Goal: Task Accomplishment & Management: Understand process/instructions

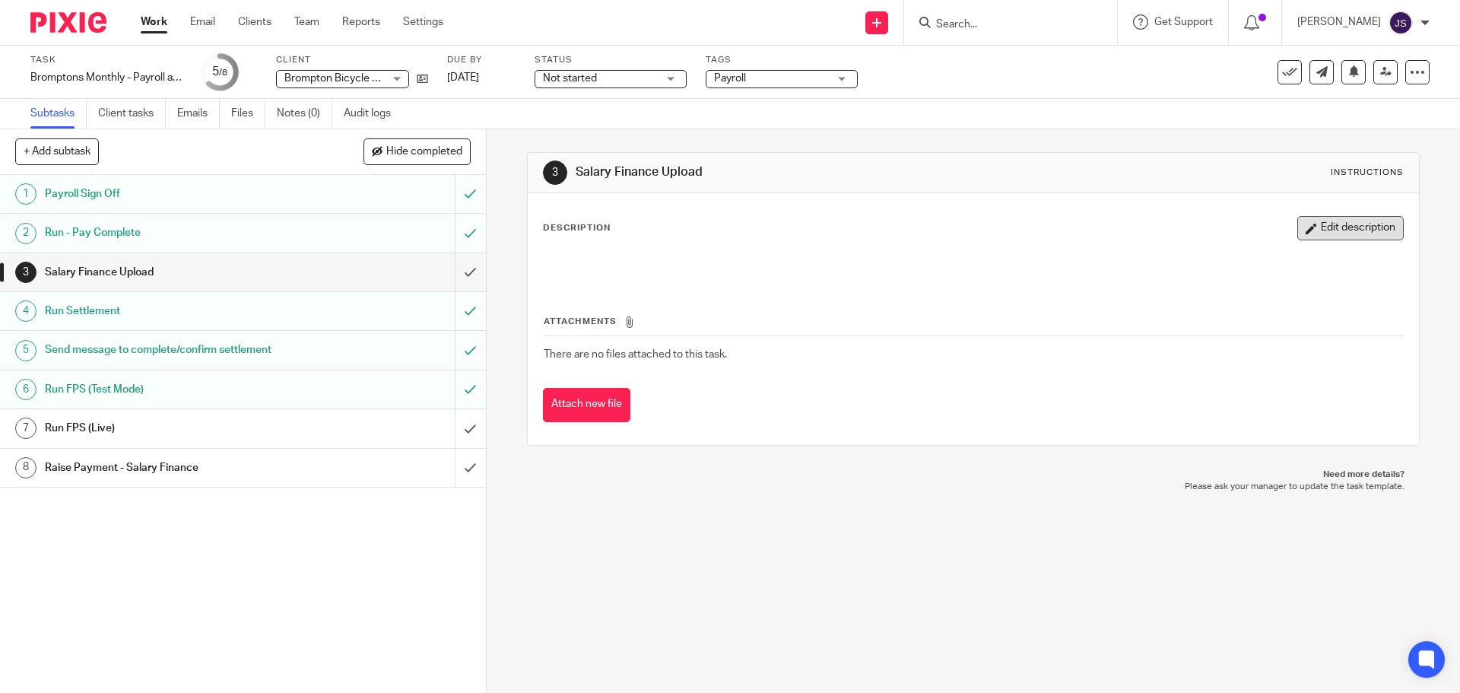
click at [1325, 234] on button "Edit description" at bounding box center [1350, 228] width 106 height 24
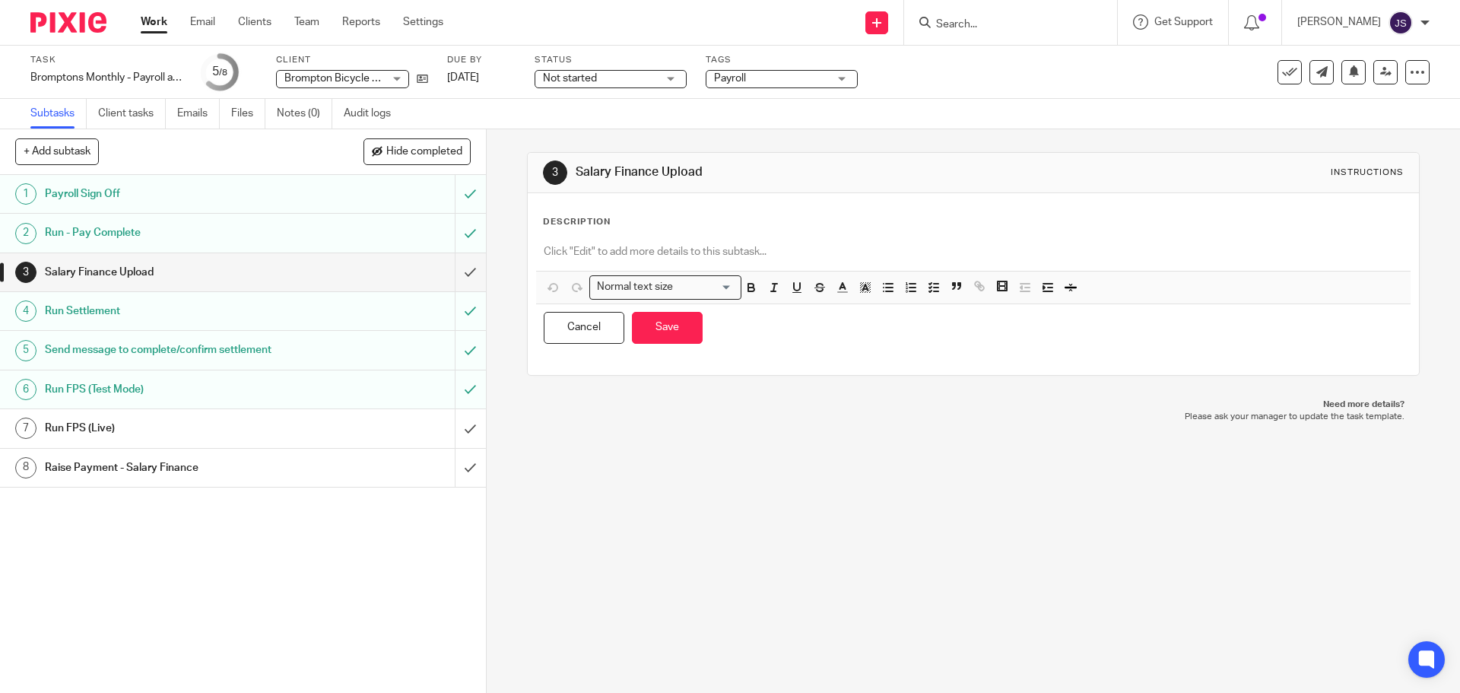
click at [624, 243] on div at bounding box center [973, 253] width 874 height 34
click at [617, 259] on p at bounding box center [973, 251] width 858 height 15
click at [642, 252] on p "Login to" at bounding box center [973, 251] width 858 height 15
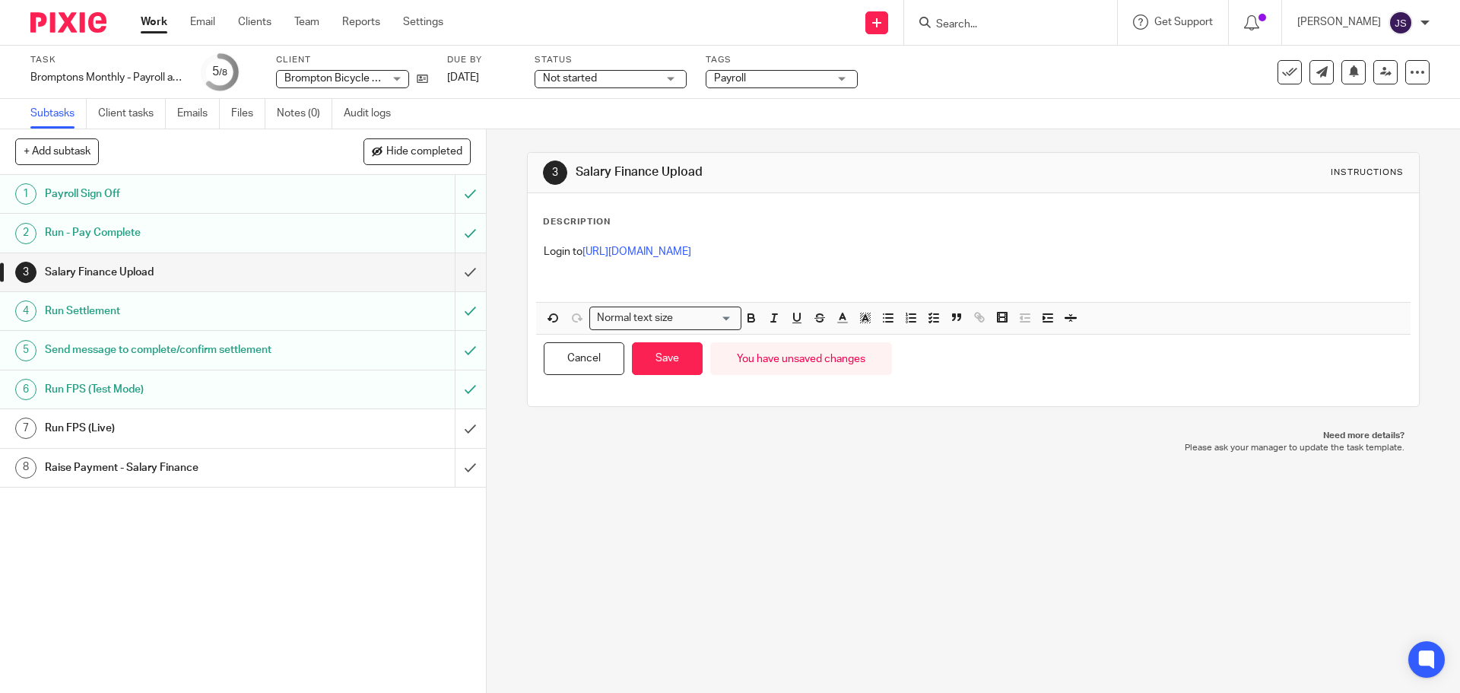
drag, startPoint x: 824, startPoint y: 259, endPoint x: 847, endPoint y: 262, distance: 23.8
click at [824, 259] on p at bounding box center [973, 266] width 858 height 15
click at [847, 262] on p at bounding box center [973, 266] width 858 height 15
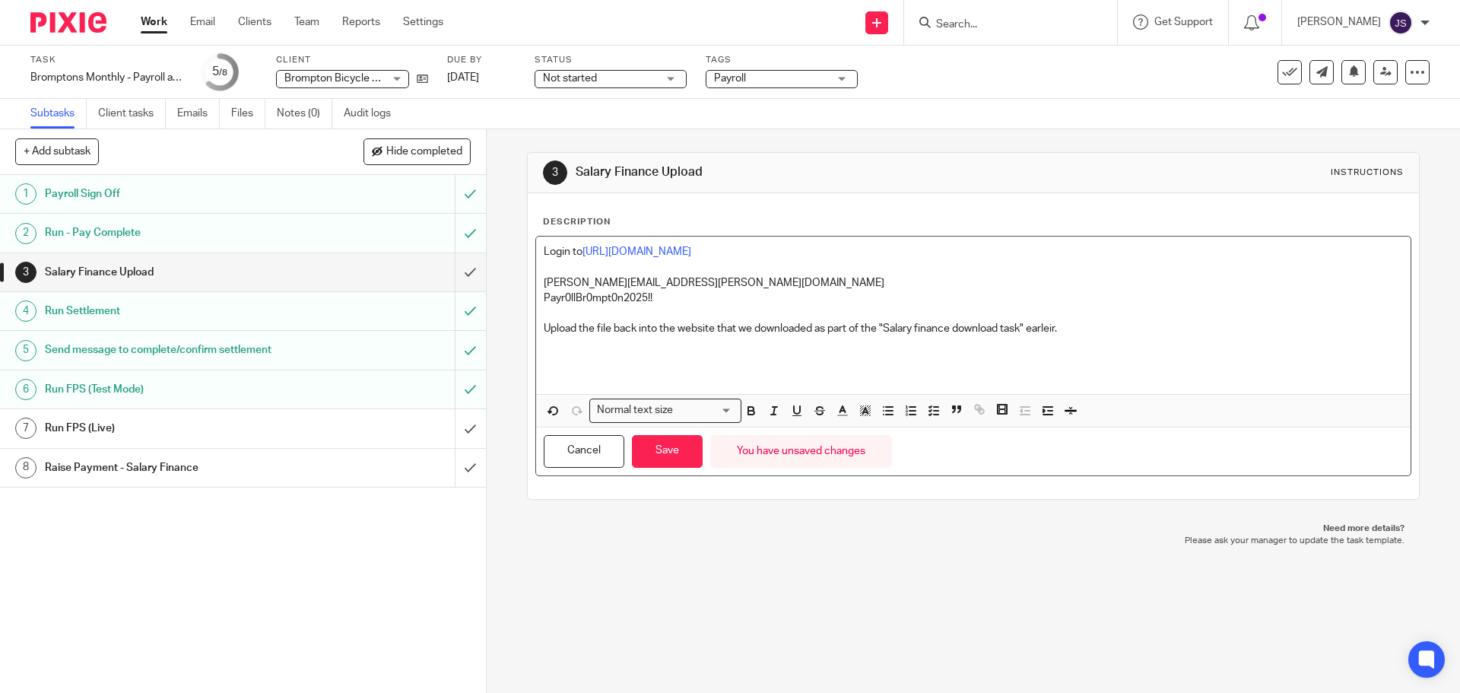
click at [1047, 321] on p "Upload the file back into the website that we downloaded as part of the "Salary…" at bounding box center [973, 328] width 858 height 15
click at [1068, 332] on p "Upload the file back into the website that we downloaded as part of the "Salary…" at bounding box center [973, 328] width 858 height 15
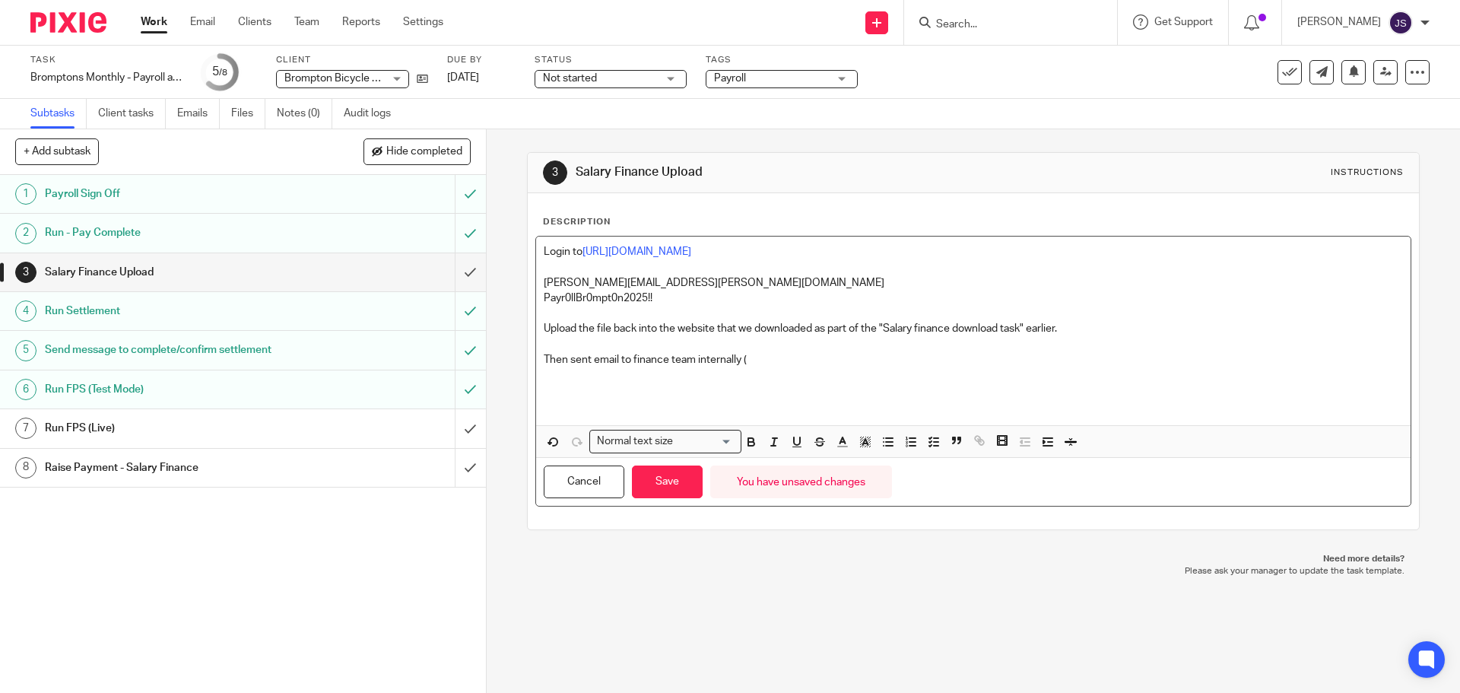
click at [772, 374] on p at bounding box center [973, 374] width 858 height 15
click at [779, 359] on p "Then sent email to finance team internally (" at bounding box center [973, 359] width 858 height 15
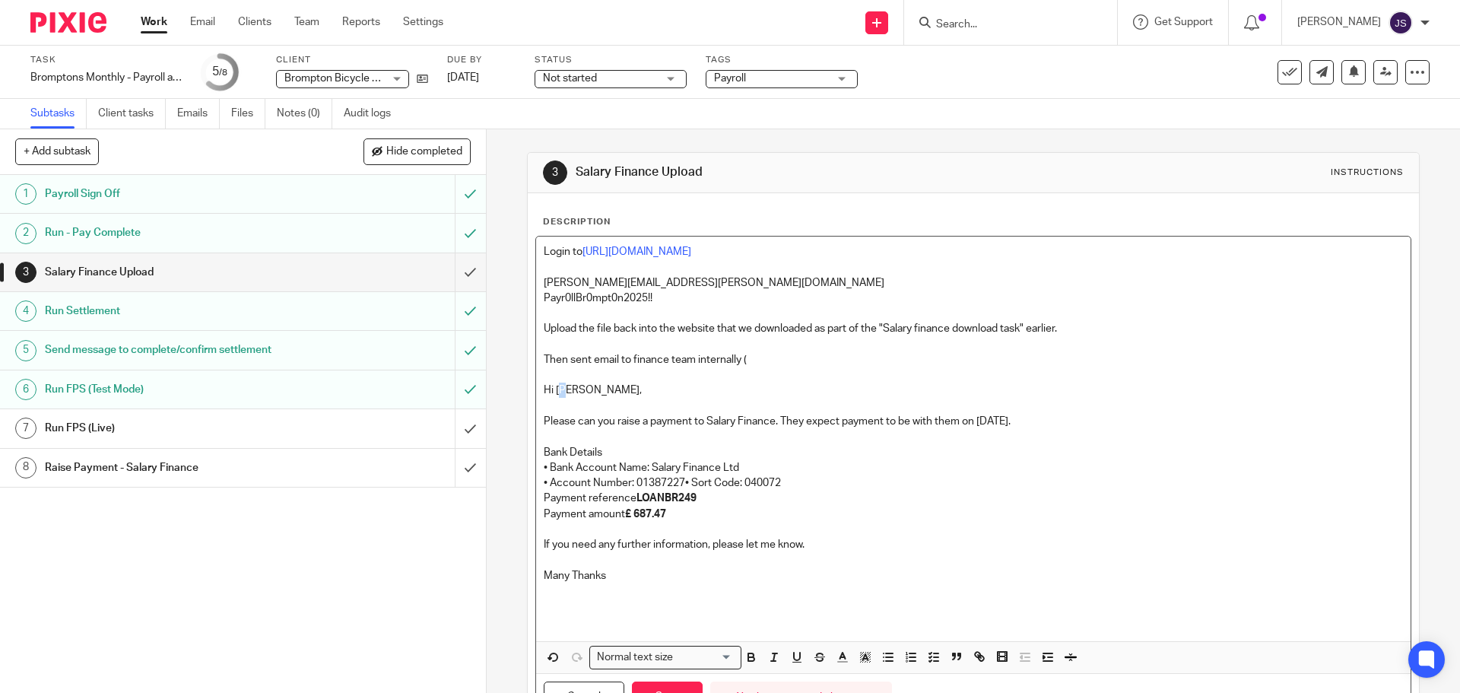
click at [551, 386] on p "Hi Scott," at bounding box center [973, 389] width 858 height 15
click at [548, 387] on p "Hi Scott," at bounding box center [973, 389] width 858 height 15
click at [757, 353] on p "Then sent email to finance team internally (" at bounding box center [973, 359] width 858 height 15
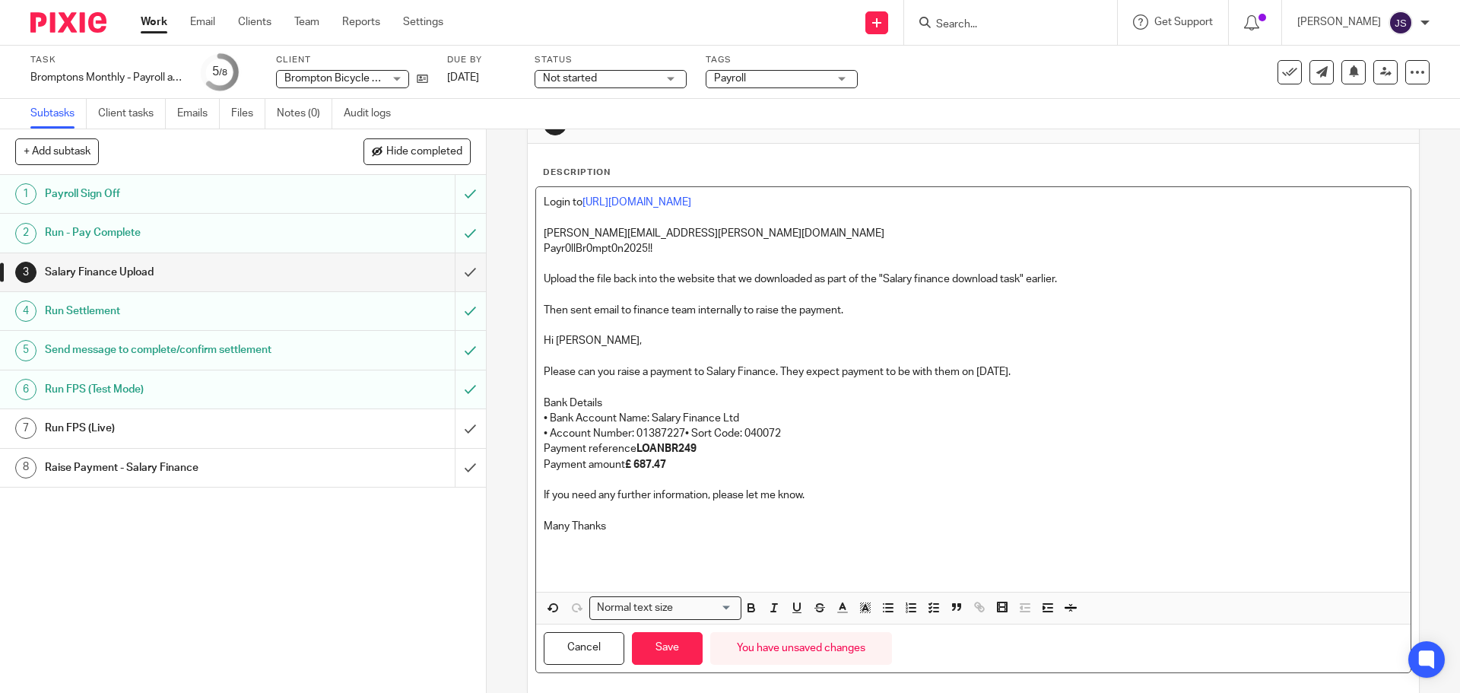
scroll to position [100, 0]
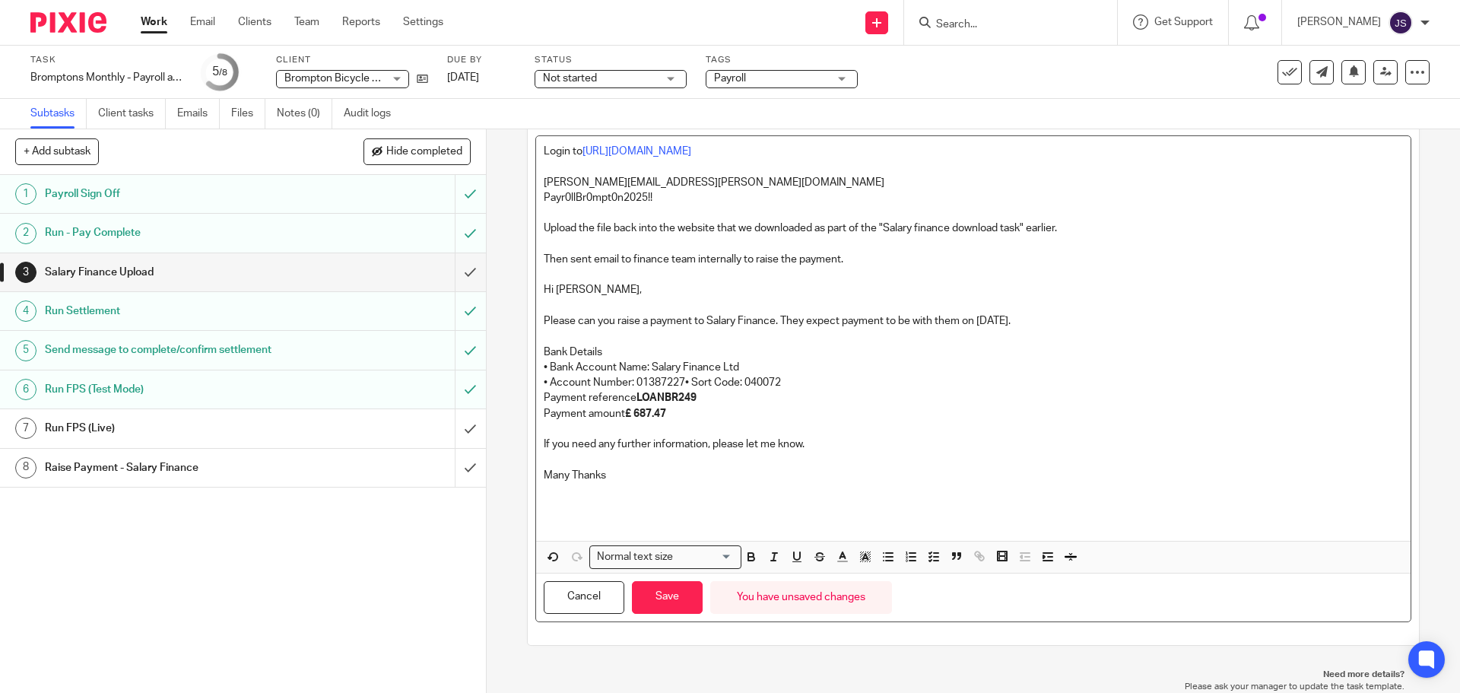
click at [683, 498] on p at bounding box center [973, 505] width 858 height 15
click at [866, 256] on p "Then sent email to finance team internally to raise the payment." at bounding box center [973, 259] width 858 height 15
click at [941, 259] on p "Then sent email to finance team internally to raise the payment. See screenshot…" at bounding box center [973, 259] width 858 height 15
click at [674, 596] on button "Save" at bounding box center [667, 597] width 71 height 33
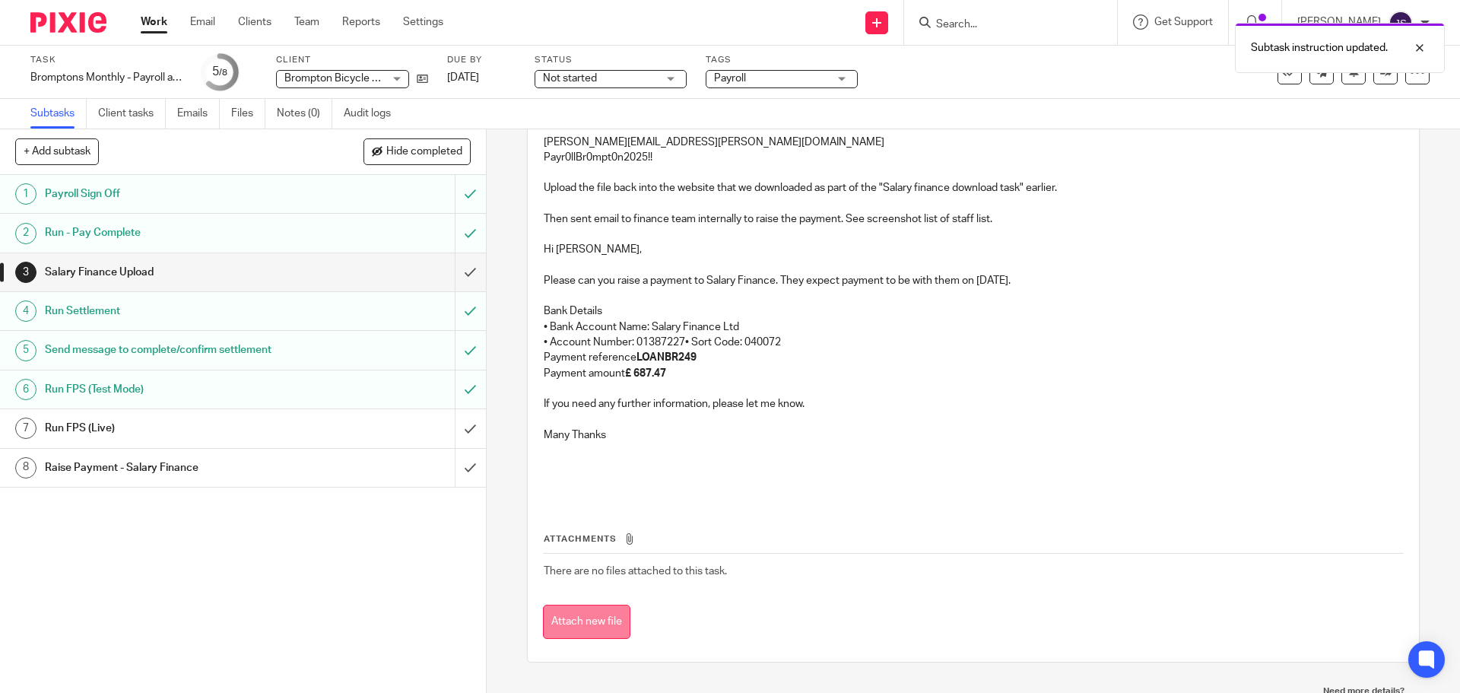
scroll to position [170, 0]
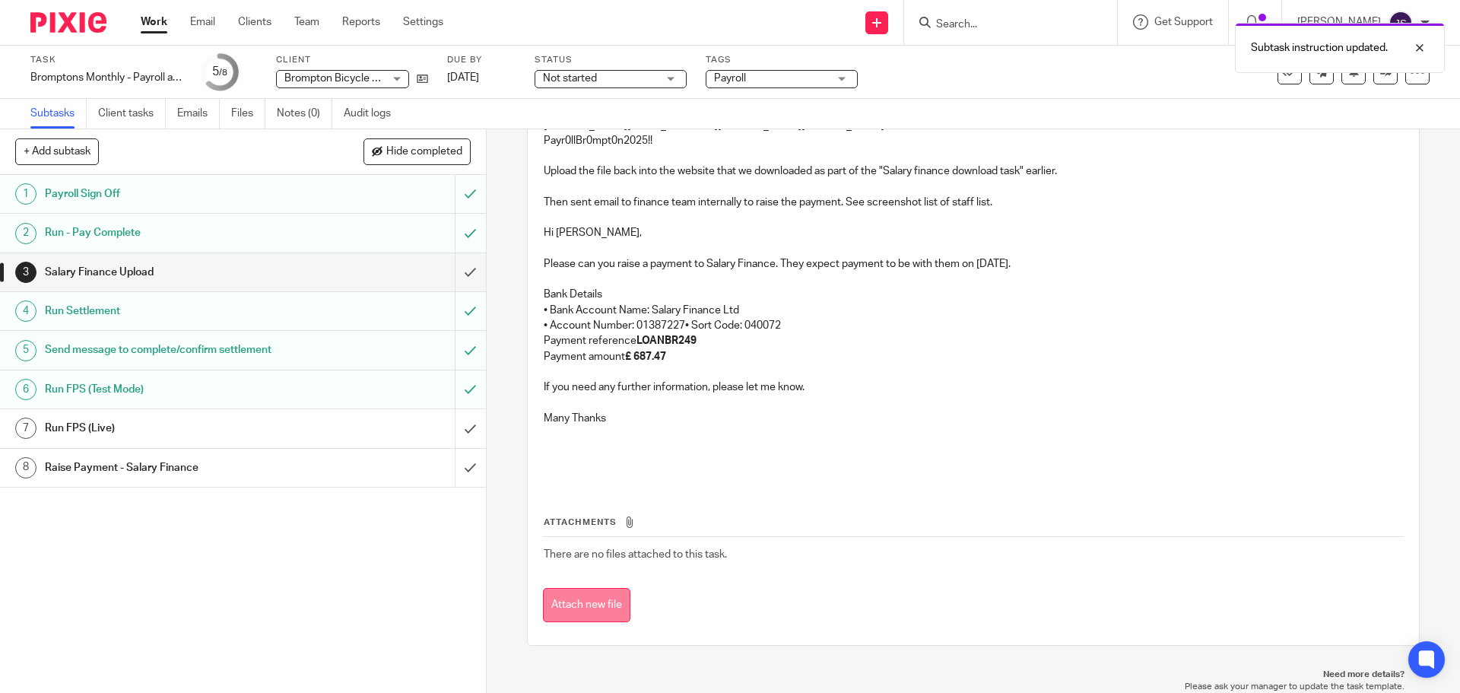
click at [595, 592] on button "Attach new file" at bounding box center [586, 605] width 87 height 34
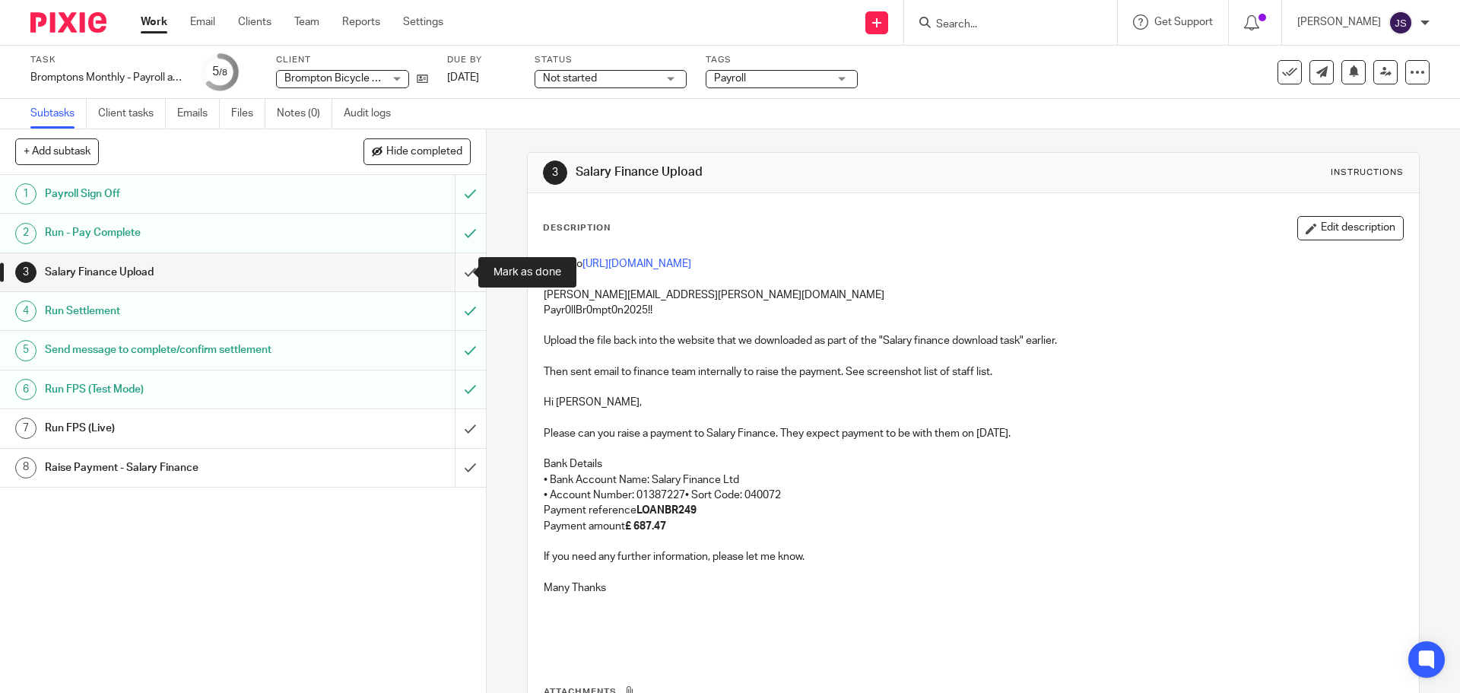
click at [459, 277] on input "submit" at bounding box center [243, 272] width 486 height 38
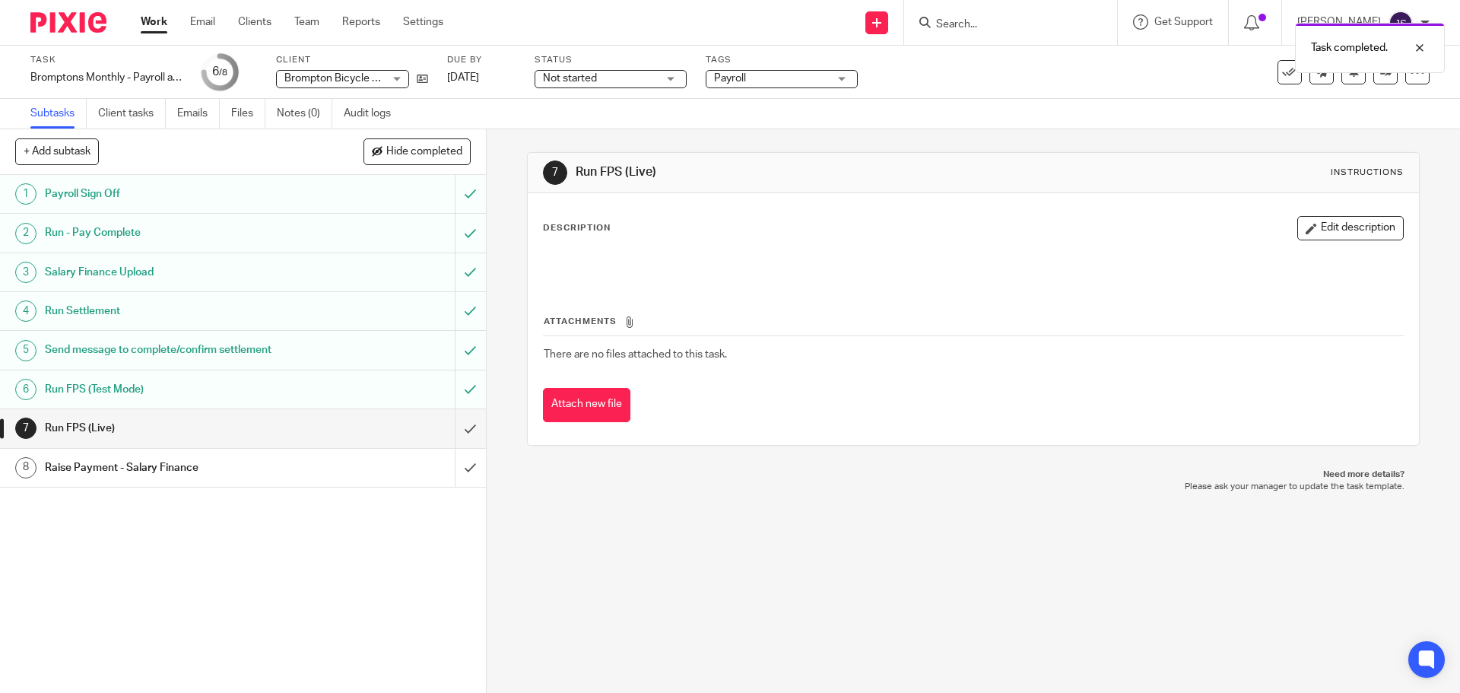
click at [154, 468] on h1 "Raise Payment - Salary Finance" at bounding box center [176, 467] width 263 height 23
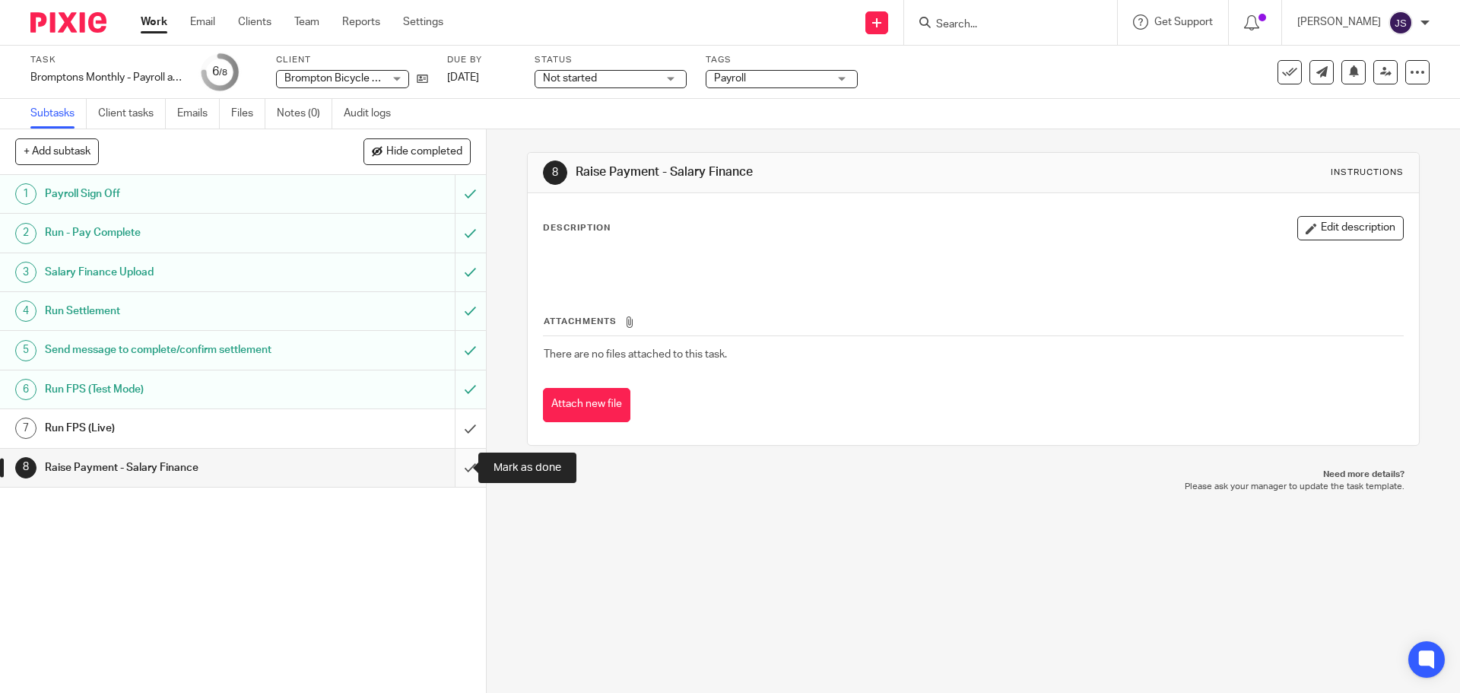
click at [449, 470] on input "submit" at bounding box center [243, 468] width 486 height 38
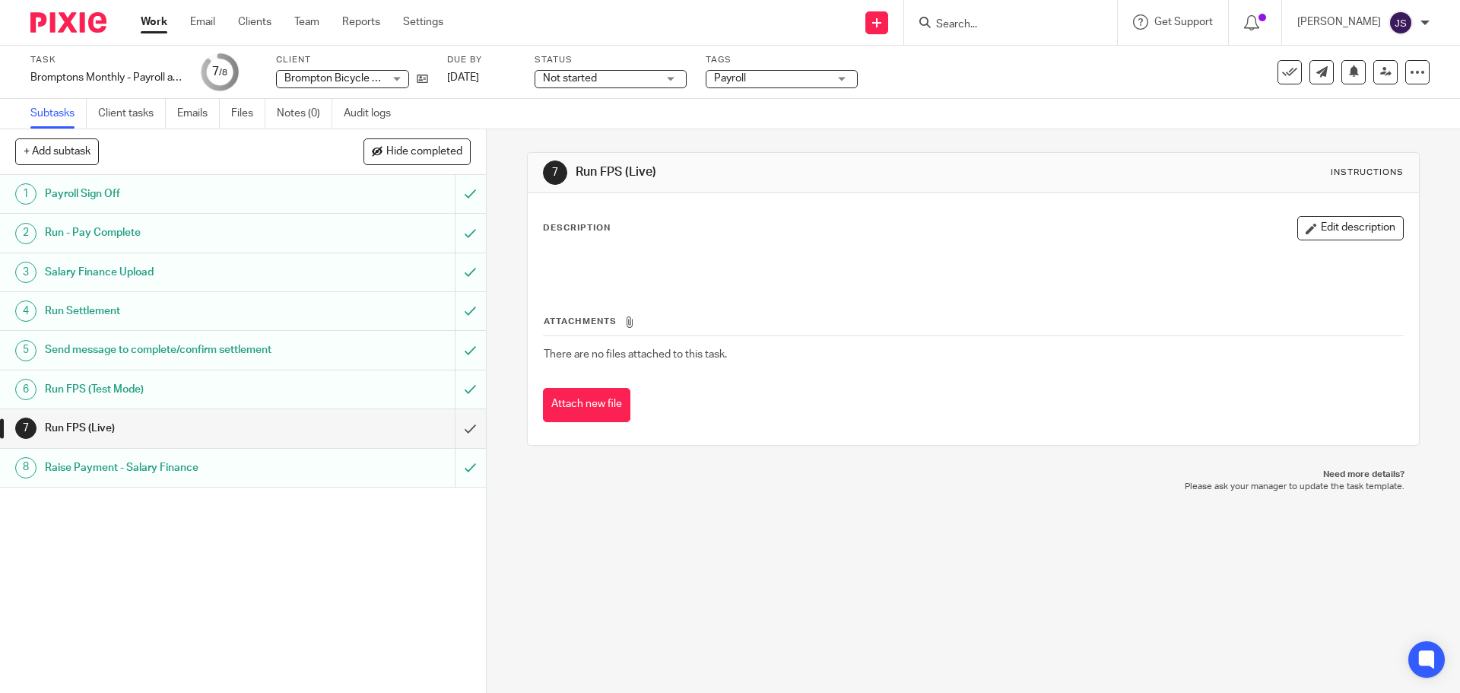
click at [605, 357] on span "There are no files attached to this task." at bounding box center [635, 354] width 183 height 11
click at [626, 323] on icon at bounding box center [629, 321] width 11 height 11
click at [606, 358] on span "There are no files attached to this task." at bounding box center [635, 354] width 183 height 11
click at [590, 401] on button "Attach new file" at bounding box center [586, 405] width 87 height 34
drag, startPoint x: 601, startPoint y: 259, endPoint x: 1214, endPoint y: 211, distance: 614.7
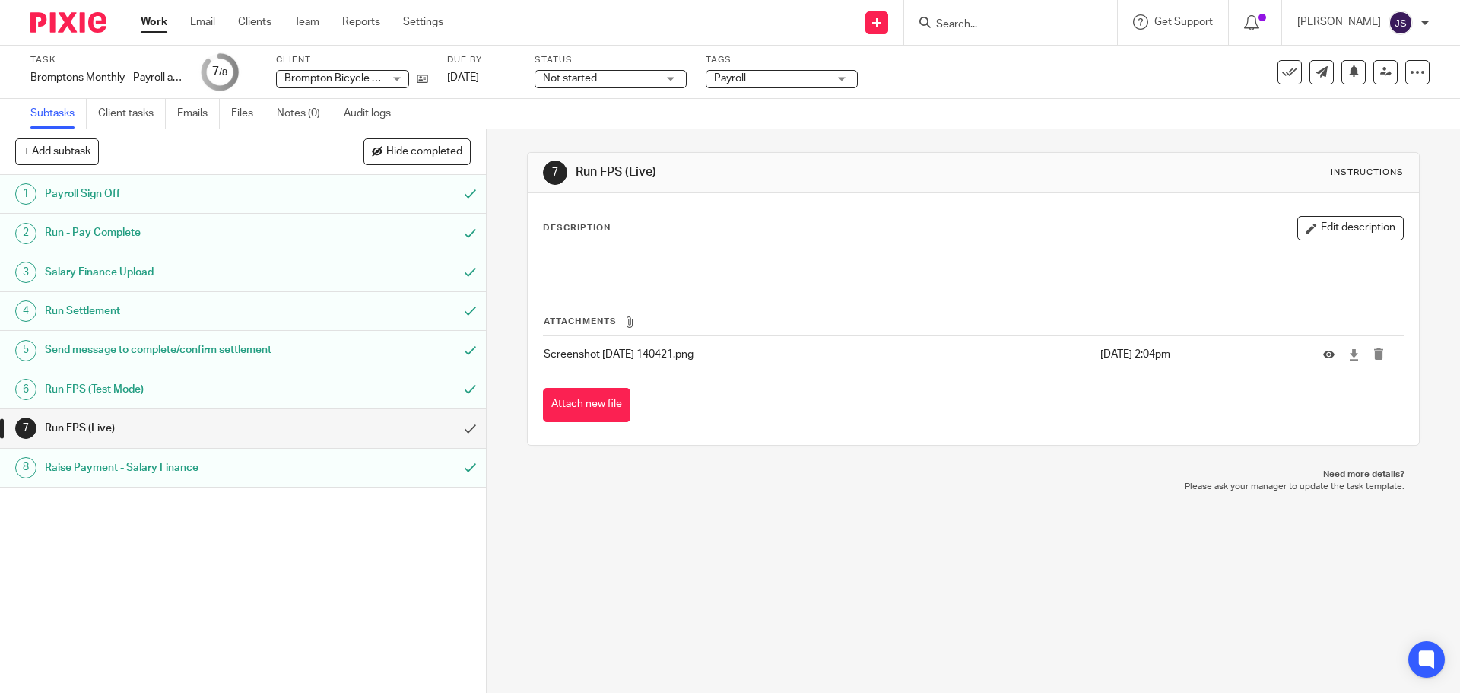
click at [611, 257] on p at bounding box center [973, 263] width 858 height 15
click at [1347, 220] on button "Edit description" at bounding box center [1350, 228] width 106 height 24
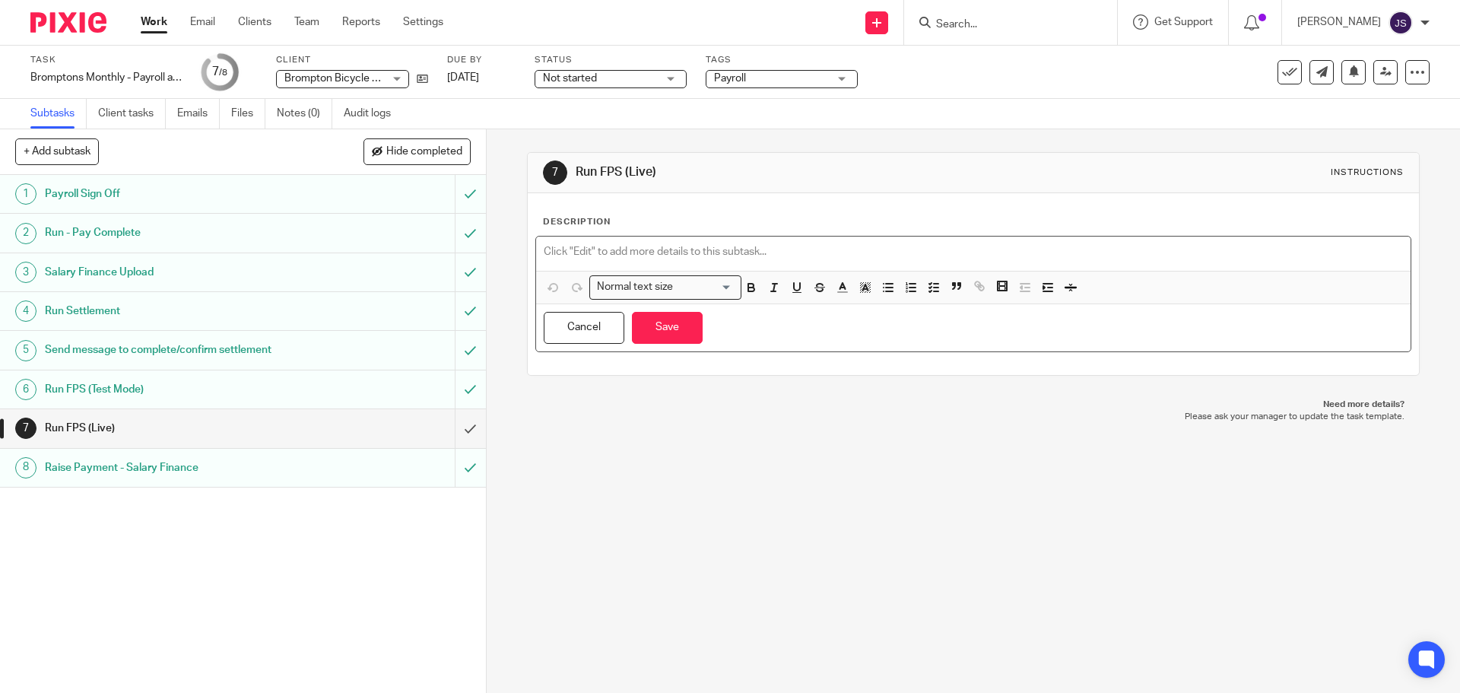
click at [604, 248] on p at bounding box center [973, 251] width 858 height 15
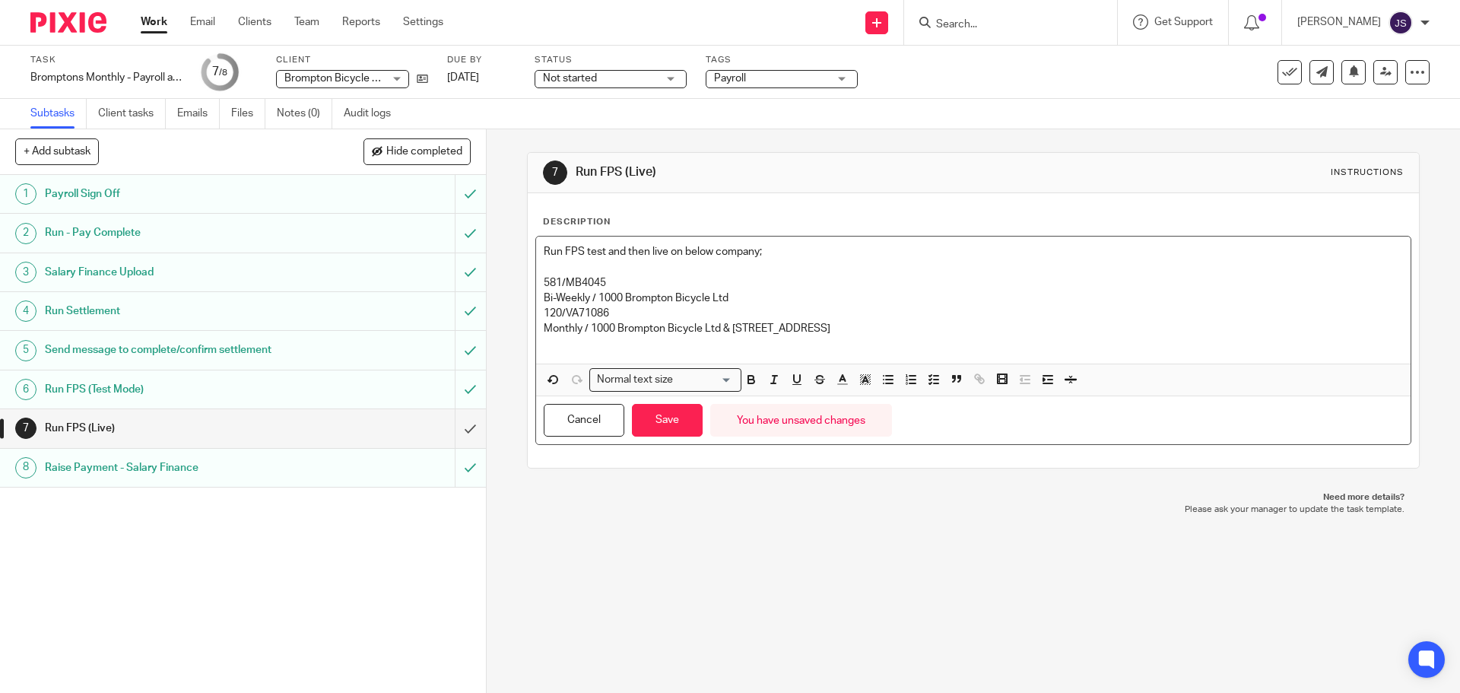
click at [744, 296] on p "Bi-Weekly / 1000 Brompton Bicycle Ltd" at bounding box center [973, 297] width 858 height 15
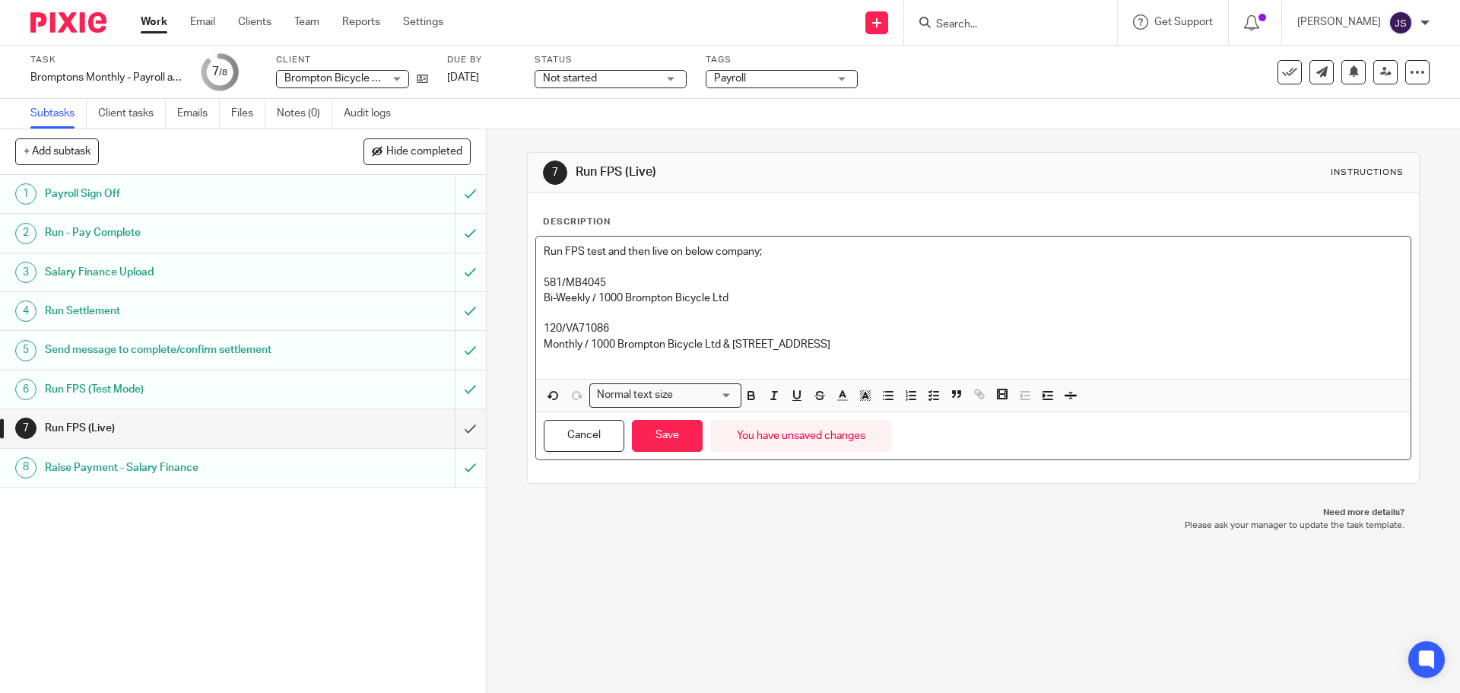
click at [792, 258] on p "Run FPS test and then live on below company;" at bounding box center [973, 251] width 858 height 15
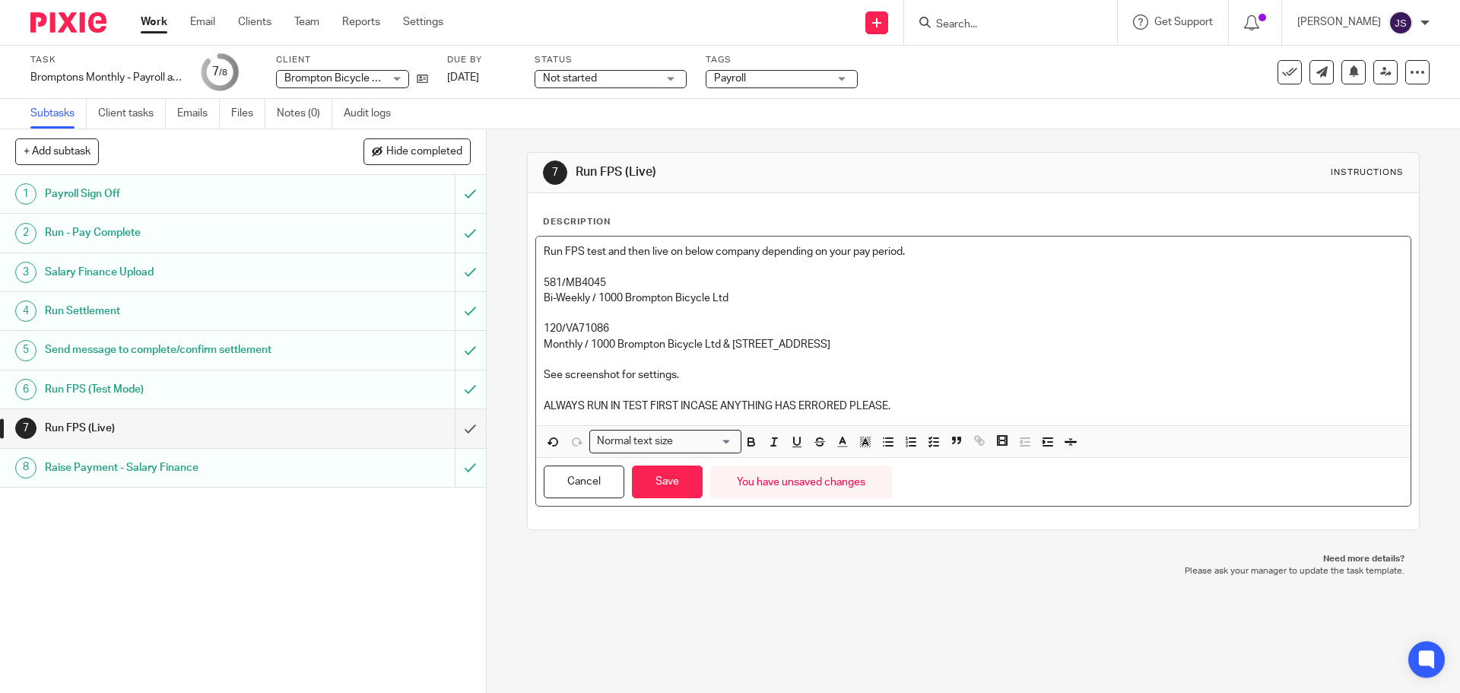
click at [925, 414] on div "Run FPS test and then live on below company depending on your pay period. 581/M…" at bounding box center [973, 330] width 874 height 189
click at [536, 407] on div "Run FPS test and then live on below company depending on your pay period. 581/M…" at bounding box center [973, 330] width 874 height 189
drag, startPoint x: 936, startPoint y: 408, endPoint x: 498, endPoint y: 423, distance: 438.2
click at [498, 423] on div "7 Run FPS (Live) Instructions Description Run FPS test and then live on below c…" at bounding box center [973, 410] width 973 height 563
click at [751, 446] on icon "button" at bounding box center [751, 442] width 14 height 14
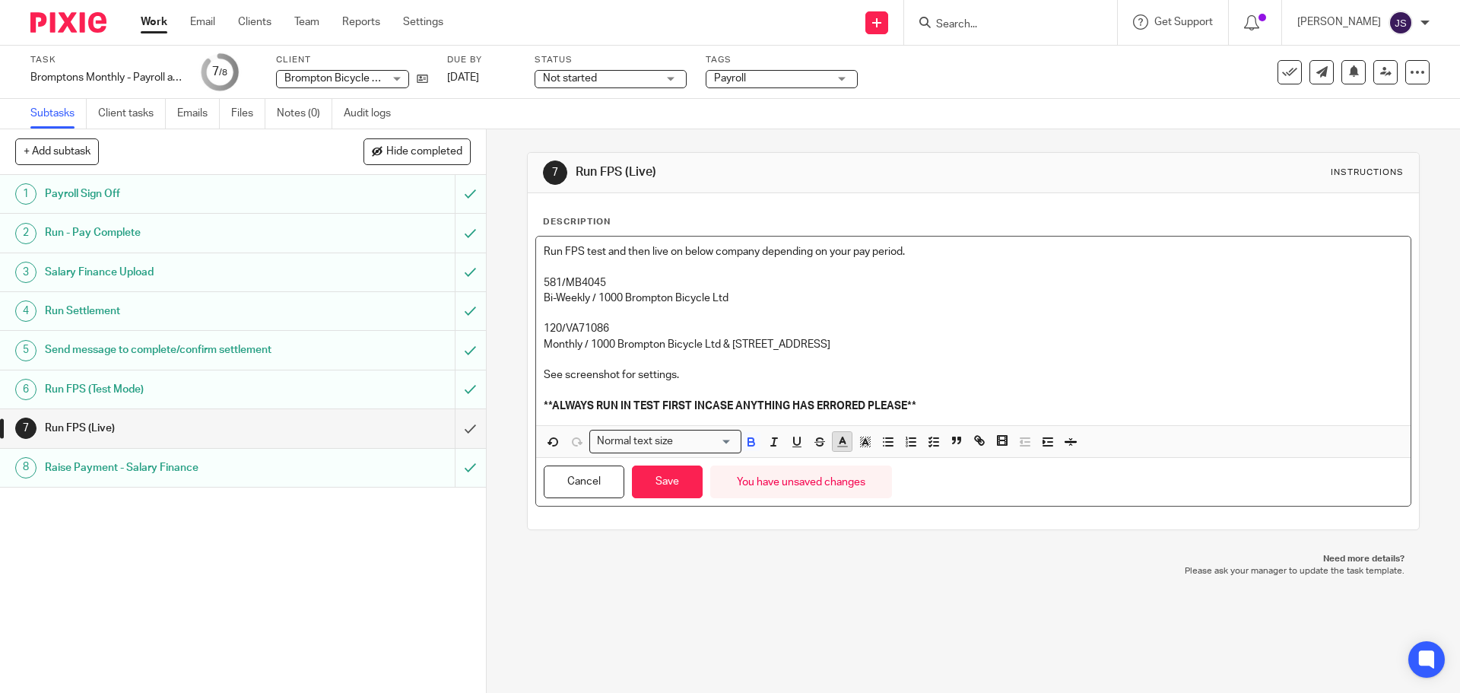
click at [843, 446] on line "button" at bounding box center [842, 446] width 9 height 0
click at [846, 463] on li "color:#F44E3B" at bounding box center [846, 460] width 11 height 11
click at [931, 387] on p at bounding box center [973, 389] width 858 height 15
click at [938, 402] on p "**ALWAYS RUN IN TEST FIRST INCASE ANYTHING HAS ERRORED PLEASE**" at bounding box center [973, 405] width 858 height 15
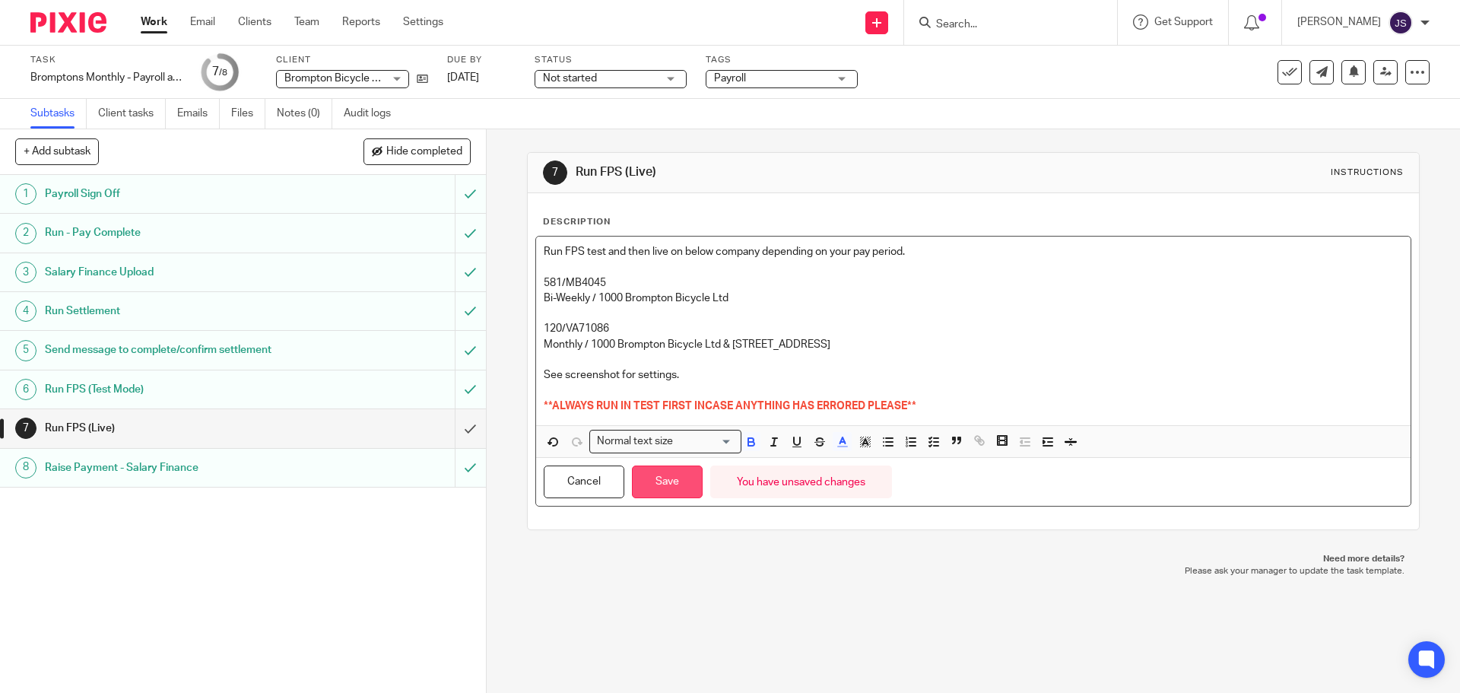
click at [672, 485] on button "Save" at bounding box center [667, 481] width 71 height 33
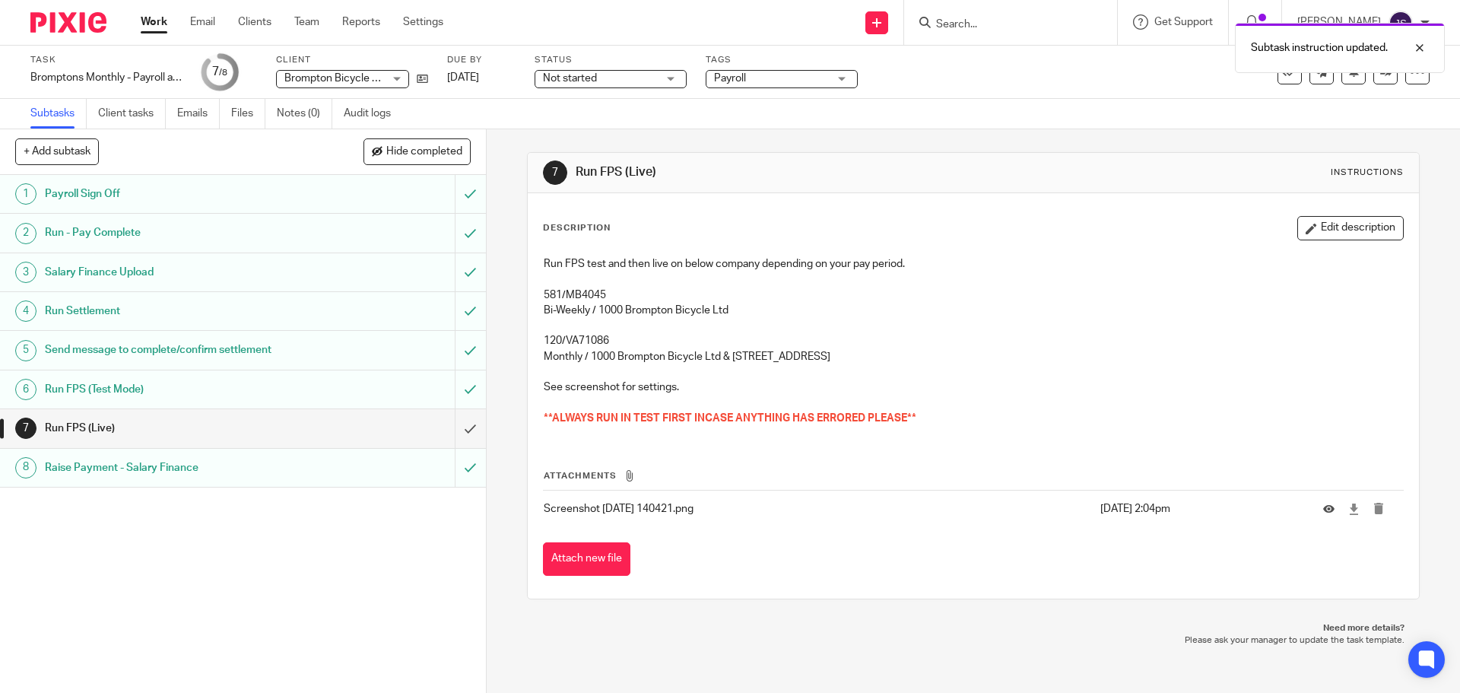
click at [887, 419] on span "**ALWAYS RUN IN TEST FIRST INCASE ANYTHING HAS ERRORED PLEASE**" at bounding box center [730, 418] width 373 height 11
click at [954, 417] on p "**ALWAYS RUN IN TEST FIRST INCASE ANYTHING HAS ERRORED PLEASE**" at bounding box center [973, 418] width 858 height 15
drag, startPoint x: 864, startPoint y: 236, endPoint x: 785, endPoint y: 234, distance: 78.3
click at [785, 234] on div "Description Edit description" at bounding box center [973, 228] width 860 height 24
click at [801, 414] on span "**ALWAYS RUN IN TEST FIRST INCASE ANYTHING HAS ERRORED PLEASE**" at bounding box center [730, 418] width 373 height 11
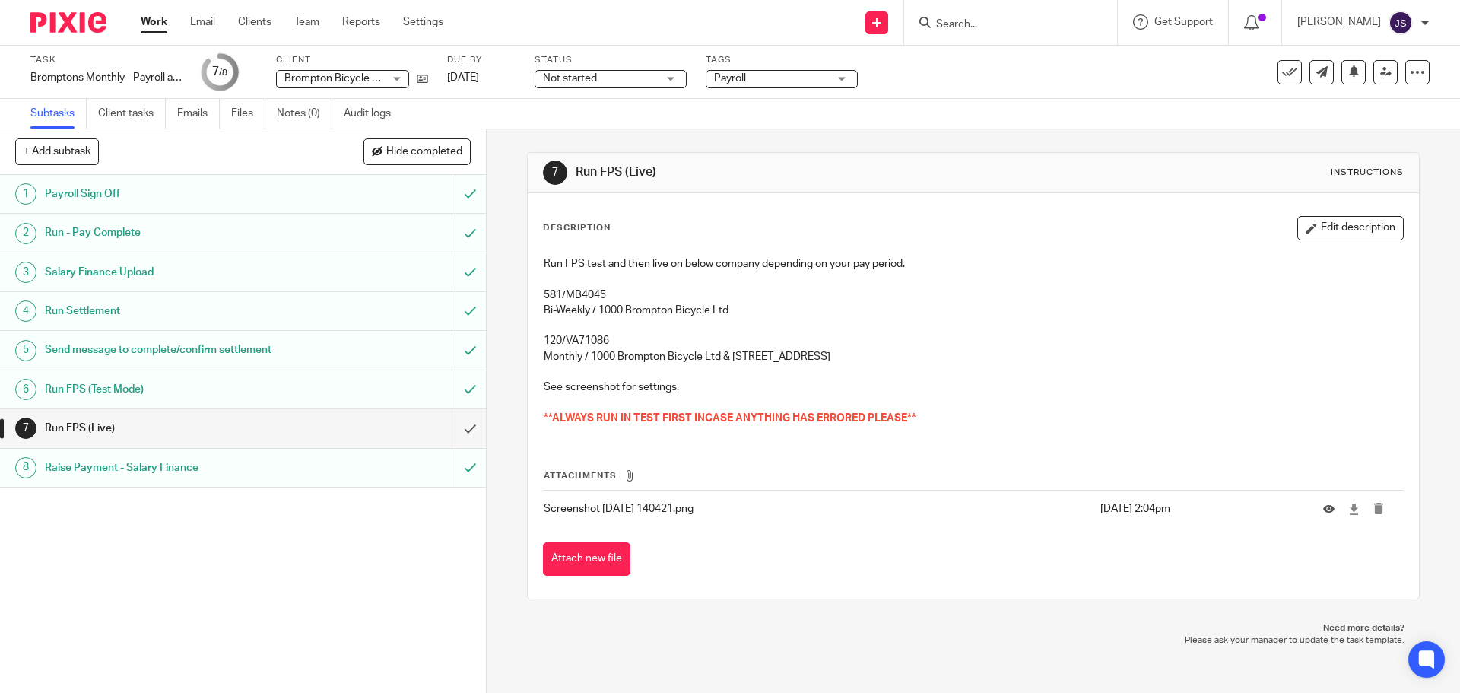
click at [944, 420] on p "**ALWAYS RUN IN TEST FIRST INCASE ANYTHING HAS ERRORED PLEASE**" at bounding box center [973, 418] width 858 height 15
click at [1331, 240] on button "Edit description" at bounding box center [1350, 228] width 106 height 24
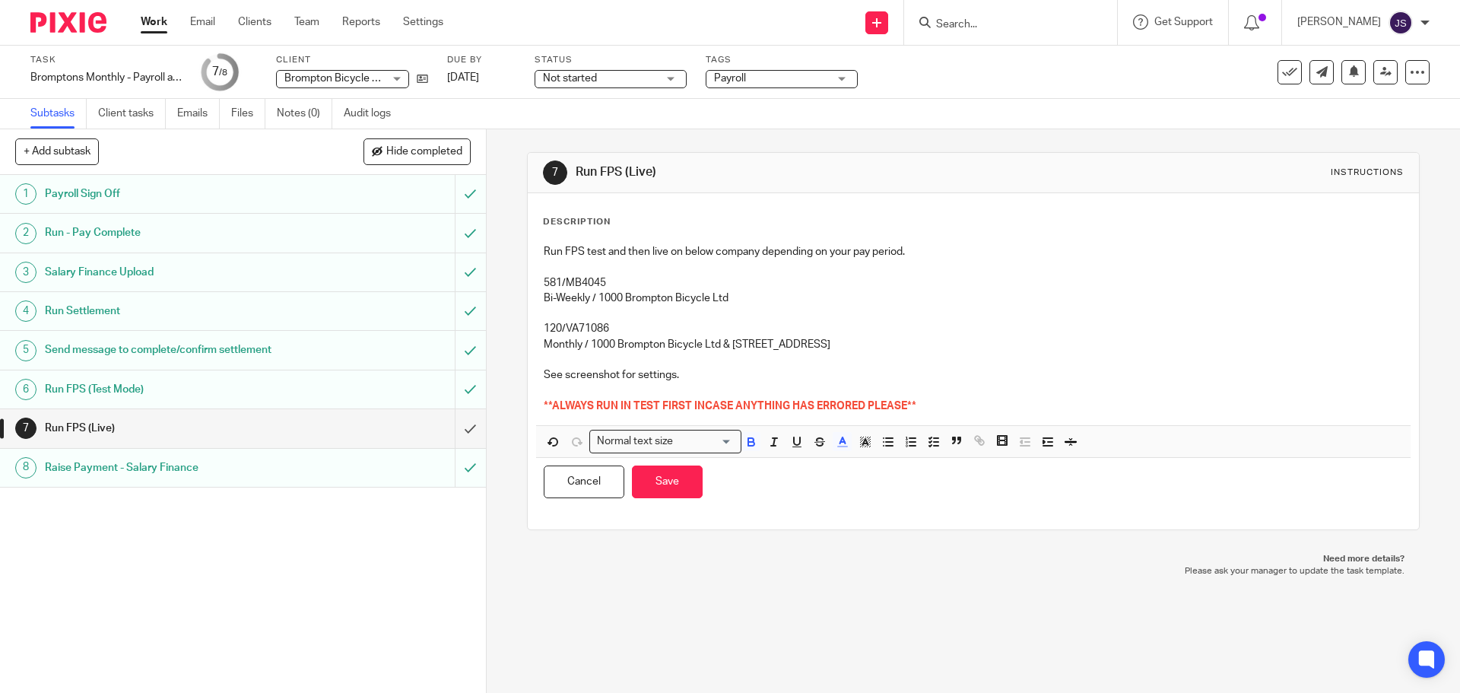
click at [960, 405] on p "**ALWAYS RUN IN TEST FIRST INCASE ANYTHING HAS ERRORED PLEASE**" at bounding box center [973, 405] width 858 height 15
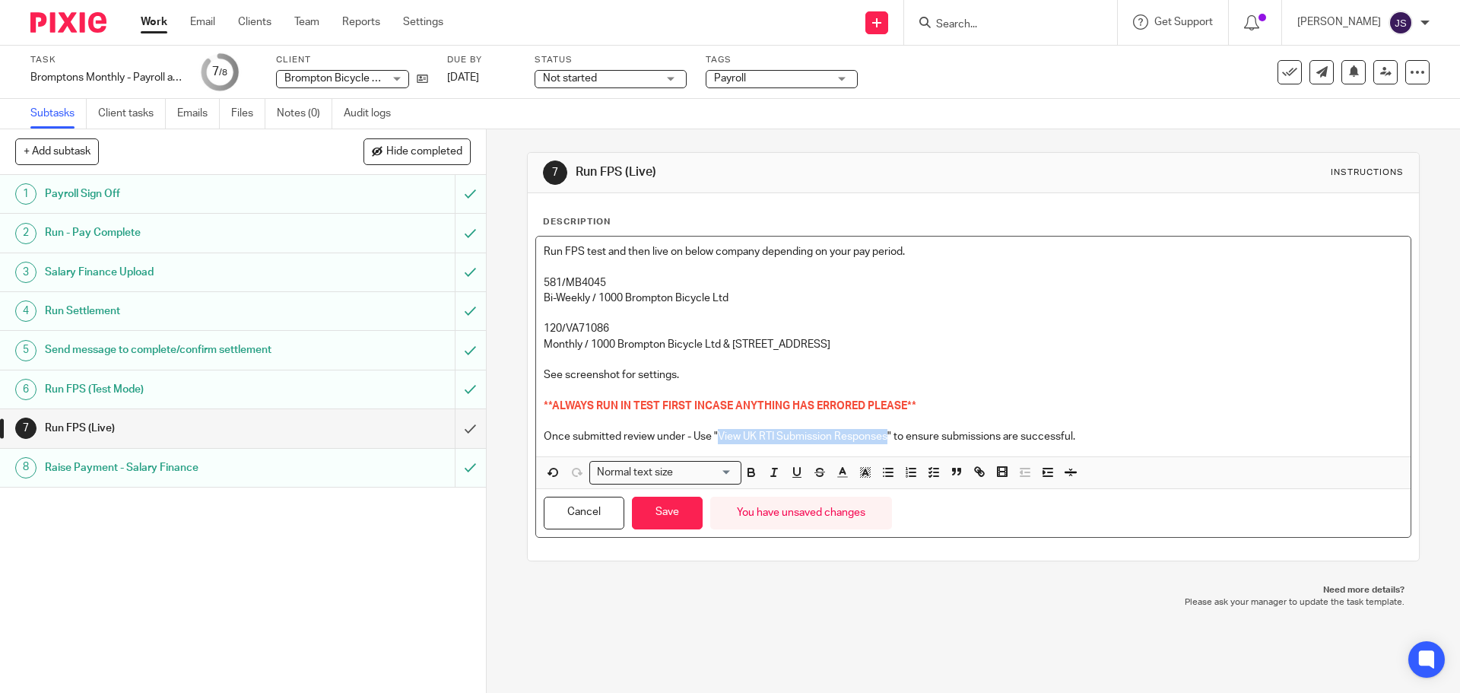
drag, startPoint x: 884, startPoint y: 438, endPoint x: 714, endPoint y: 436, distance: 170.3
click at [714, 436] on p "Once submitted review under - Use "View UK RTI Submission Responses" to ensure …" at bounding box center [973, 436] width 858 height 15
copy p "View UK RTI Submission Responses"
click at [664, 509] on button "Save" at bounding box center [667, 513] width 71 height 33
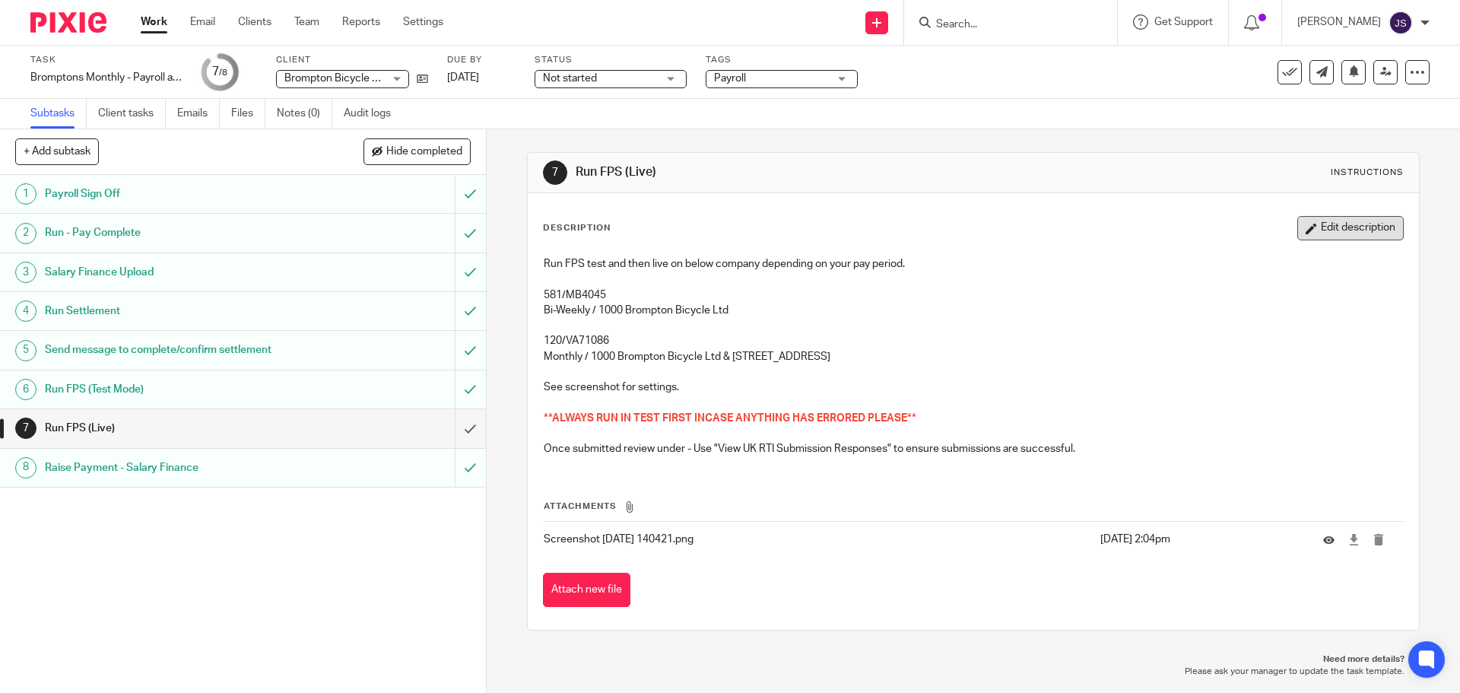
click at [1341, 223] on button "Edit description" at bounding box center [1350, 228] width 106 height 24
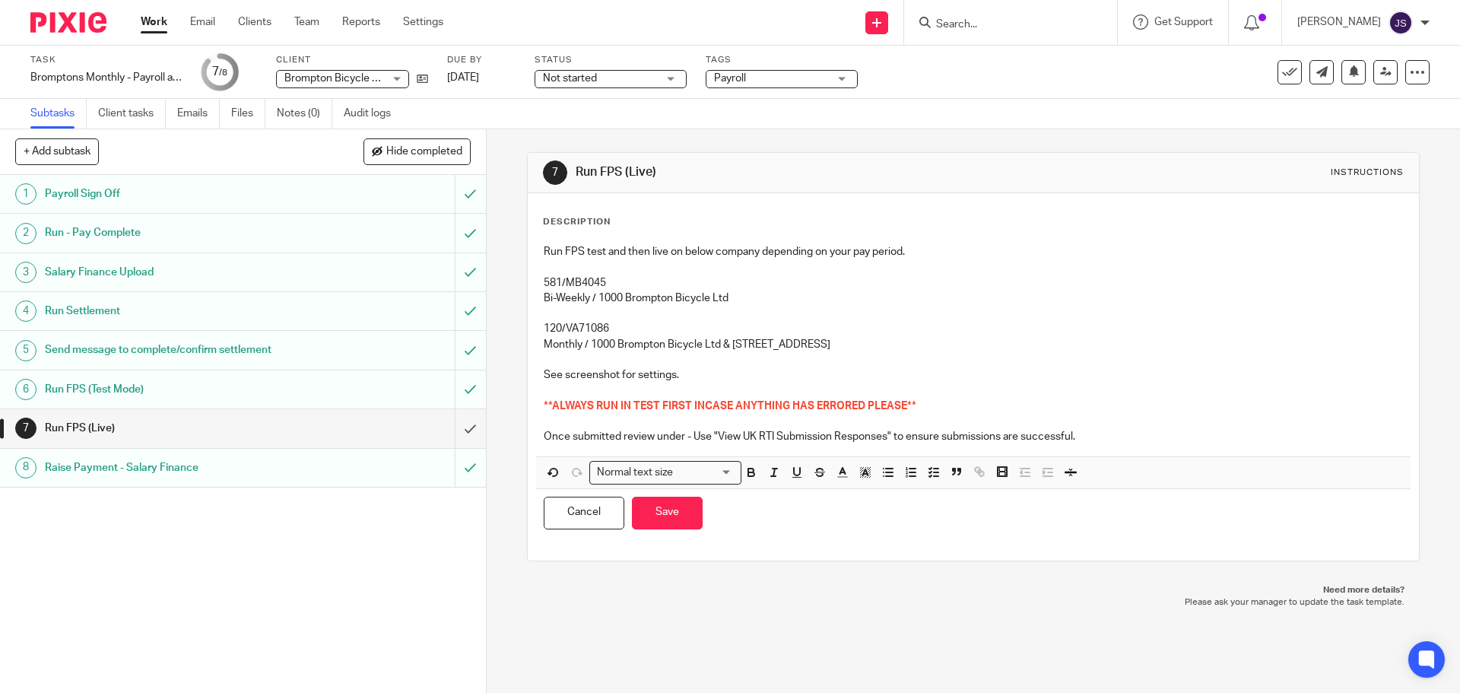
click at [1343, 226] on div "Description" at bounding box center [973, 222] width 860 height 12
click at [595, 246] on p "Run FPS test and then live on below company depending on your pay period." at bounding box center [973, 251] width 858 height 15
click at [599, 249] on p "Run FPS test and then live on below company depending on your pay period." at bounding box center [973, 251] width 858 height 15
click at [956, 246] on p "Run FPS test and then live on below company depending on your pay period." at bounding box center [973, 251] width 858 height 15
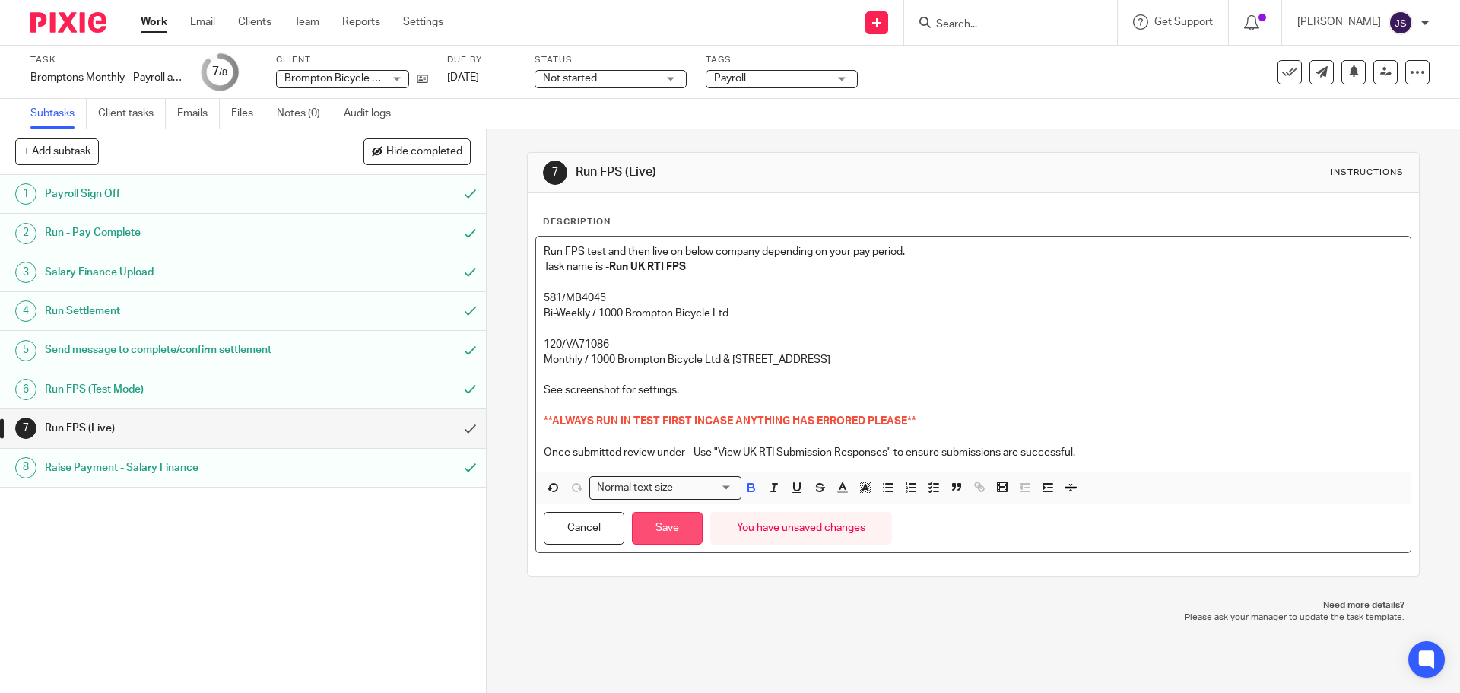
click at [645, 532] on button "Save" at bounding box center [667, 528] width 71 height 33
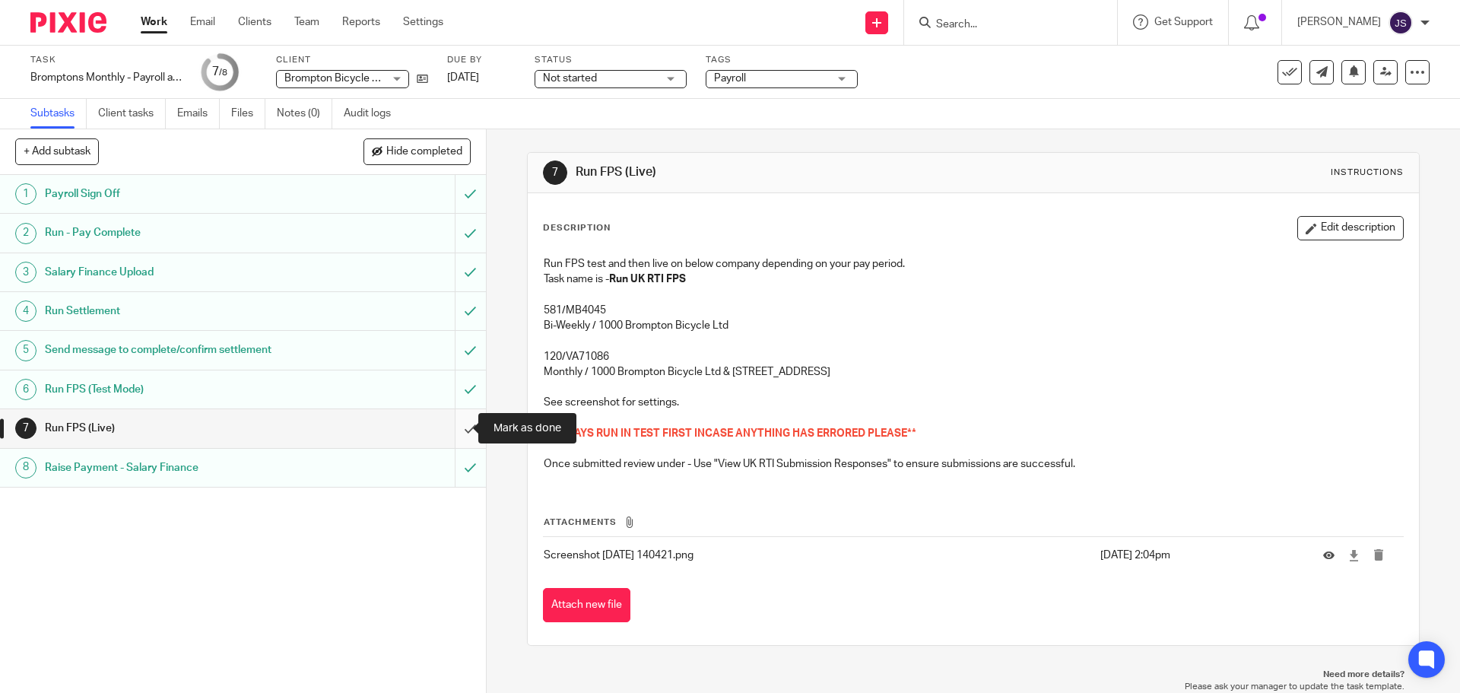
click at [455, 428] on input "submit" at bounding box center [243, 428] width 486 height 38
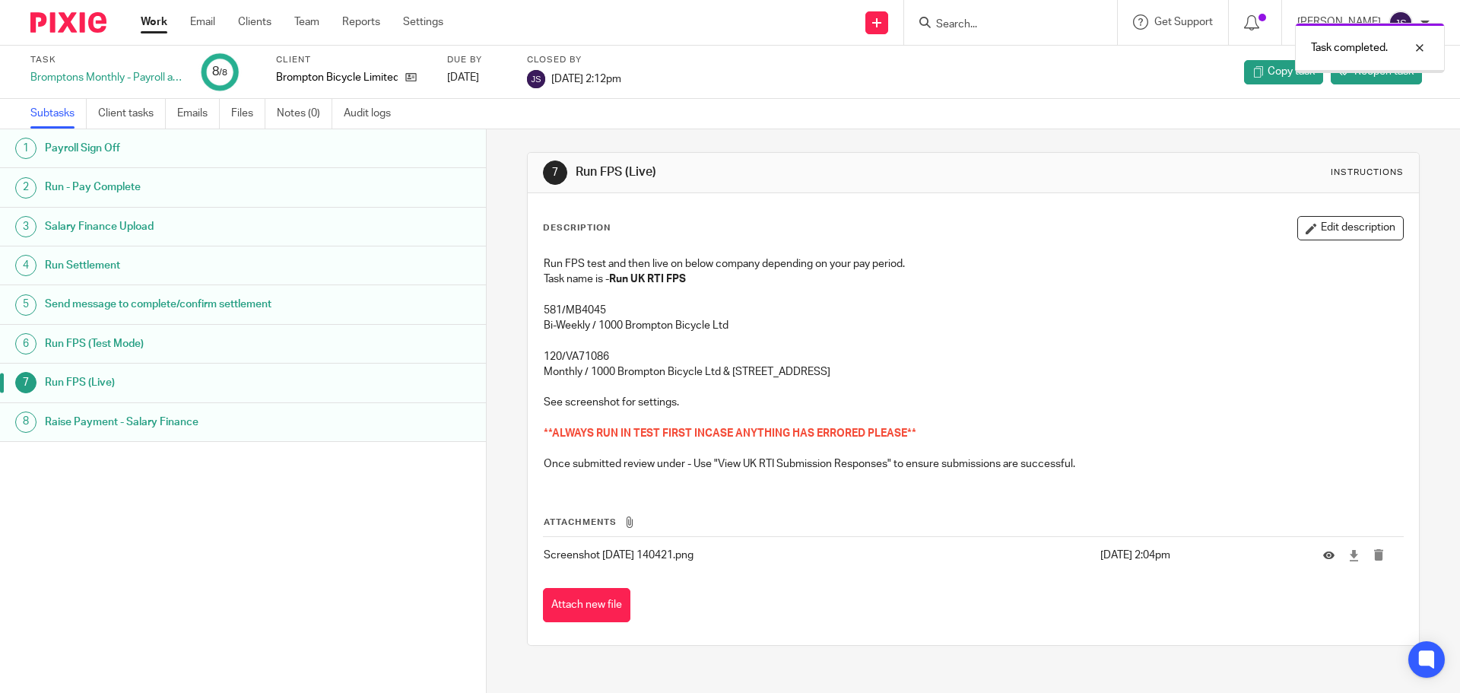
click at [322, 497] on div "1 Payroll Sign Off 2 Run - Pay Complete 3 Salary Finance Upload 4 Run Settlemen…" at bounding box center [243, 388] width 486 height 518
click at [214, 488] on div "1 Payroll Sign Off 2 Run - Pay Complete 3 Salary Finance Upload 4 Run Settlemen…" at bounding box center [243, 388] width 486 height 518
click at [83, 71] on div "Bromptons Monthly - Payroll approval" at bounding box center [106, 77] width 152 height 15
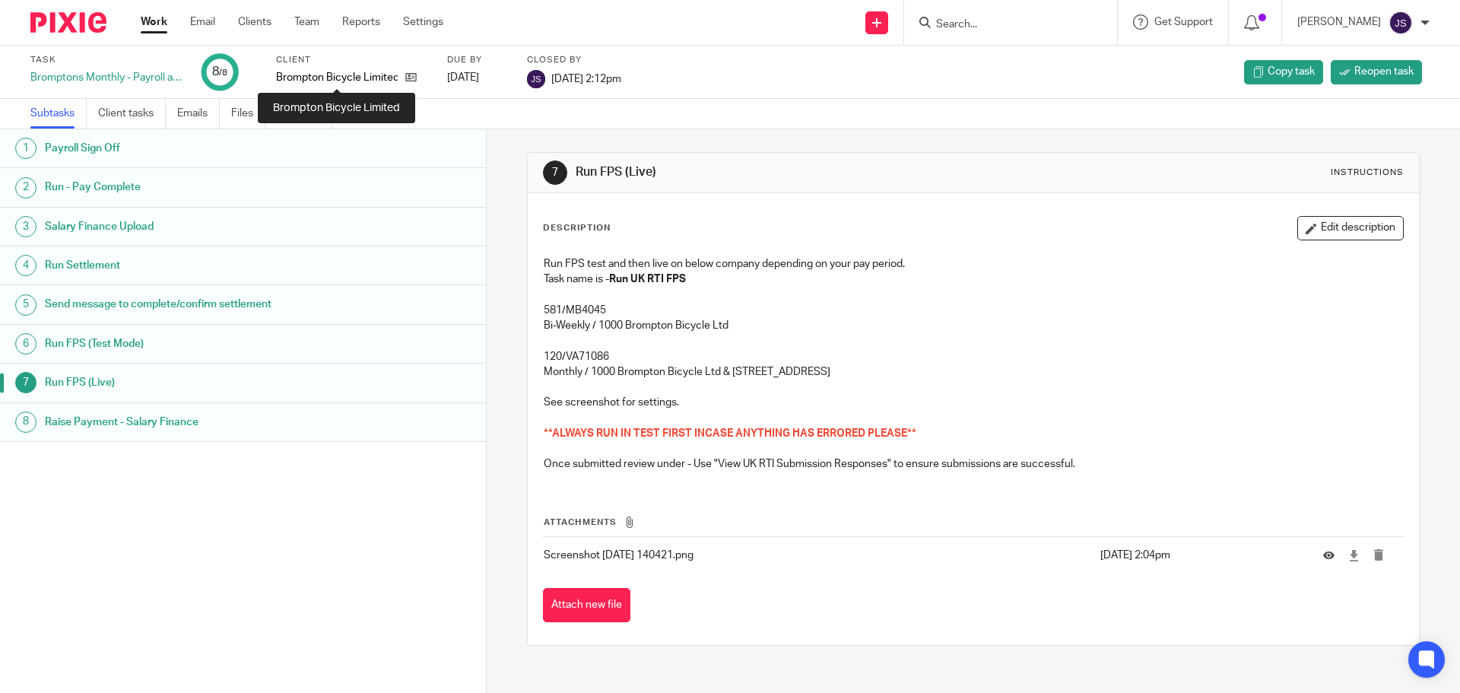
click at [322, 75] on p "Brompton Bicycle Limited" at bounding box center [337, 77] width 122 height 15
click at [344, 56] on label "Client" at bounding box center [352, 60] width 152 height 12
click at [131, 116] on link "Client tasks" at bounding box center [132, 114] width 68 height 30
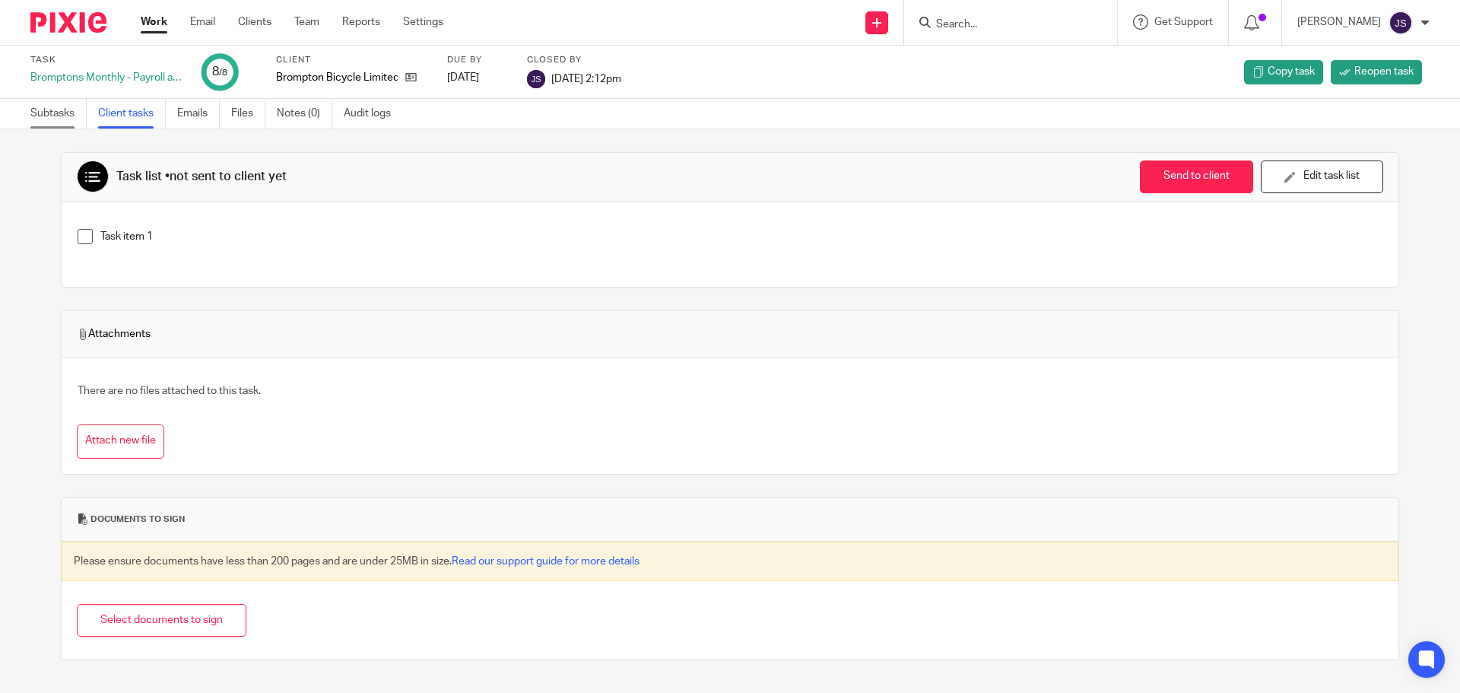
click at [78, 113] on link "Subtasks" at bounding box center [58, 114] width 56 height 30
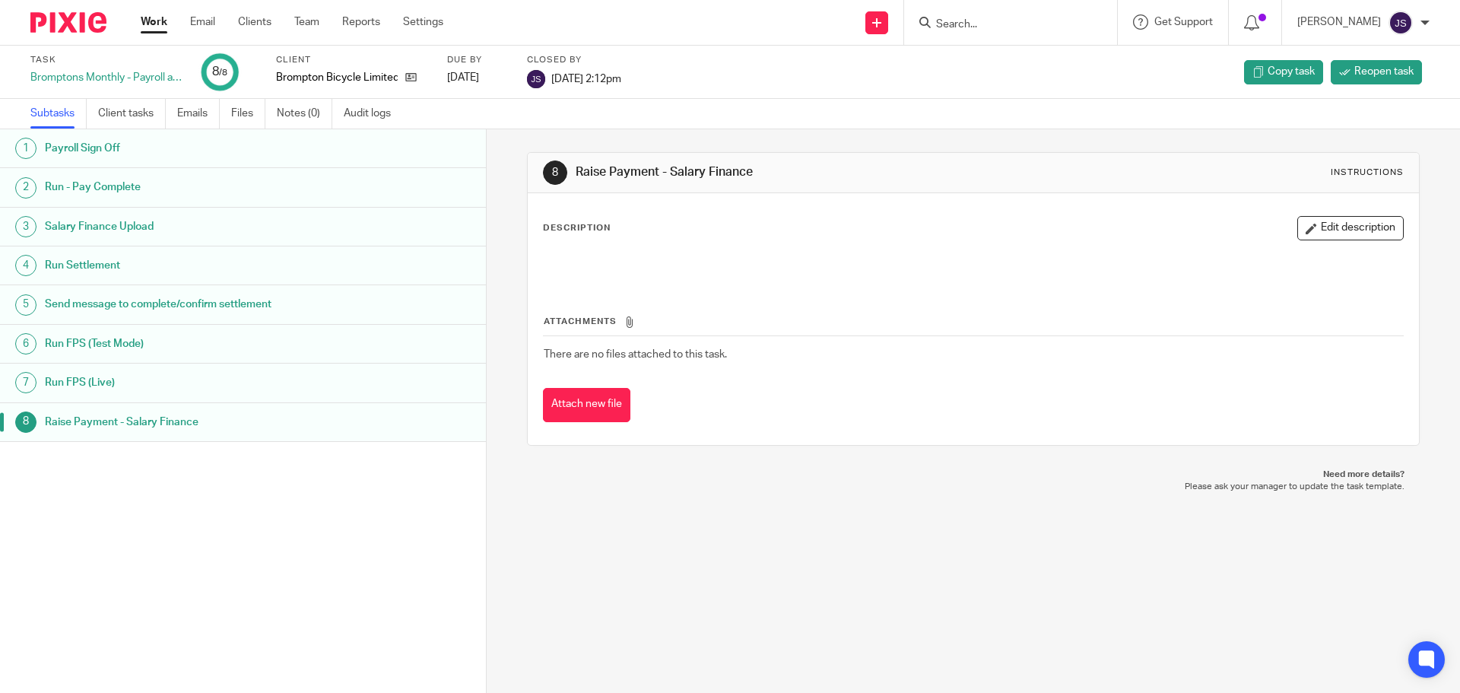
click at [76, 26] on img at bounding box center [68, 22] width 76 height 21
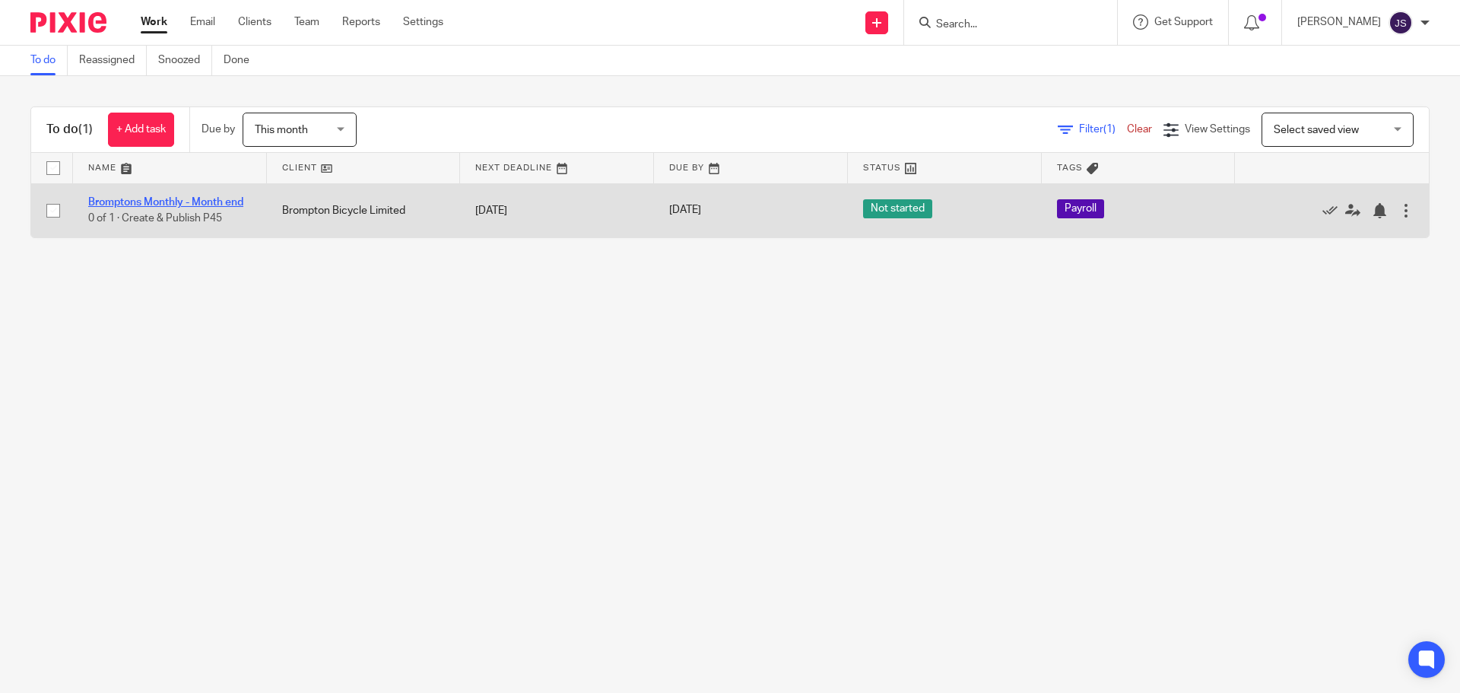
click at [221, 200] on link "Bromptons Monthly - Month end" at bounding box center [165, 202] width 155 height 11
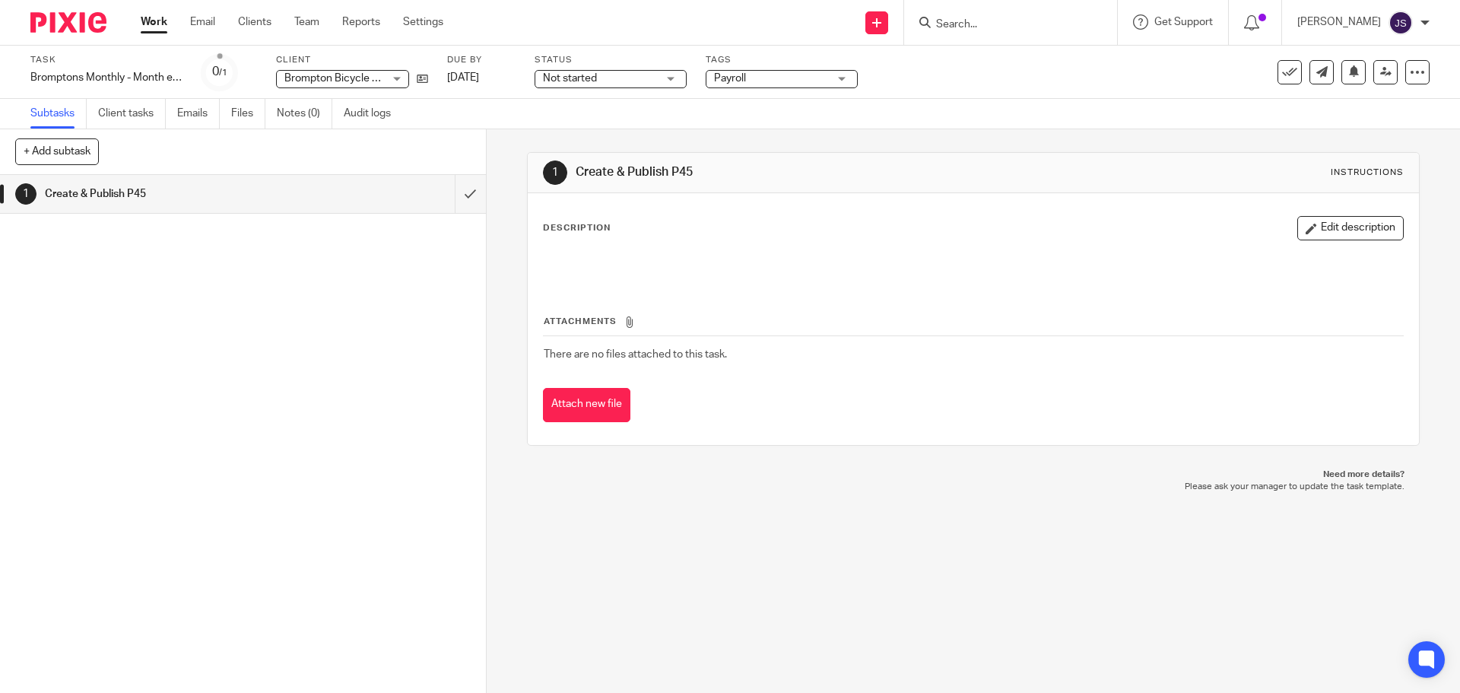
click at [189, 195] on h1 "Create & Publish P45" at bounding box center [176, 193] width 263 height 23
click at [1335, 221] on button "Edit description" at bounding box center [1350, 228] width 106 height 24
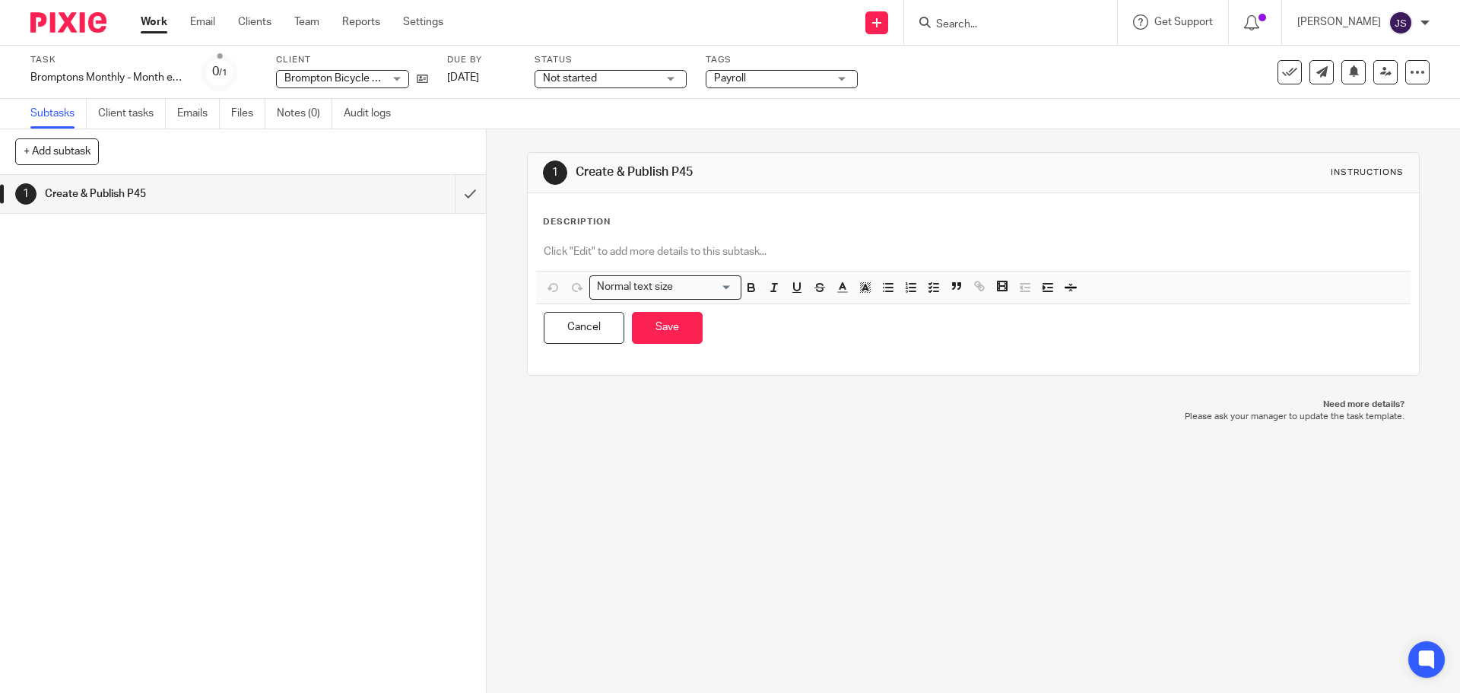
click at [645, 215] on div "Description Normal text size Loading... Remove Edit Insert new video Copy and p…" at bounding box center [973, 284] width 890 height 182
click at [591, 243] on div at bounding box center [973, 253] width 874 height 34
click at [587, 245] on p at bounding box center [973, 251] width 858 height 15
click at [712, 250] on p "Run "Create P45"" at bounding box center [973, 251] width 858 height 15
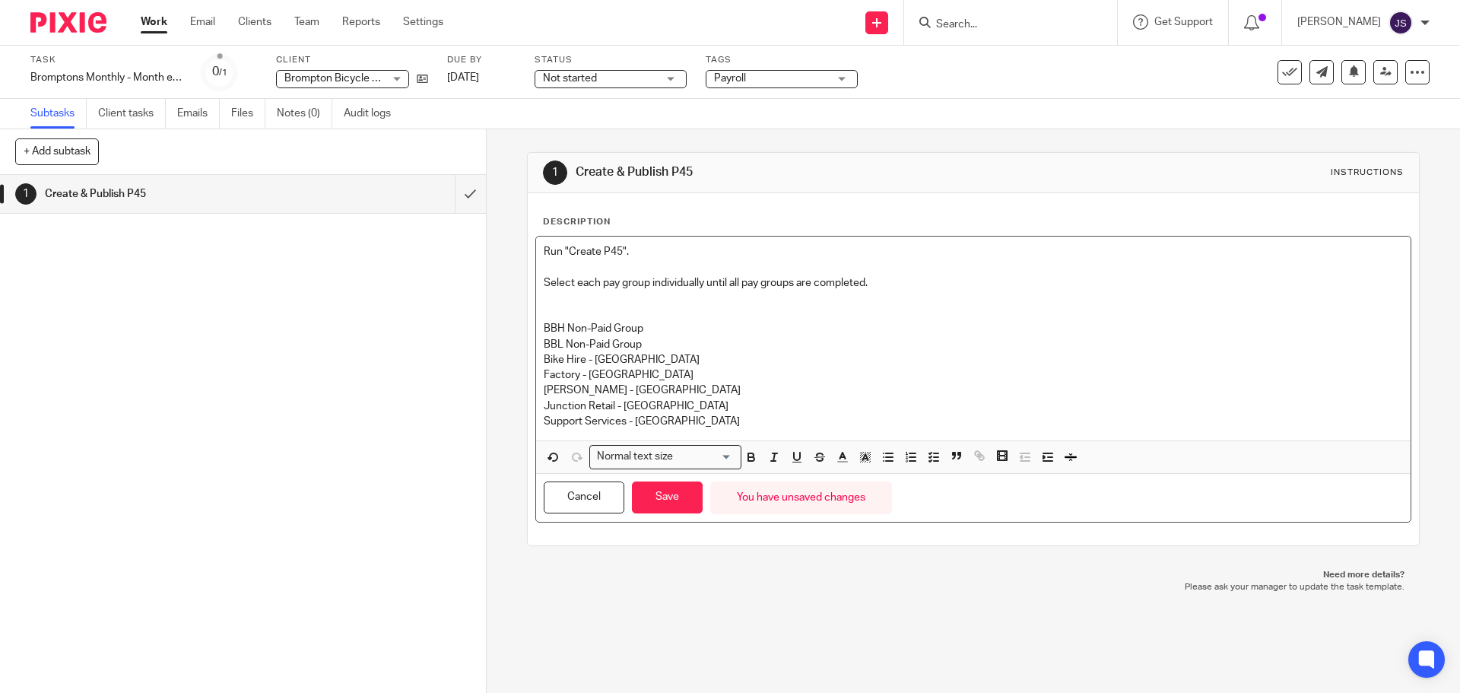
click at [587, 306] on p at bounding box center [973, 313] width 858 height 15
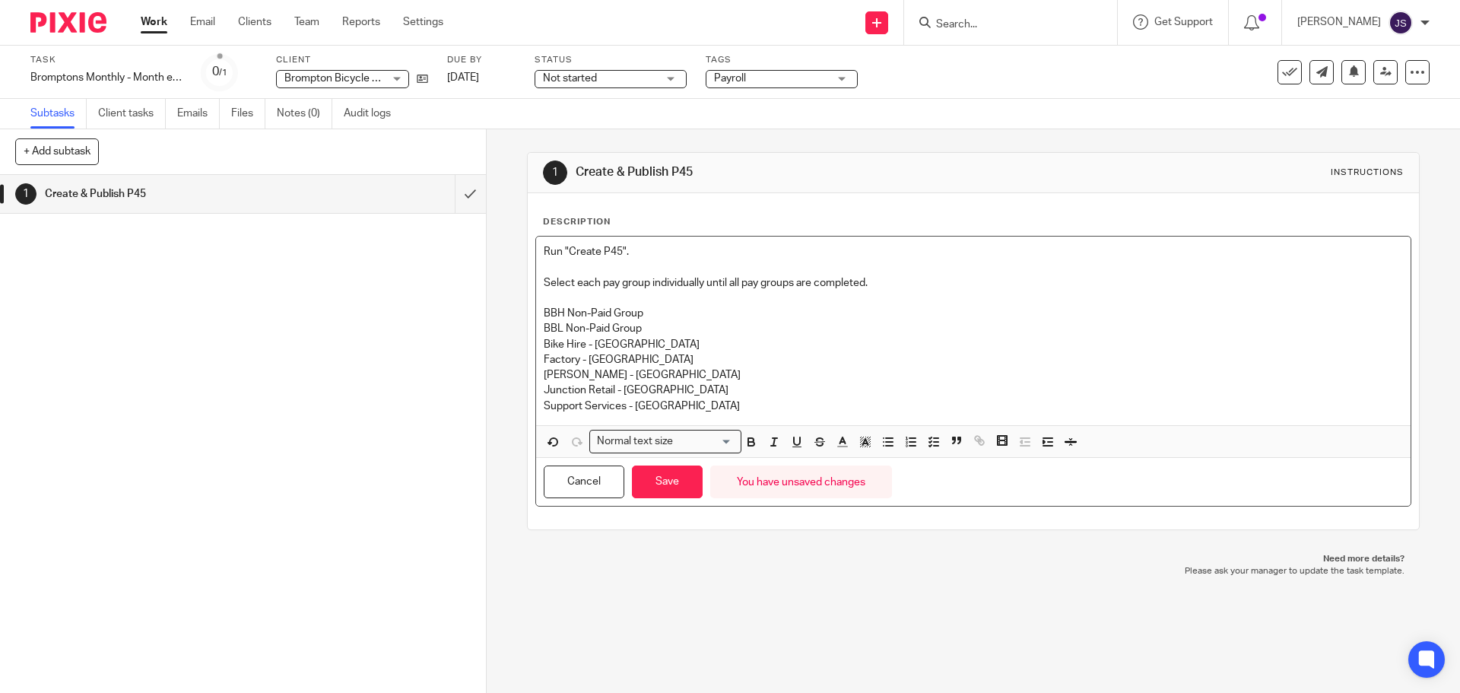
click at [684, 322] on p "BBL Non-Paid Group" at bounding box center [973, 328] width 858 height 15
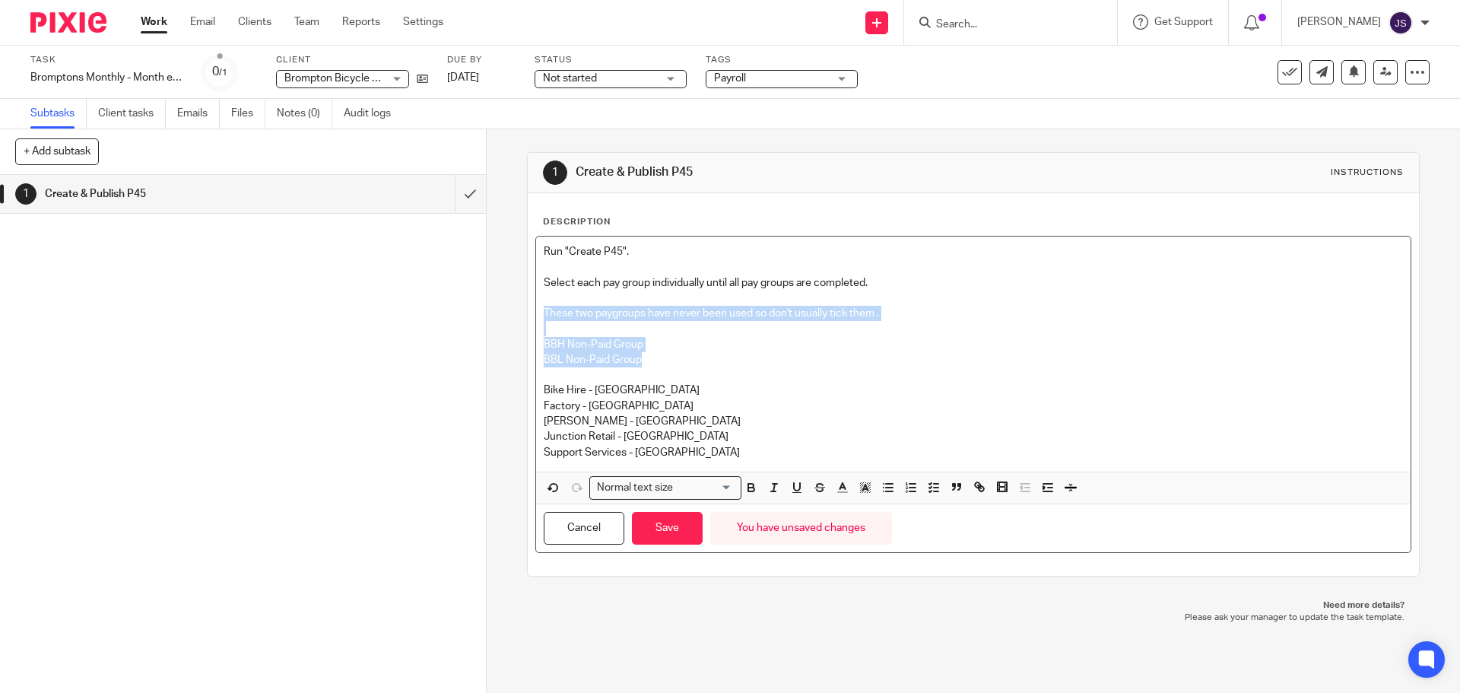
drag, startPoint x: 657, startPoint y: 363, endPoint x: 528, endPoint y: 315, distance: 137.1
click at [528, 315] on div "Description Run "Create P45". Select each pay group individually until all pay …" at bounding box center [973, 384] width 890 height 382
copy div "These two paygroups have never been used so don't usually tick them . BBH Non-P…"
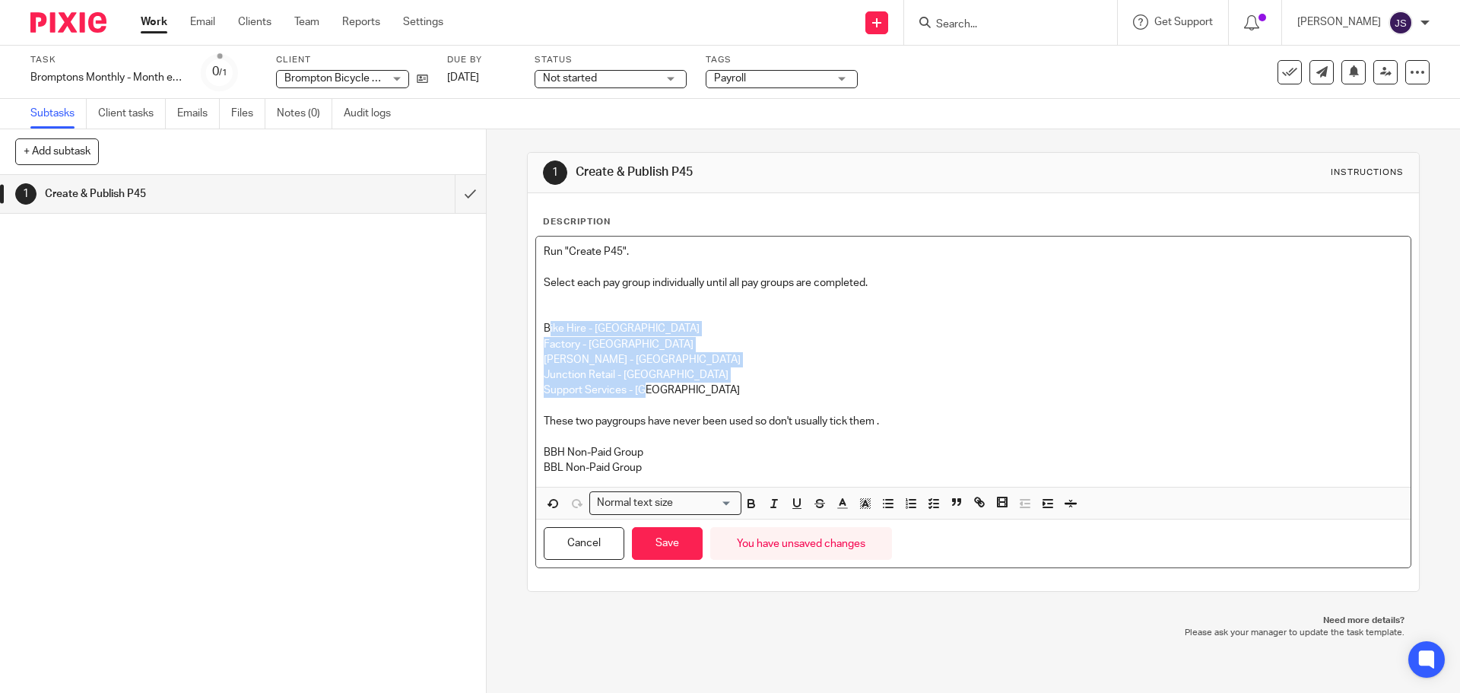
drag, startPoint x: 620, startPoint y: 363, endPoint x: 546, endPoint y: 325, distance: 82.6
click at [546, 325] on div "Run "Create P45". Select each pay group individually until all pay groups are c…" at bounding box center [973, 361] width 874 height 250
click at [887, 504] on icon "button" at bounding box center [888, 504] width 14 height 14
click at [611, 313] on p at bounding box center [973, 313] width 858 height 15
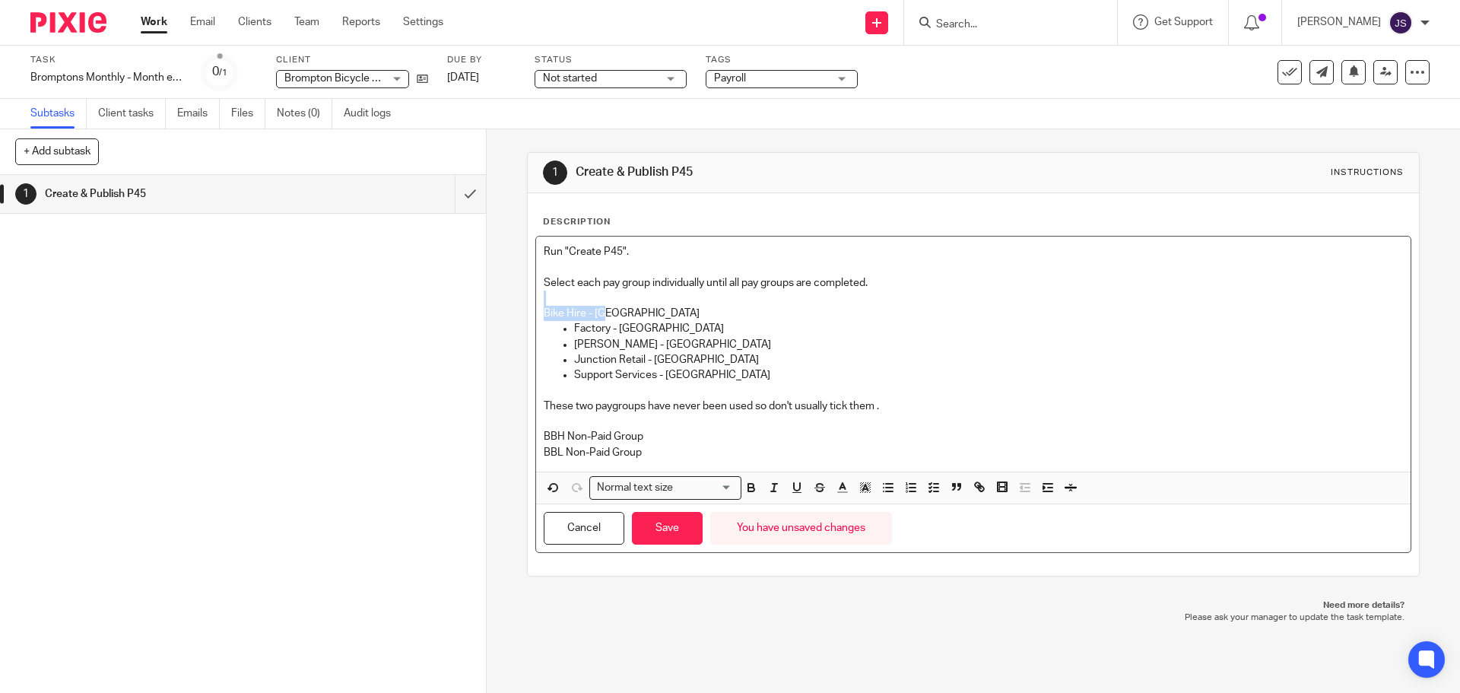
drag, startPoint x: 595, startPoint y: 315, endPoint x: 533, endPoint y: 303, distance: 63.4
click at [536, 303] on div "Run "Create P45". Select each pay group individually until all pay groups are c…" at bounding box center [973, 353] width 874 height 235
click at [884, 486] on icon "button" at bounding box center [888, 488] width 14 height 14
click at [644, 441] on p "BBH Non-Paid Group" at bounding box center [973, 436] width 858 height 15
drag, startPoint x: 655, startPoint y: 452, endPoint x: 541, endPoint y: 440, distance: 114.8
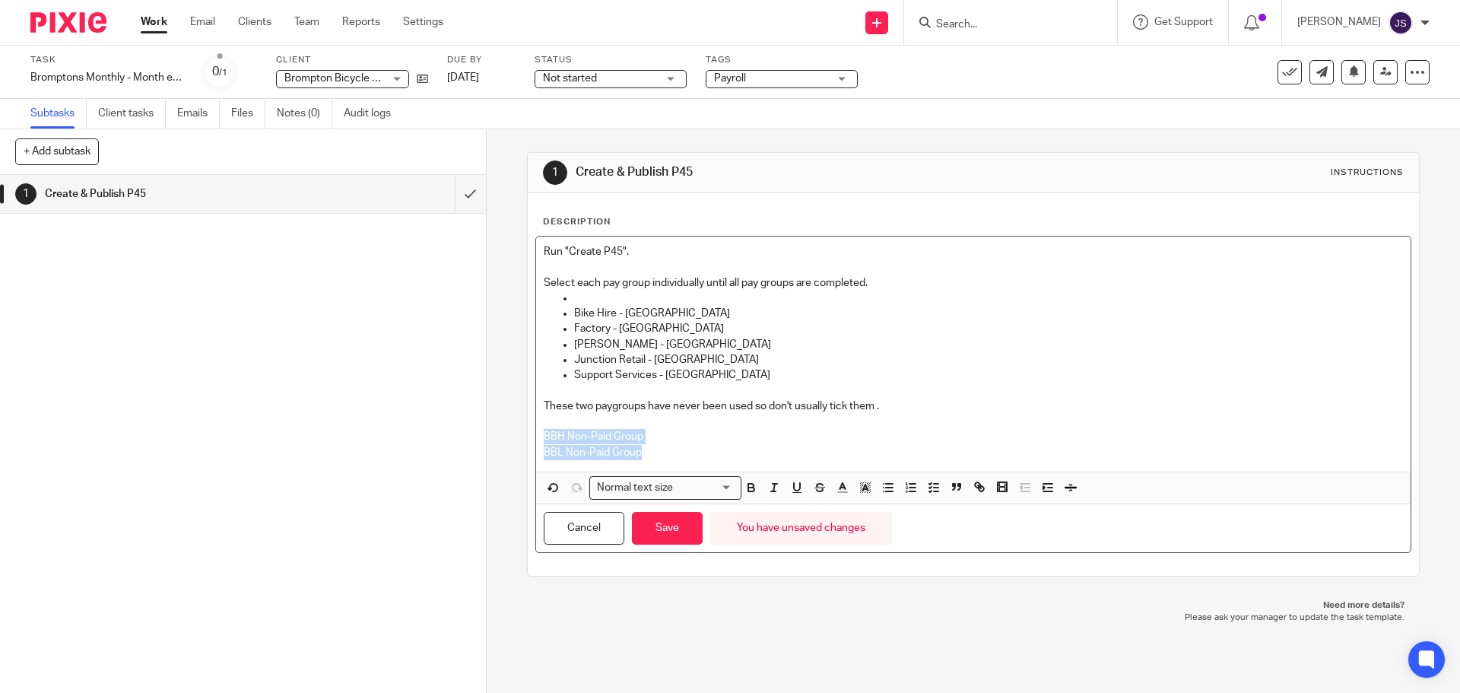
click at [541, 440] on div "Run "Create P45". Select each pay group individually until all pay groups are c…" at bounding box center [973, 353] width 874 height 235
click at [885, 490] on icon "button" at bounding box center [888, 488] width 14 height 14
click at [584, 296] on p at bounding box center [988, 297] width 828 height 15
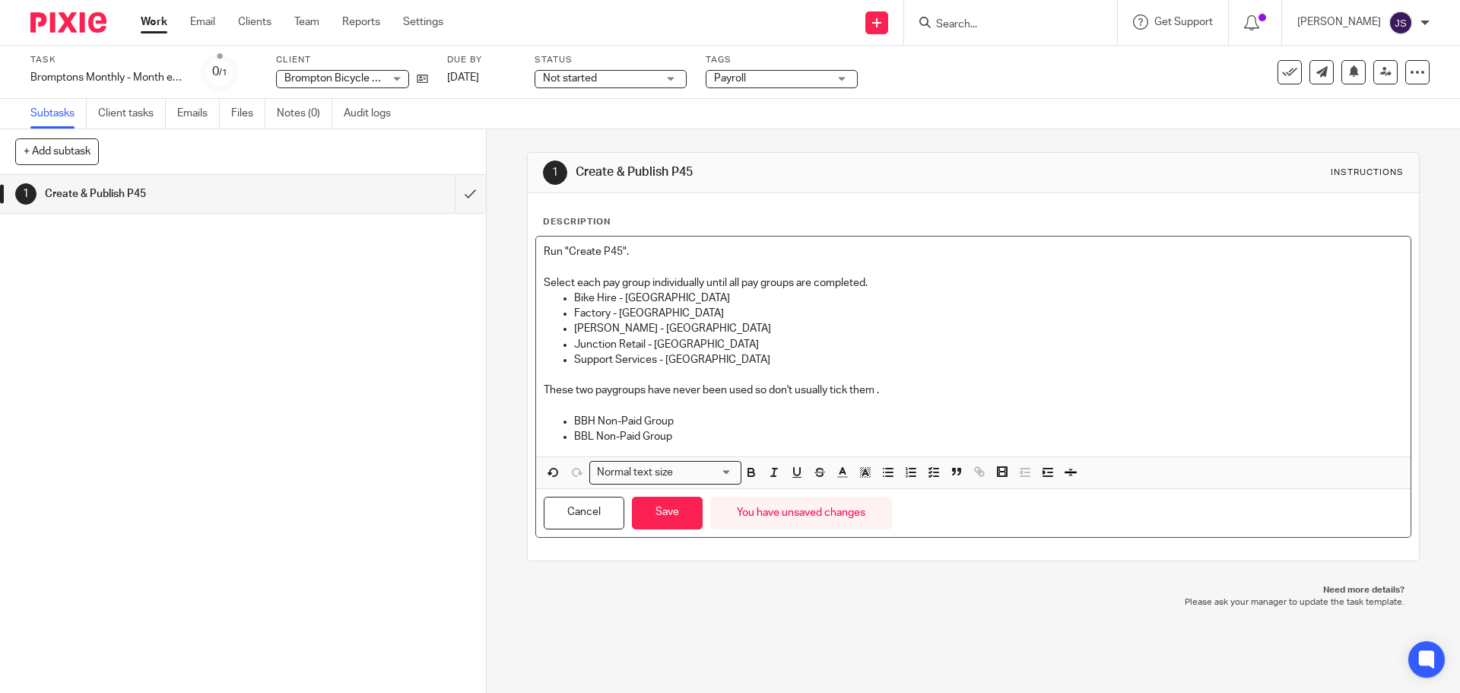
click at [741, 363] on p "Support Services - [GEOGRAPHIC_DATA]" at bounding box center [988, 359] width 828 height 15
drag, startPoint x: 615, startPoint y: 389, endPoint x: 690, endPoint y: 377, distance: 76.3
click at [615, 389] on p "These two paygroups have never been used so don't usually tick them ." at bounding box center [973, 389] width 858 height 15
click at [935, 420] on p "BBH Non-Paid Group" at bounding box center [988, 421] width 828 height 15
click at [669, 516] on button "Save" at bounding box center [667, 513] width 71 height 33
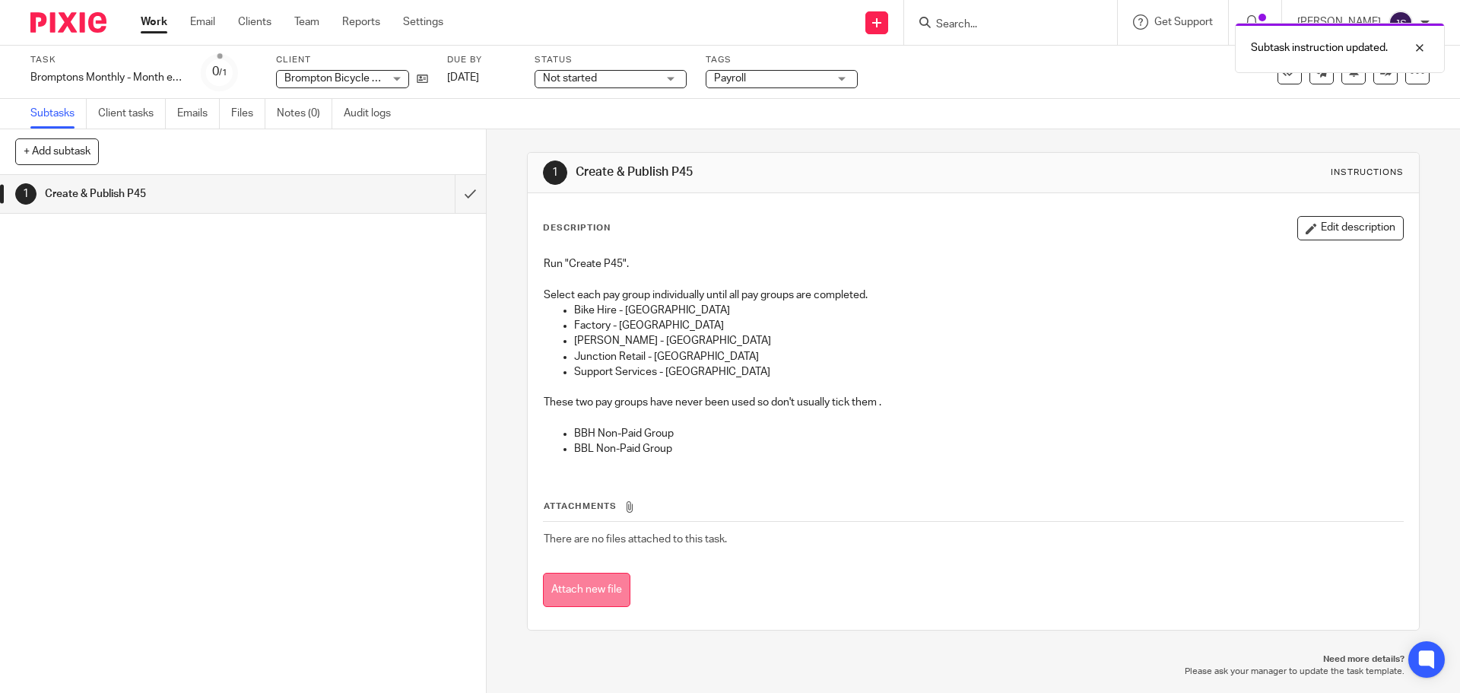
click at [590, 591] on button "Attach new file" at bounding box center [586, 590] width 87 height 34
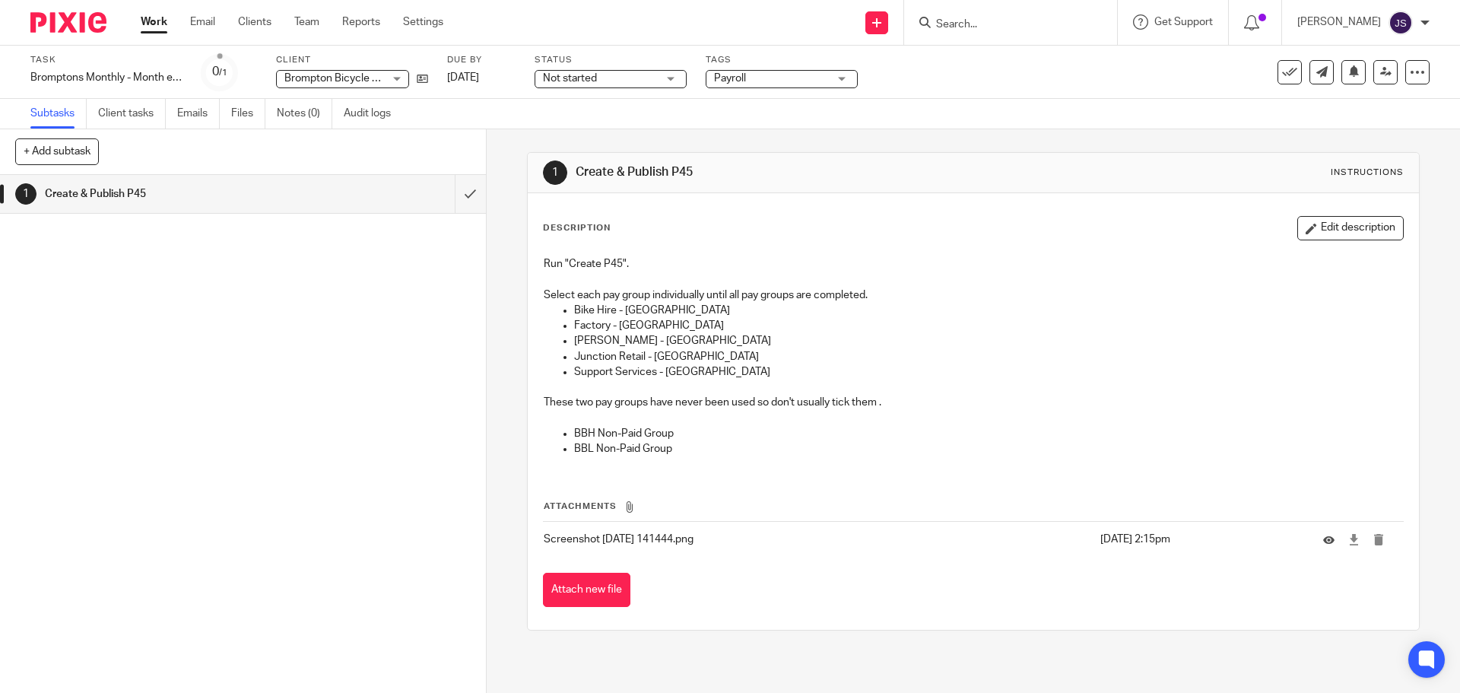
click at [720, 461] on div "Run "Create P45". Select each pay group individually until all pay groups are c…" at bounding box center [973, 358] width 874 height 219
click at [885, 285] on p at bounding box center [973, 278] width 858 height 15
click at [886, 294] on p "Select each pay group individually until all pay groups are completed." at bounding box center [973, 294] width 858 height 15
drag, startPoint x: 888, startPoint y: 297, endPoint x: 874, endPoint y: 296, distance: 14.5
click at [887, 297] on p "Select each pay group individually until all pay groups are completed." at bounding box center [973, 294] width 858 height 15
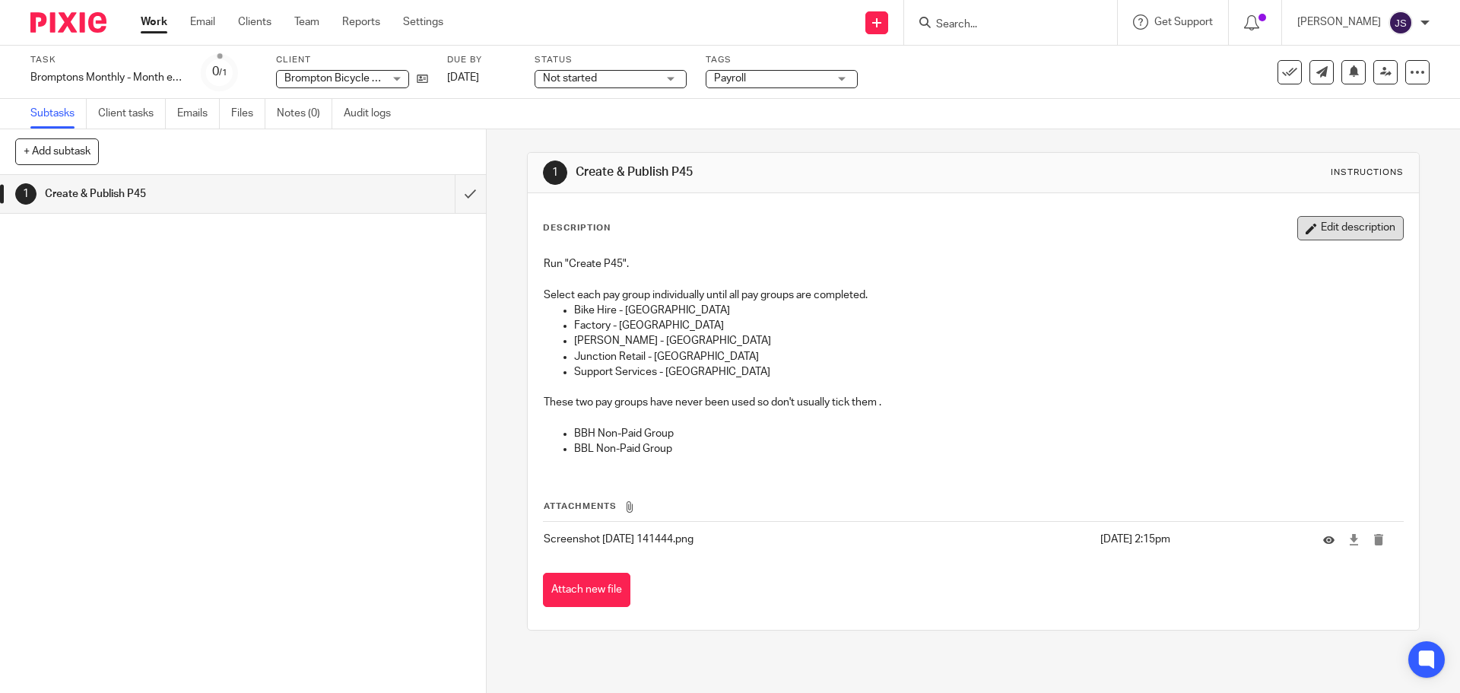
click at [1334, 224] on button "Edit description" at bounding box center [1350, 228] width 106 height 24
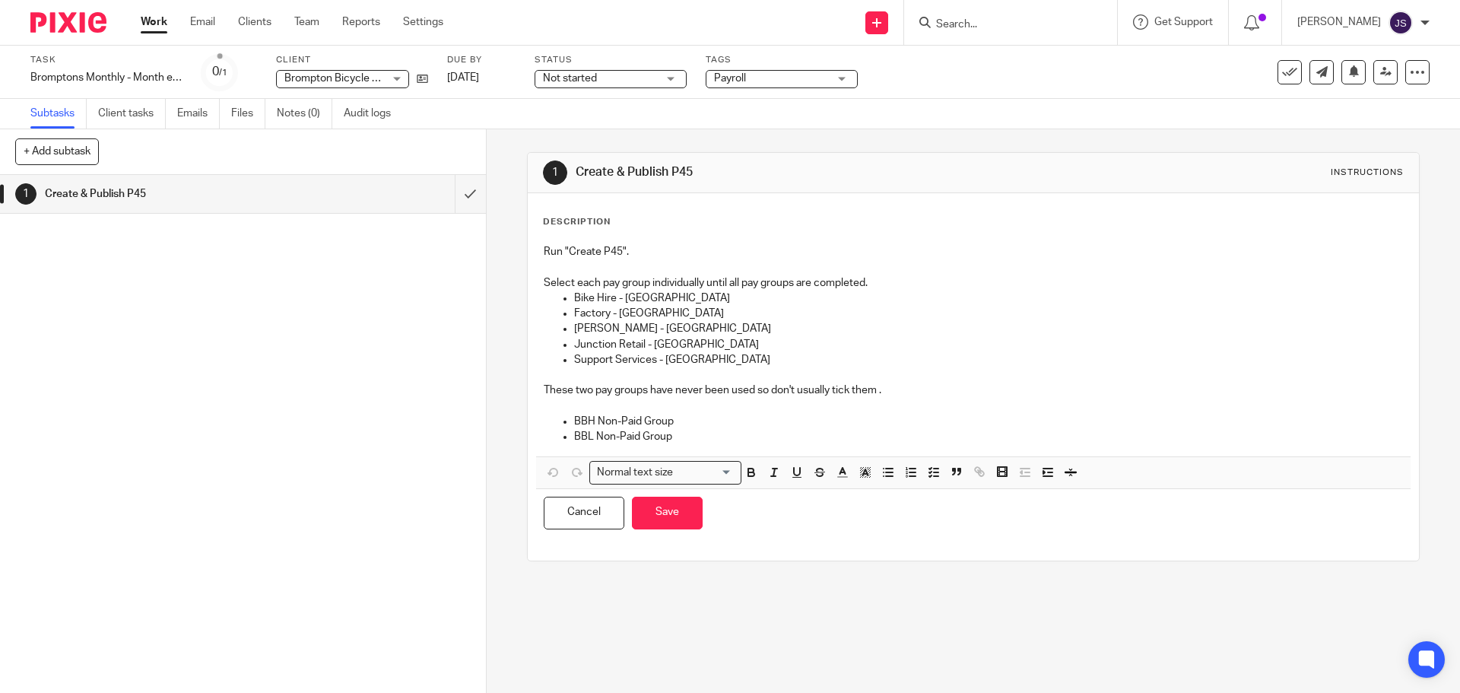
click at [900, 281] on p "Select each pay group individually until all pay groups are completed." at bounding box center [973, 282] width 858 height 15
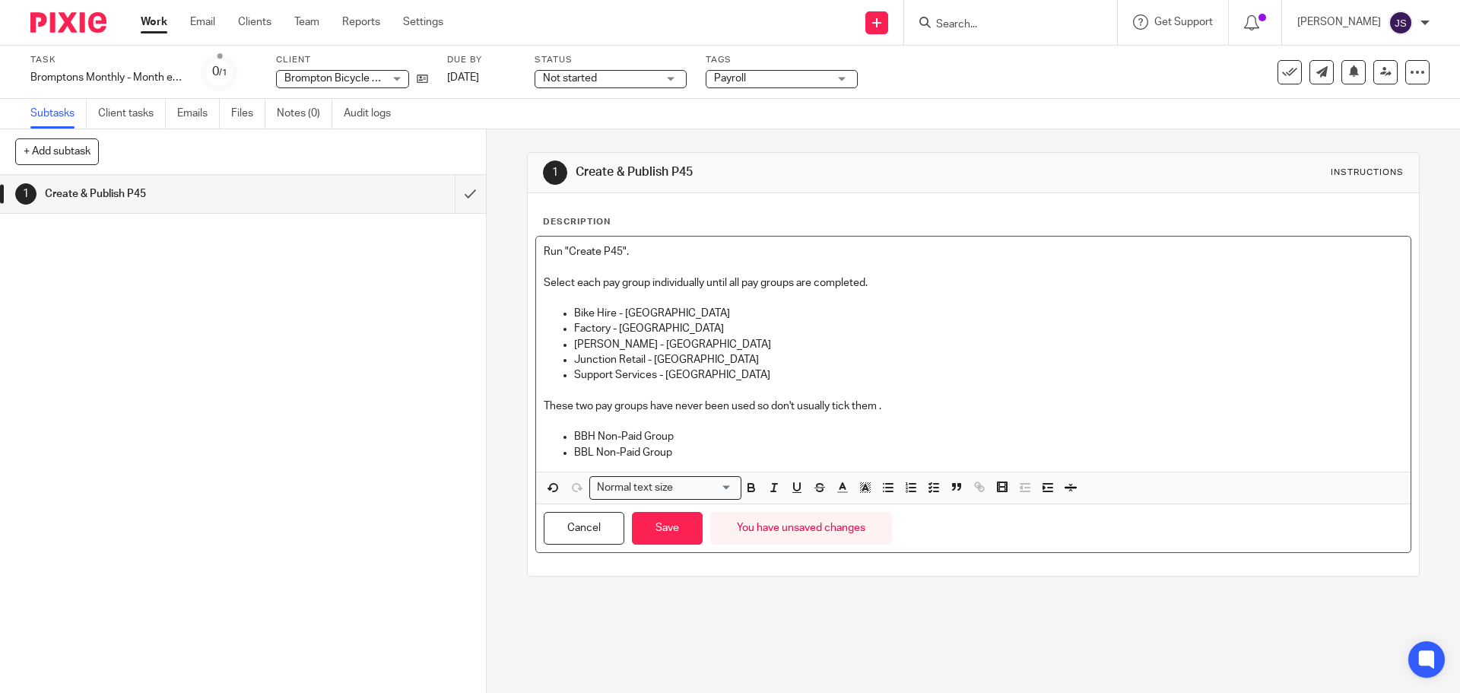
drag, startPoint x: 716, startPoint y: 384, endPoint x: 782, endPoint y: 384, distance: 66.2
click at [716, 383] on p at bounding box center [973, 389] width 858 height 15
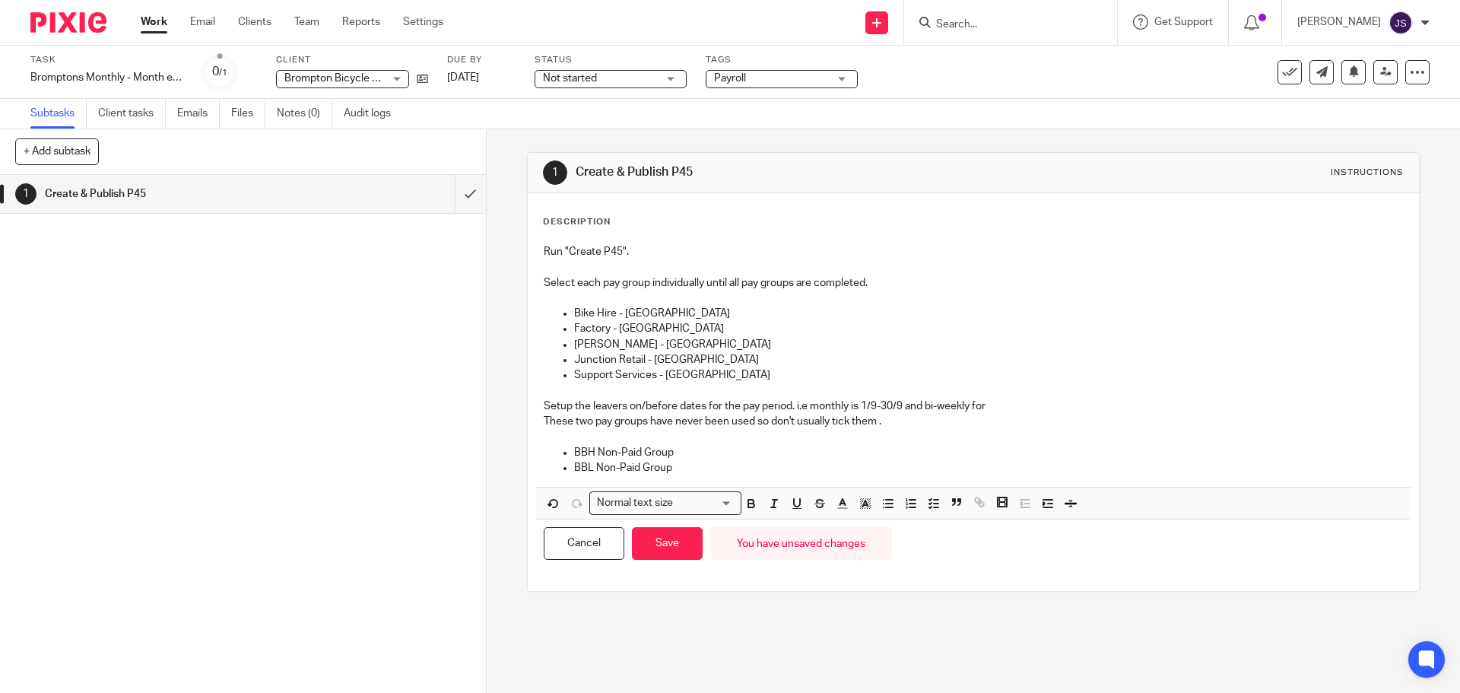
click at [996, 409] on p "Setup the leavers on/before dates for the pay period. i.e monthly is 1/9-30/9 a…" at bounding box center [973, 405] width 858 height 15
drag, startPoint x: 1106, startPoint y: 398, endPoint x: 1116, endPoint y: 408, distance: 14.0
click at [1106, 398] on p "Setup the leavers on/before dates for the pay period. i.e monthly is 1/9-30/9 a…" at bounding box center [973, 405] width 858 height 15
click at [1121, 411] on p "Setup the leavers on/before dates for the pay period. i.e monthly is 1/9-30/9 a…" at bounding box center [973, 405] width 858 height 15
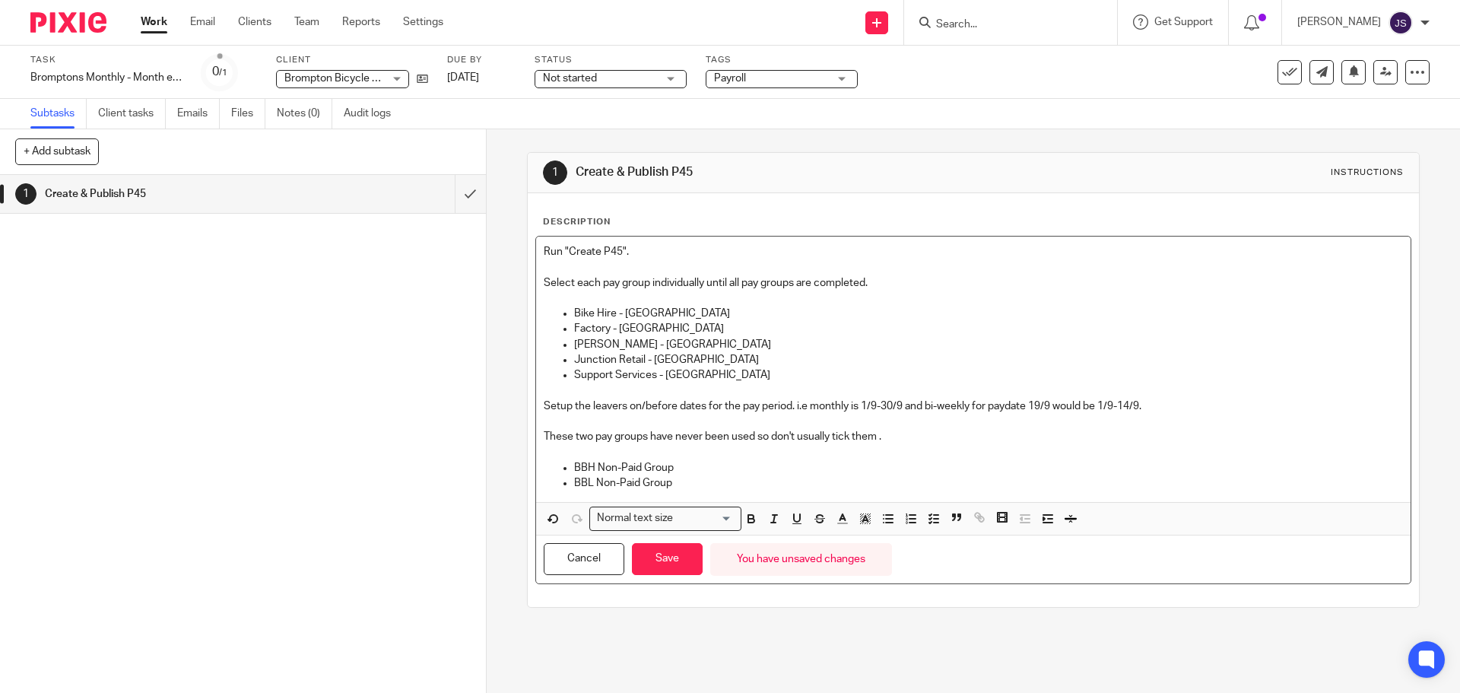
click at [724, 483] on p "BBL Non-Paid Group" at bounding box center [988, 482] width 828 height 15
click at [568, 404] on p "Setup the leavers on/before dates for the pay period. i.e monthly is 1/9-30/9 a…" at bounding box center [973, 405] width 858 height 15
click at [718, 414] on p at bounding box center [973, 421] width 858 height 15
click at [815, 410] on p "Choose the leavers on/before dates for the pay period. i.e monthly is 1/9-30/9 …" at bounding box center [973, 405] width 858 height 15
click at [874, 411] on p "Choose the leavers on/before dates for the pay period. i.e monthly is 1/9-30/9 …" at bounding box center [973, 405] width 858 height 15
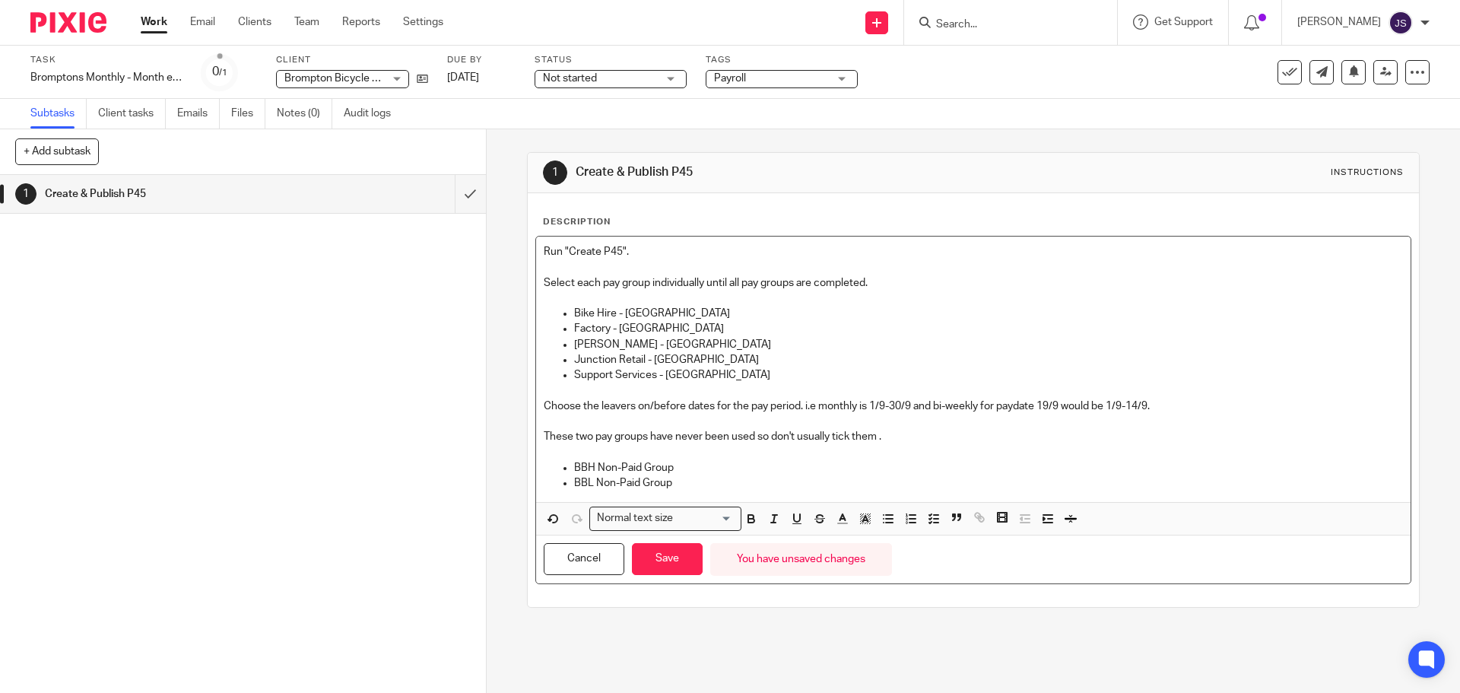
click at [906, 408] on p "Choose the leavers on/before dates for the pay period. i.e monthly is 1/9-30/9 …" at bounding box center [973, 405] width 858 height 15
click at [922, 410] on p "Choose the leavers on/before dates for the pay period. i.e monthly is 1/9-30/9 …" at bounding box center [973, 405] width 858 height 15
click at [1014, 404] on p "Choose the leavers on/before dates for the pay period. i.e monthly is 1/9-30/9 …" at bounding box center [973, 405] width 858 height 15
click at [1180, 404] on p "Choose the leavers on/before dates for the pay period. i.e monthly is 1/9-30/9 …" at bounding box center [973, 405] width 858 height 15
click at [1106, 434] on p "These two pay groups have never been used so don't usually tick them ." at bounding box center [973, 436] width 858 height 15
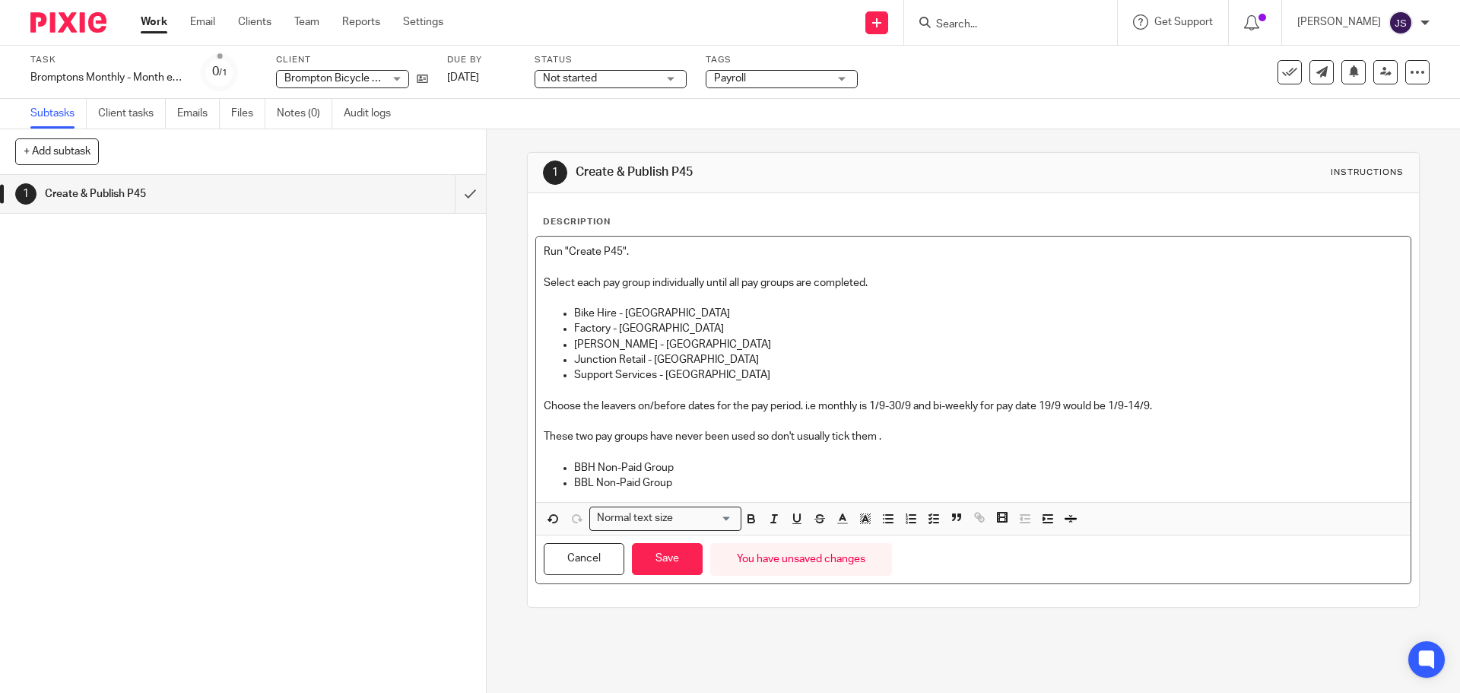
click at [1051, 408] on p "Choose the leavers on/before dates for the pay period. i.e monthly is 1/9-30/9 …" at bounding box center [973, 405] width 858 height 15
click at [1255, 411] on p "Choose the leavers on/before dates for the pay period. i.e monthly is 1/9-30/9 …" at bounding box center [973, 405] width 858 height 15
drag, startPoint x: 915, startPoint y: 417, endPoint x: 752, endPoint y: 433, distance: 163.4
click at [915, 417] on p at bounding box center [973, 421] width 858 height 15
click at [730, 468] on p "BBH Non-Paid Group" at bounding box center [988, 467] width 828 height 15
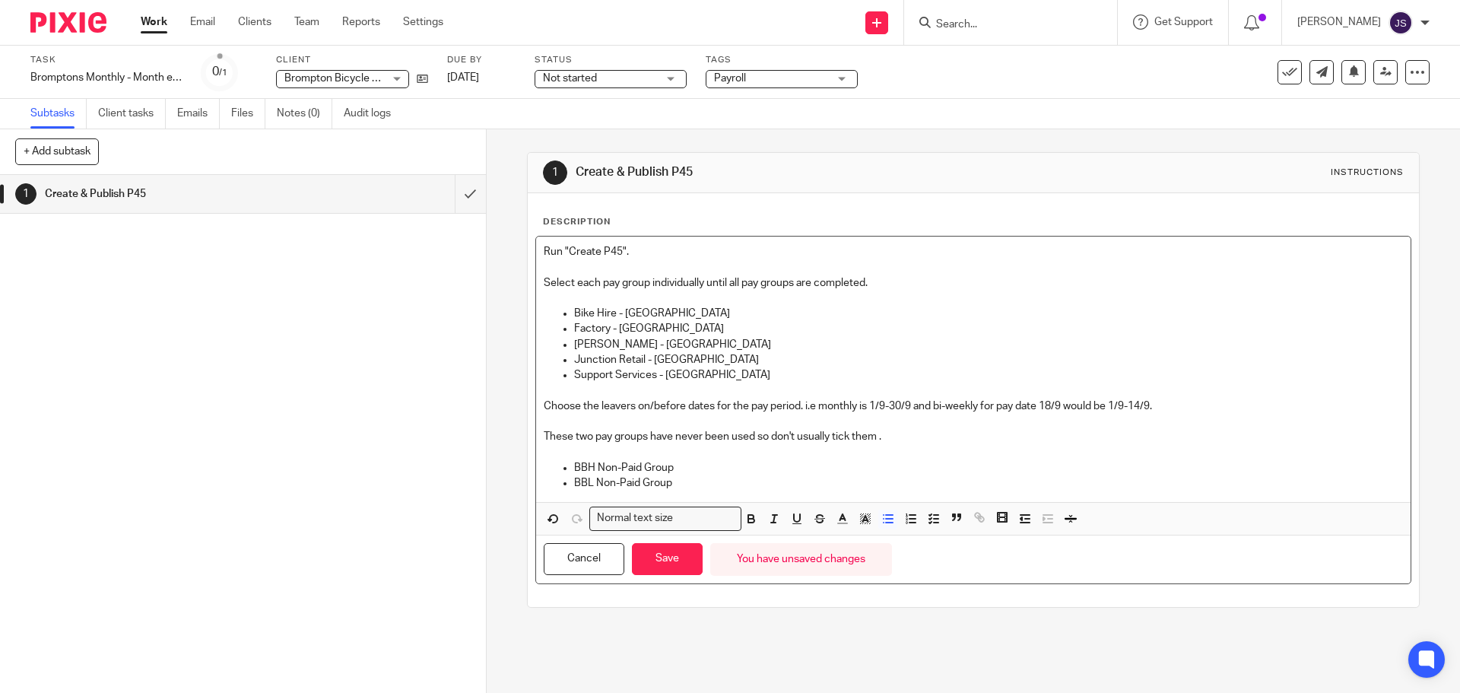
click at [633, 249] on p "Run "Create P45"." at bounding box center [973, 251] width 858 height 15
click at [674, 249] on p "Run "Create P45"." at bounding box center [973, 251] width 858 height 15
click at [649, 554] on button "Save" at bounding box center [667, 559] width 71 height 33
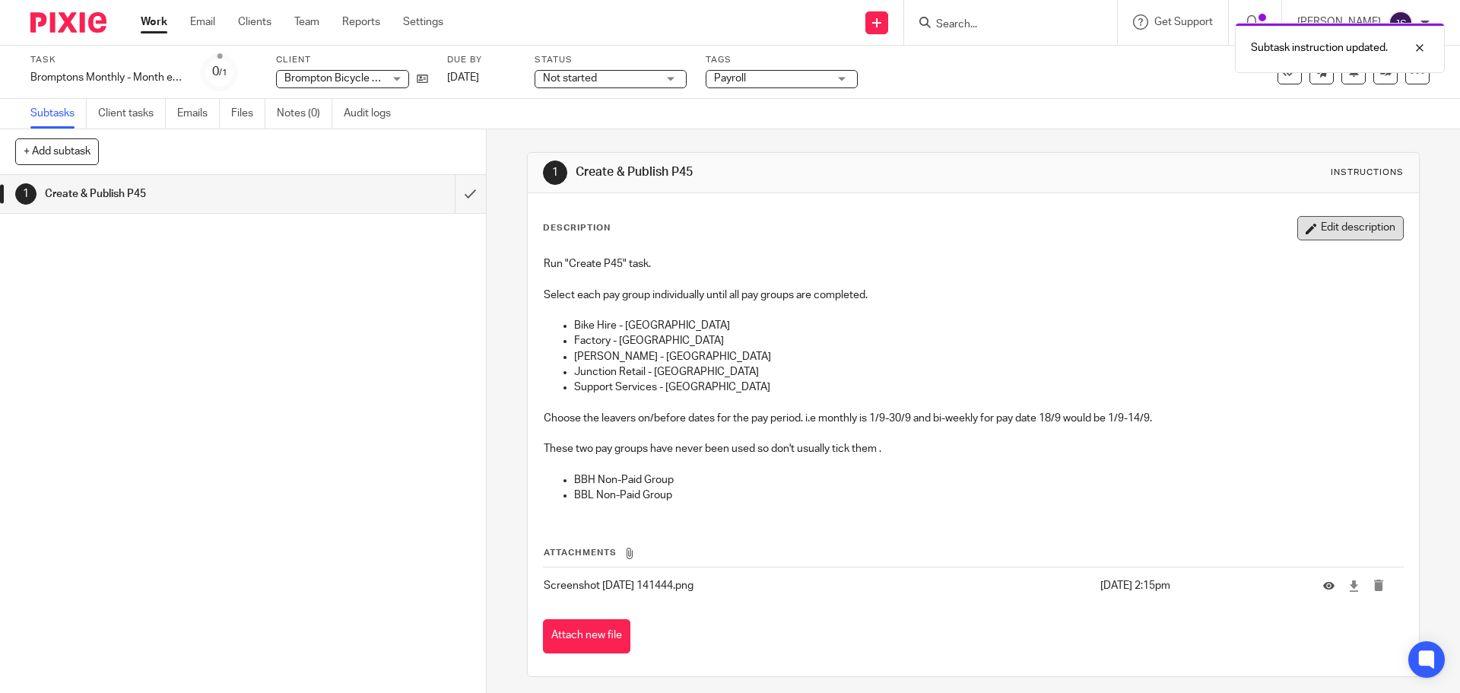
click at [1306, 227] on button "Edit description" at bounding box center [1350, 228] width 106 height 24
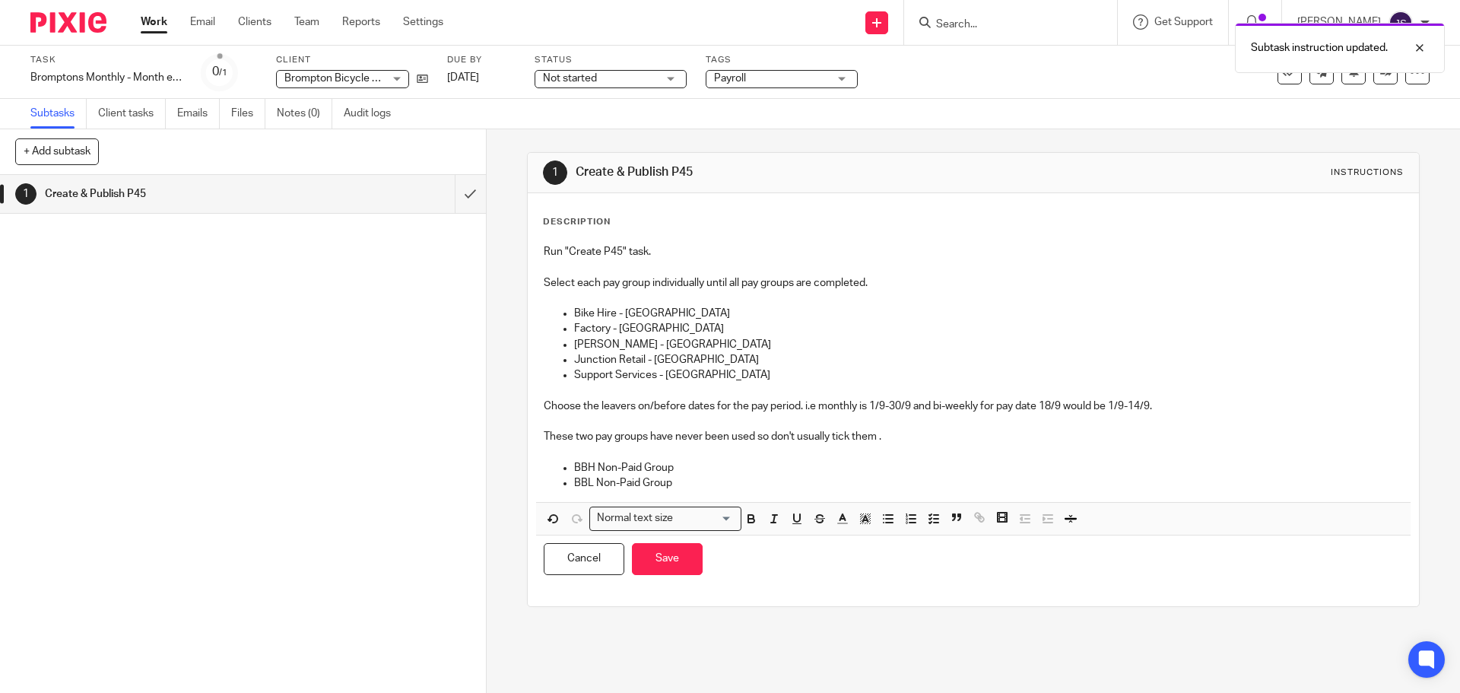
click at [774, 480] on p "BBL Non-Paid Group" at bounding box center [988, 482] width 828 height 15
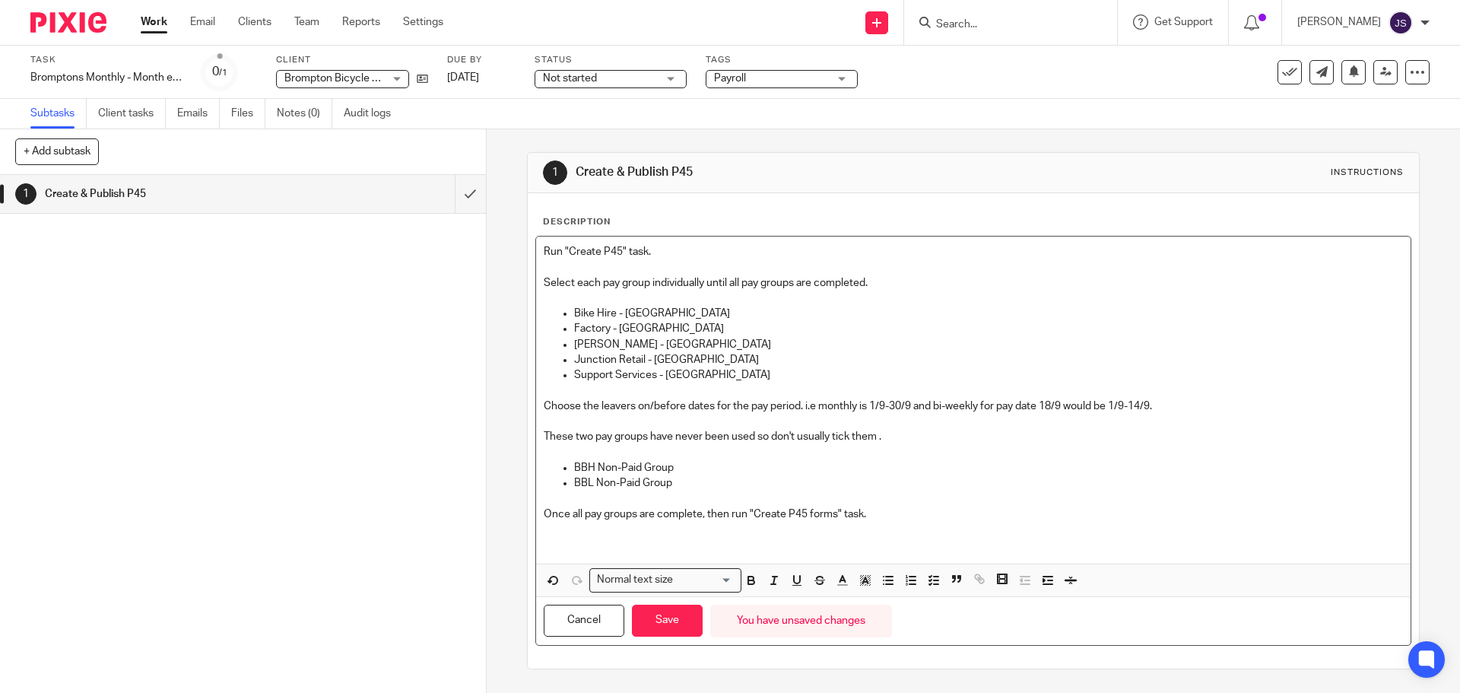
click at [871, 519] on p "Once all pay groups are complete, then run "Create P45 forms" task." at bounding box center [973, 513] width 858 height 15
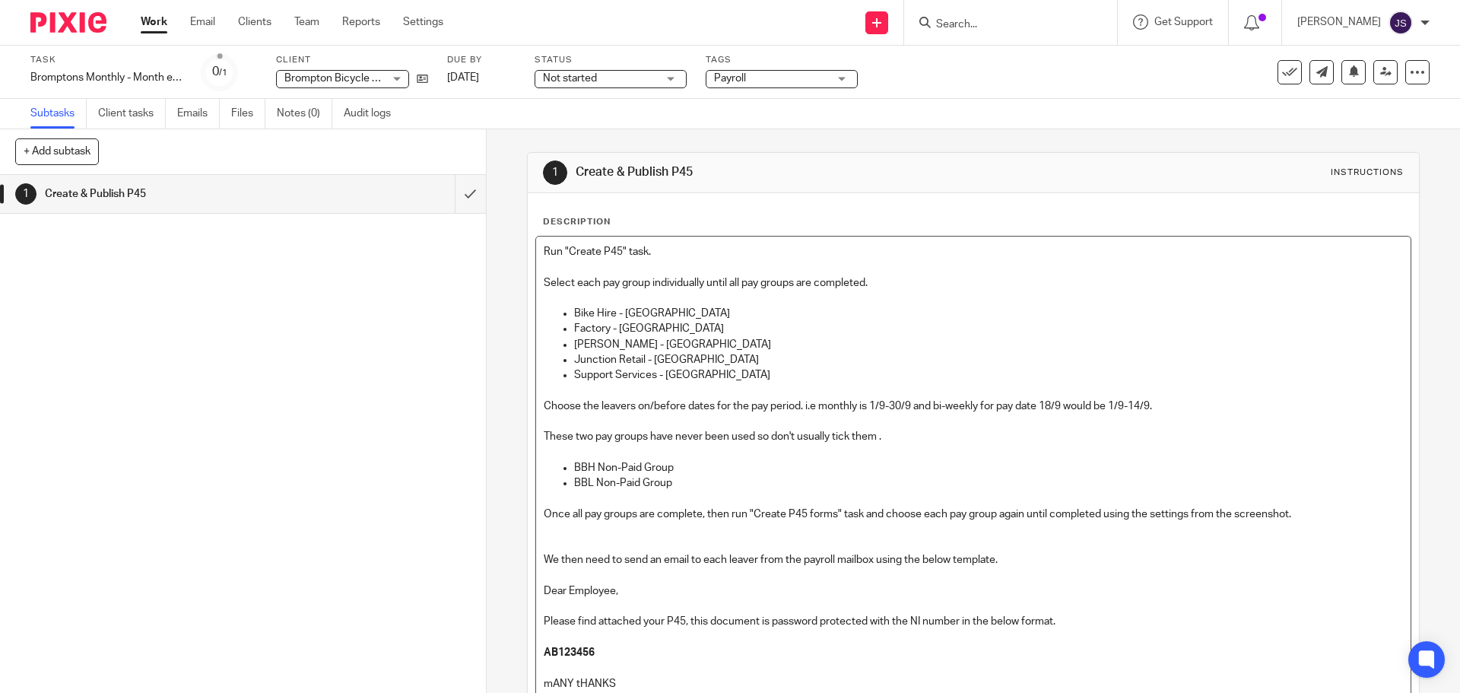
scroll to position [15, 0]
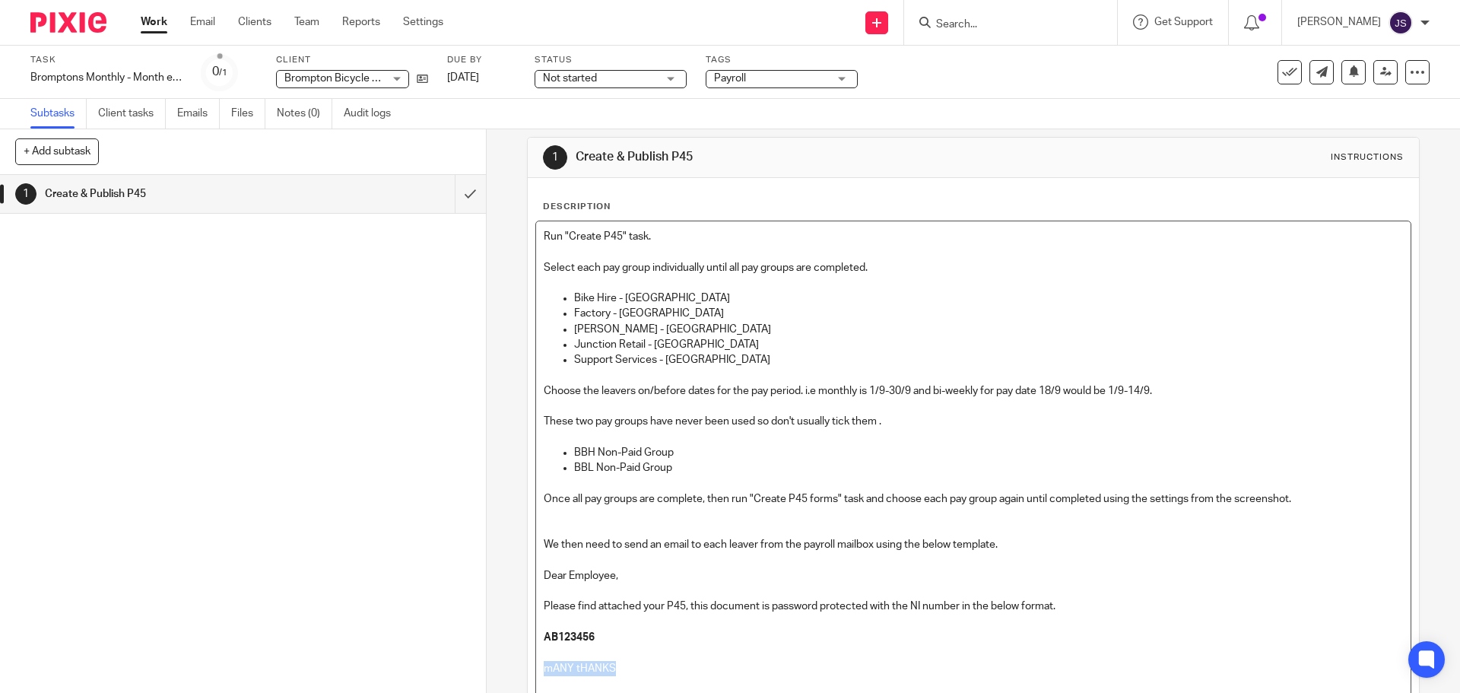
drag, startPoint x: 640, startPoint y: 672, endPoint x: 525, endPoint y: 667, distance: 114.9
click at [528, 667] on div "Description Run "Create P45" task. Select each pay group individually until all…" at bounding box center [973, 508] width 890 height 660
click at [654, 557] on p at bounding box center [973, 560] width 858 height 15
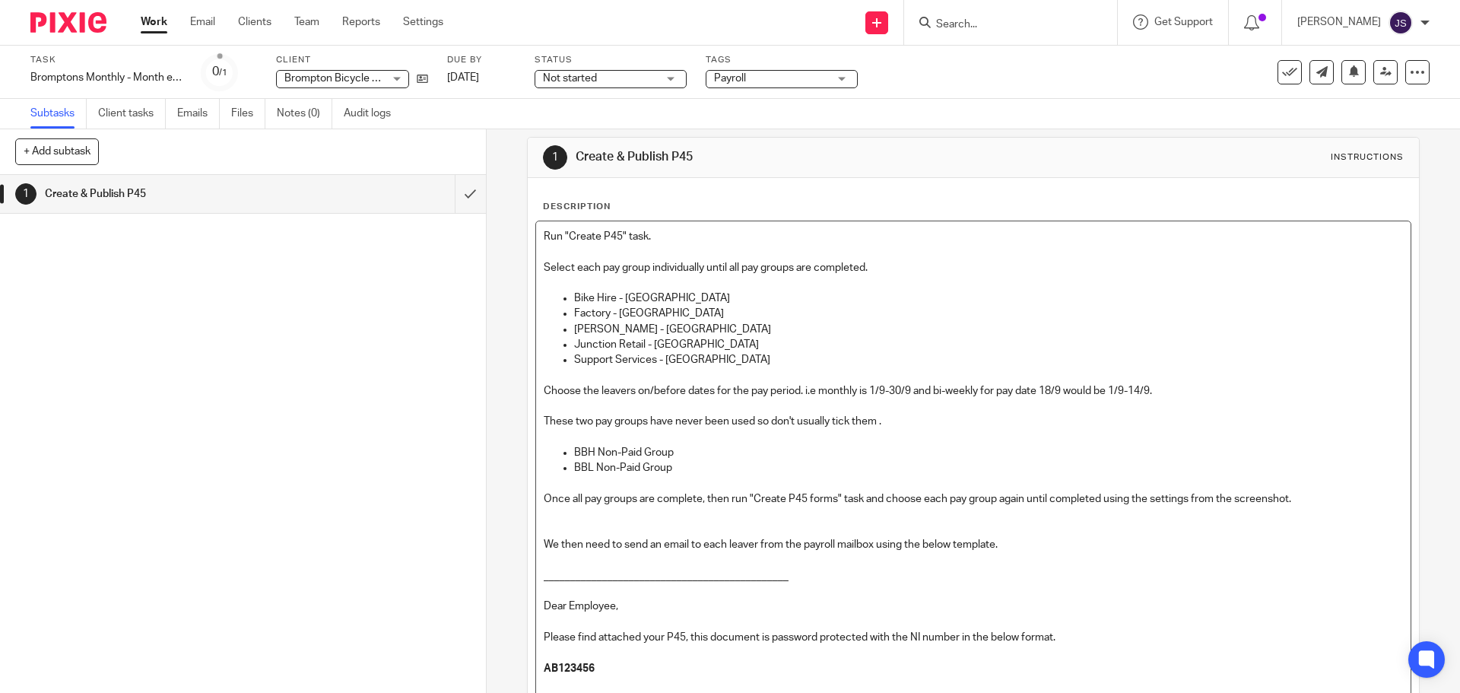
scroll to position [230, 0]
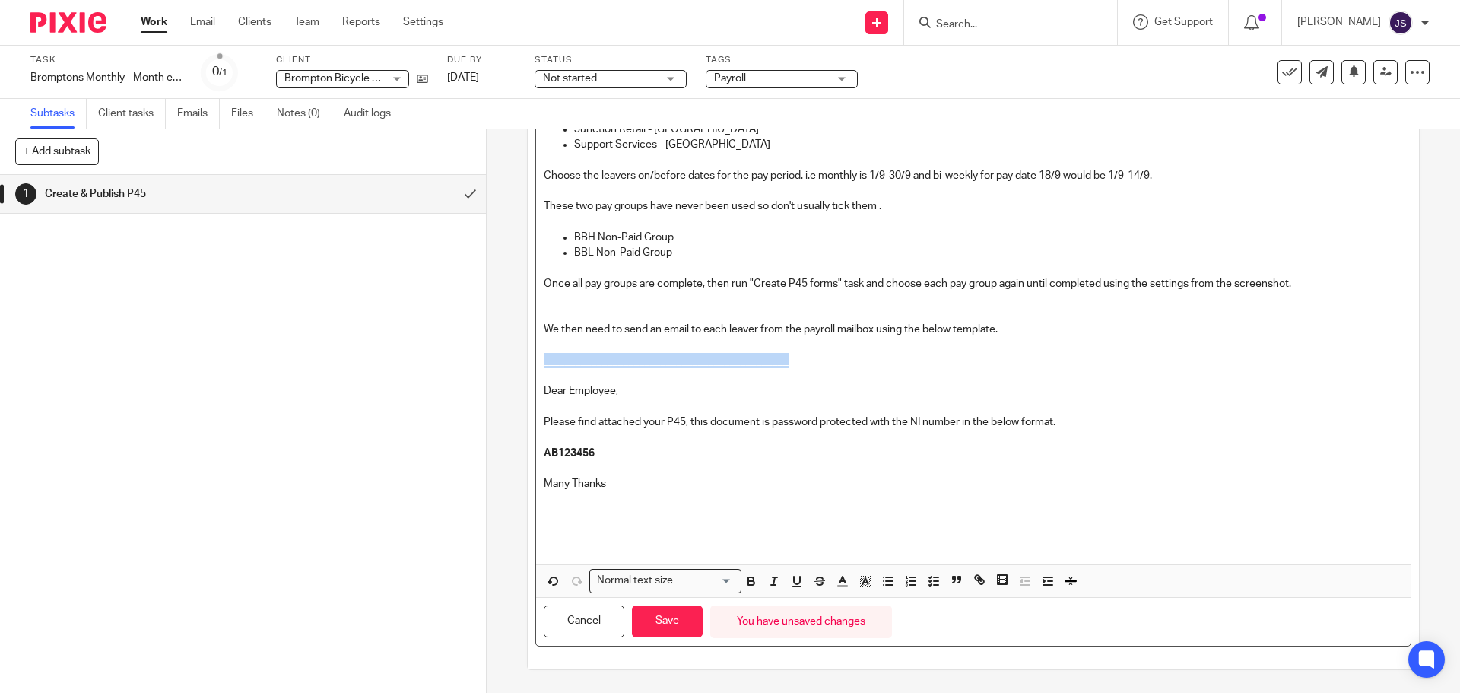
drag, startPoint x: 792, startPoint y: 365, endPoint x: 533, endPoint y: 365, distance: 259.3
click at [536, 365] on div "Run "Create P45" task. Select each pay group individually until all pay groups …" at bounding box center [973, 285] width 874 height 558
copy p "______________________________________________"
click at [627, 506] on p at bounding box center [973, 498] width 858 height 15
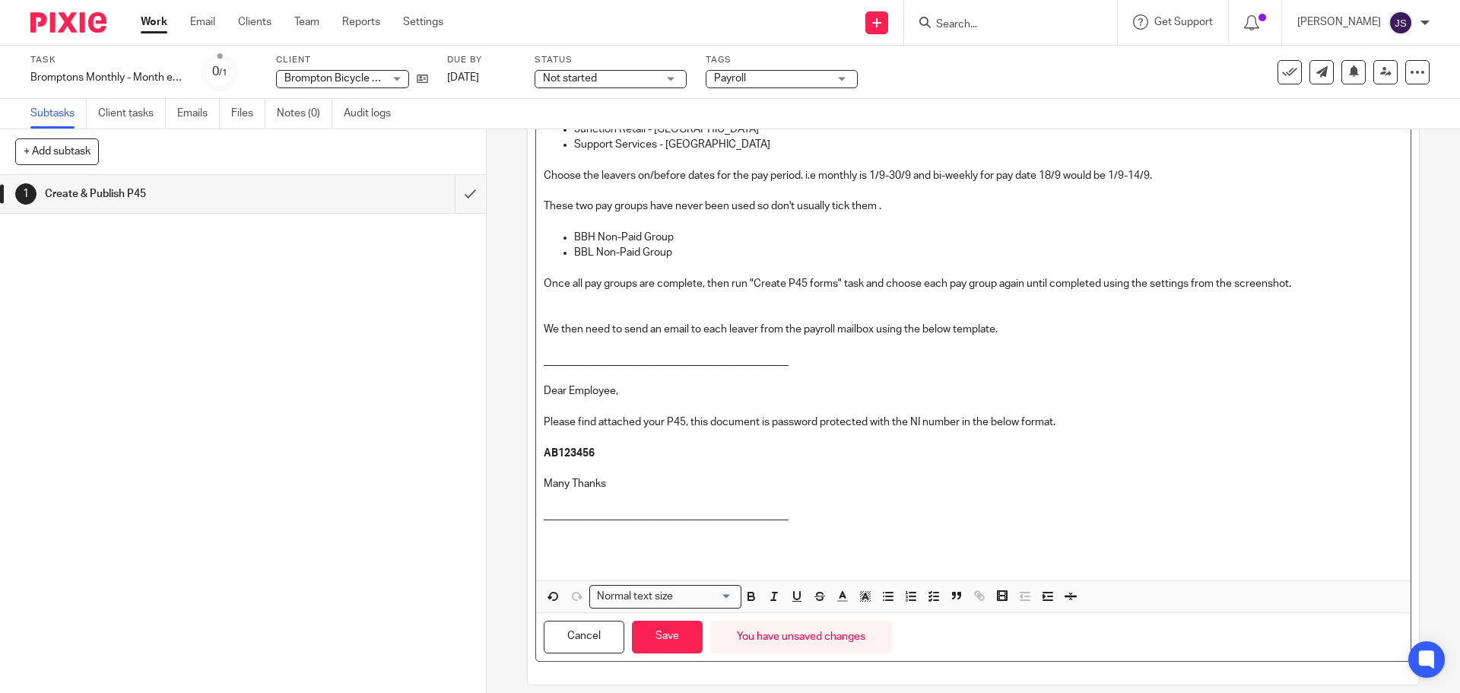
click at [847, 493] on p at bounding box center [973, 498] width 858 height 15
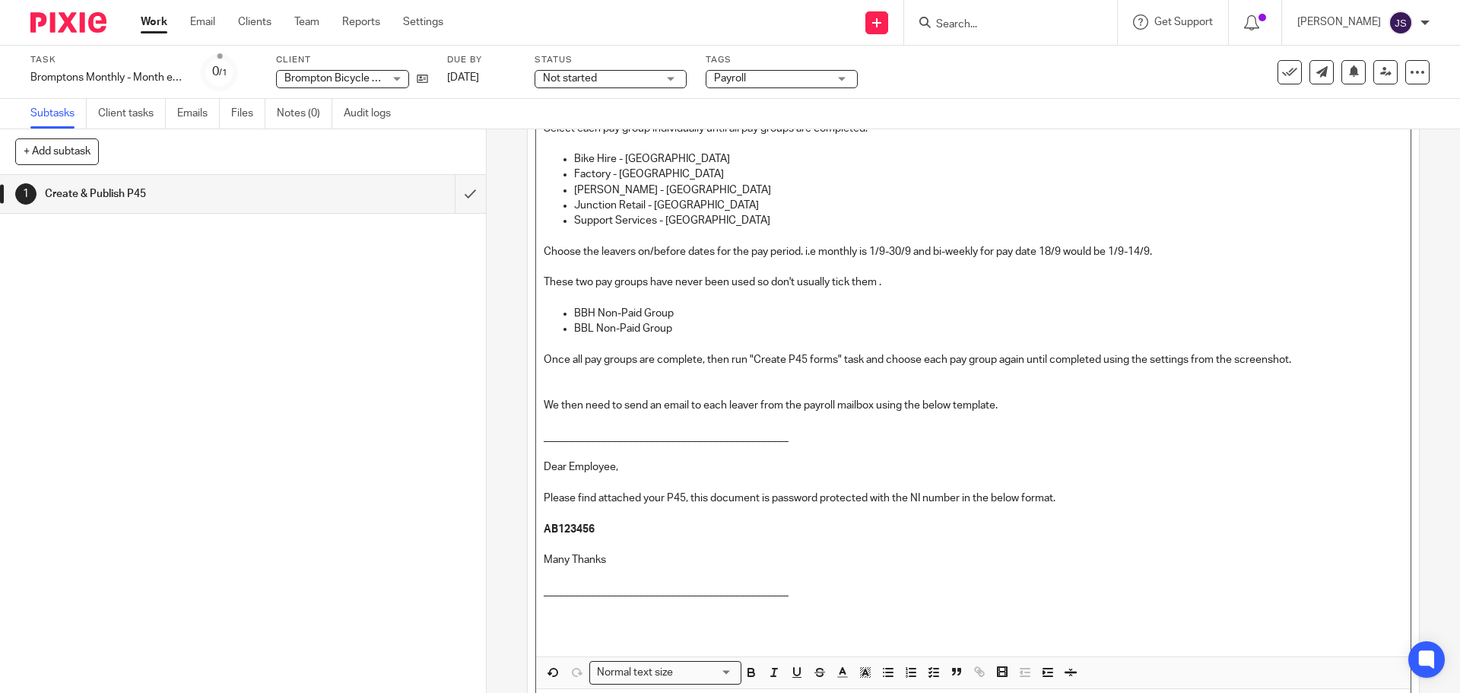
click at [624, 385] on p at bounding box center [973, 389] width 858 height 15
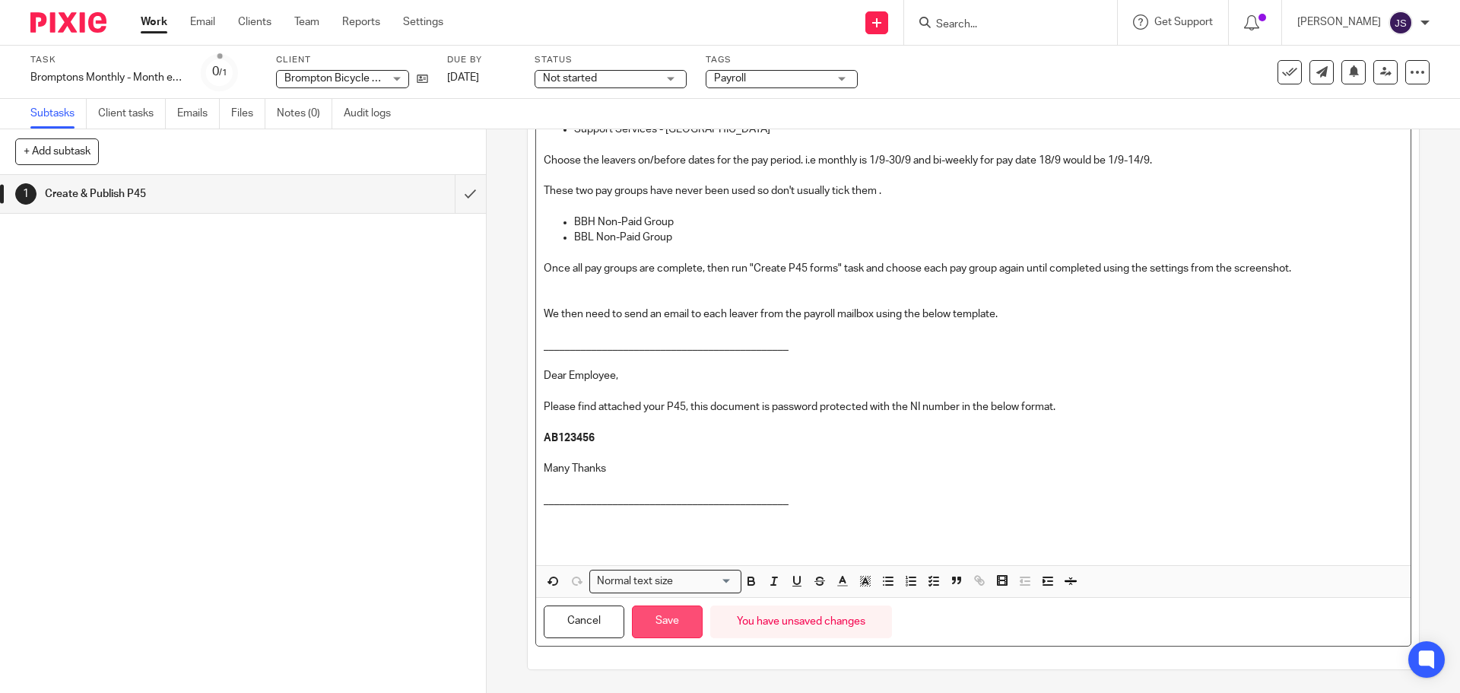
click at [651, 627] on button "Save" at bounding box center [667, 621] width 71 height 33
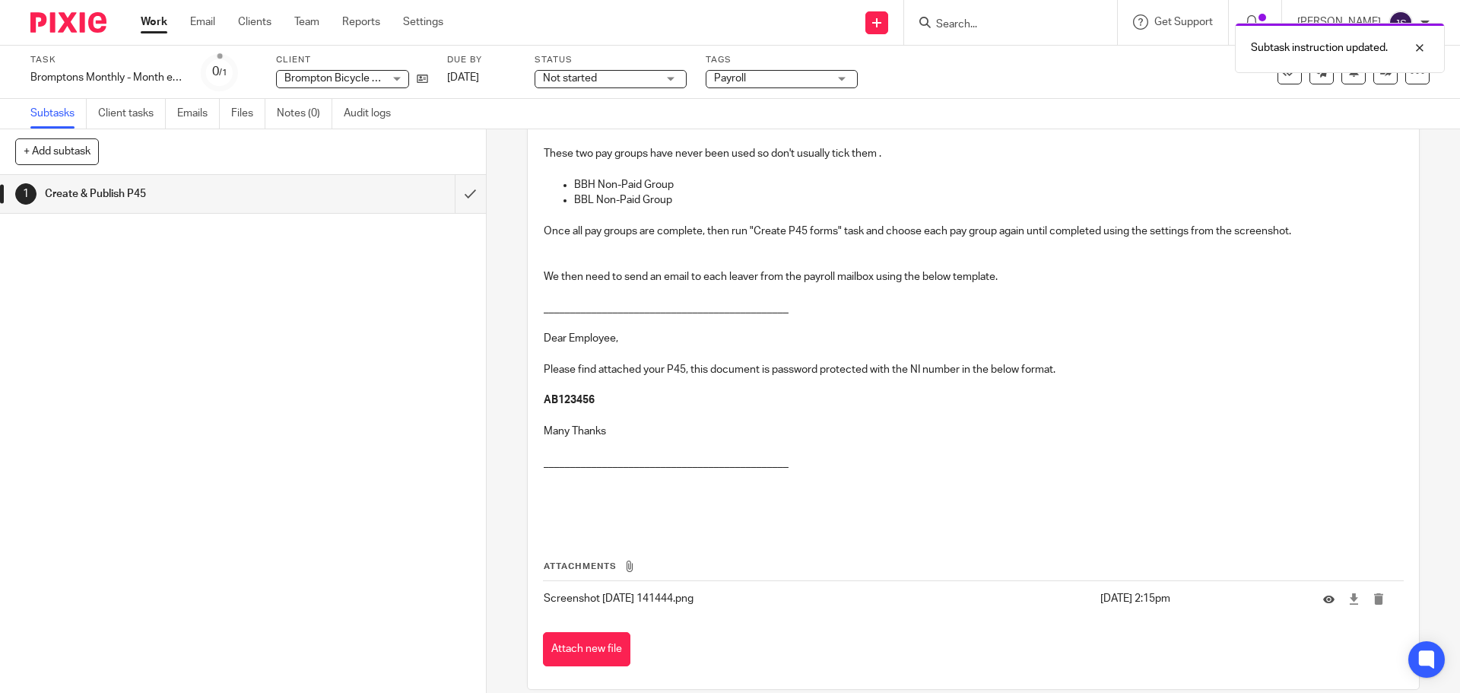
scroll to position [315, 0]
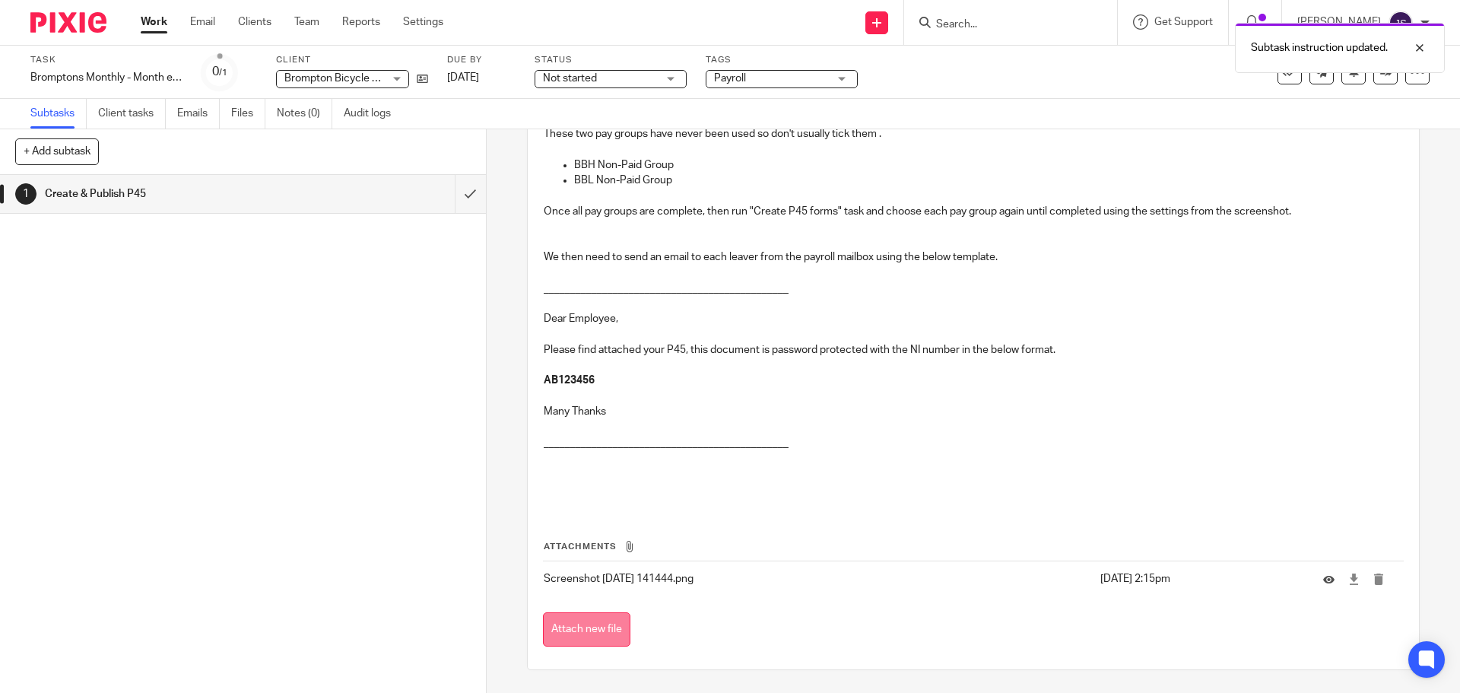
click at [602, 634] on button "Attach new file" at bounding box center [586, 629] width 87 height 34
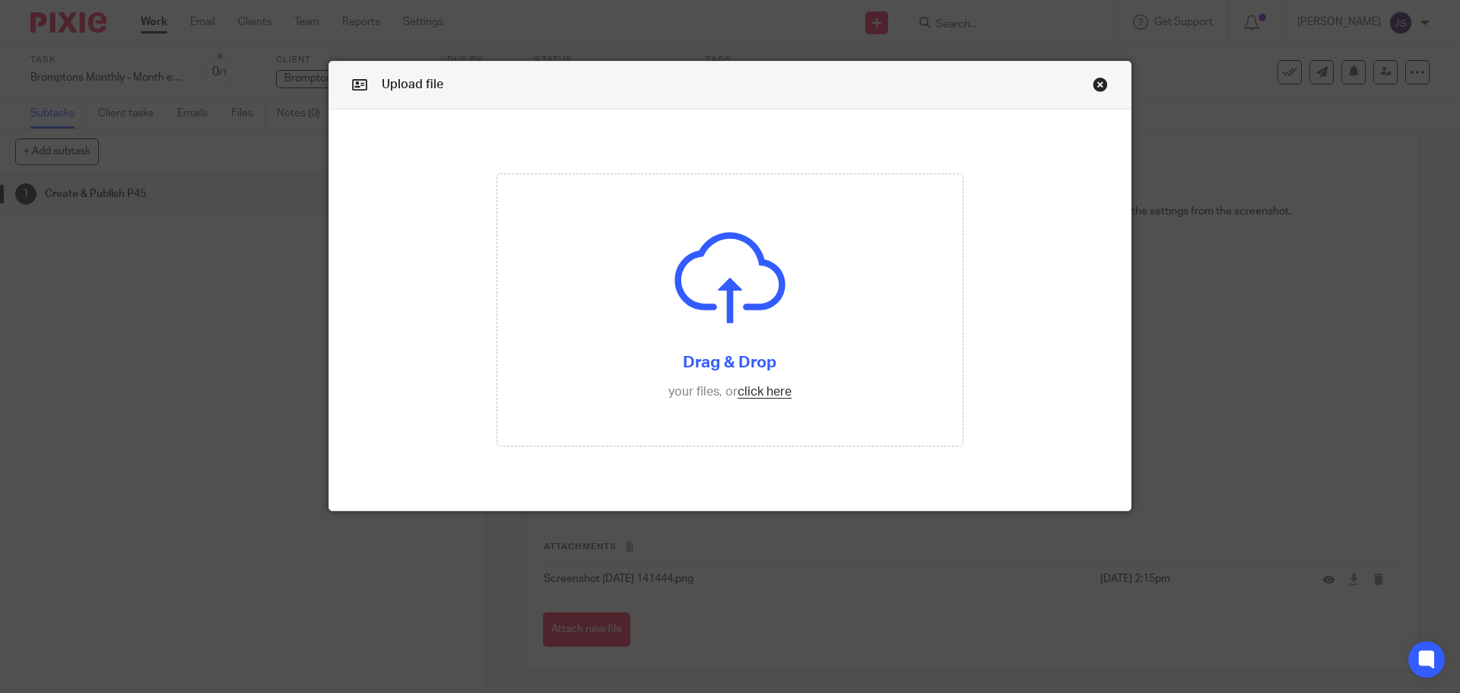
drag, startPoint x: 684, startPoint y: 85, endPoint x: 548, endPoint y: 116, distance: 138.7
click at [684, 85] on div "Upload file" at bounding box center [729, 86] width 801 height 48
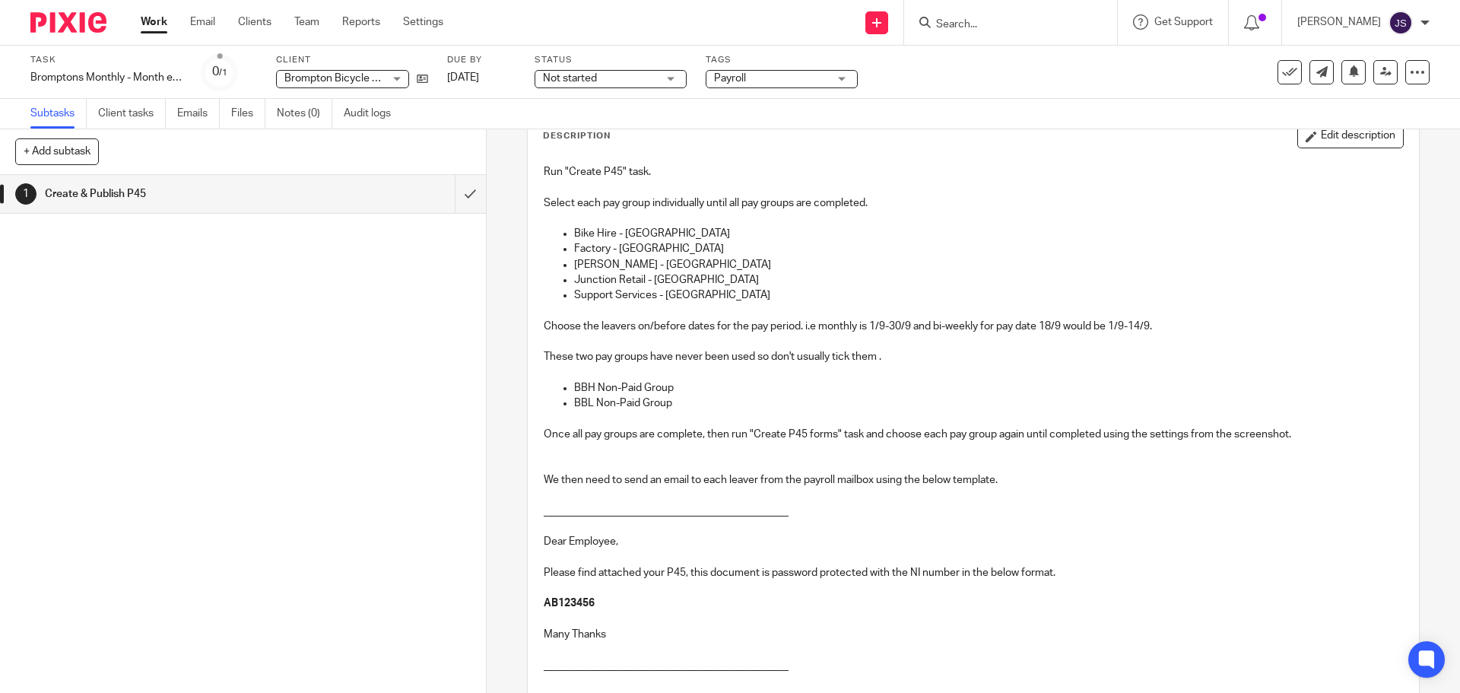
scroll to position [152, 0]
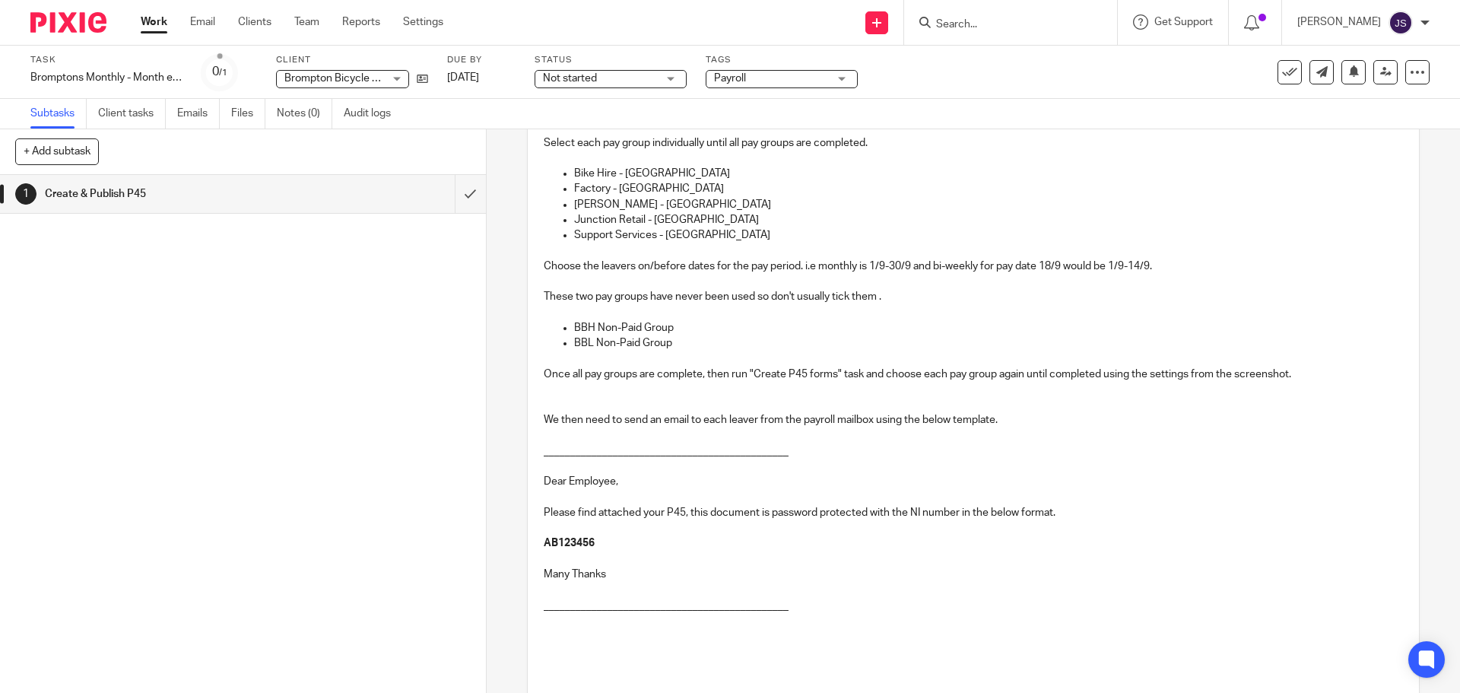
click at [611, 406] on p at bounding box center [973, 397] width 858 height 31
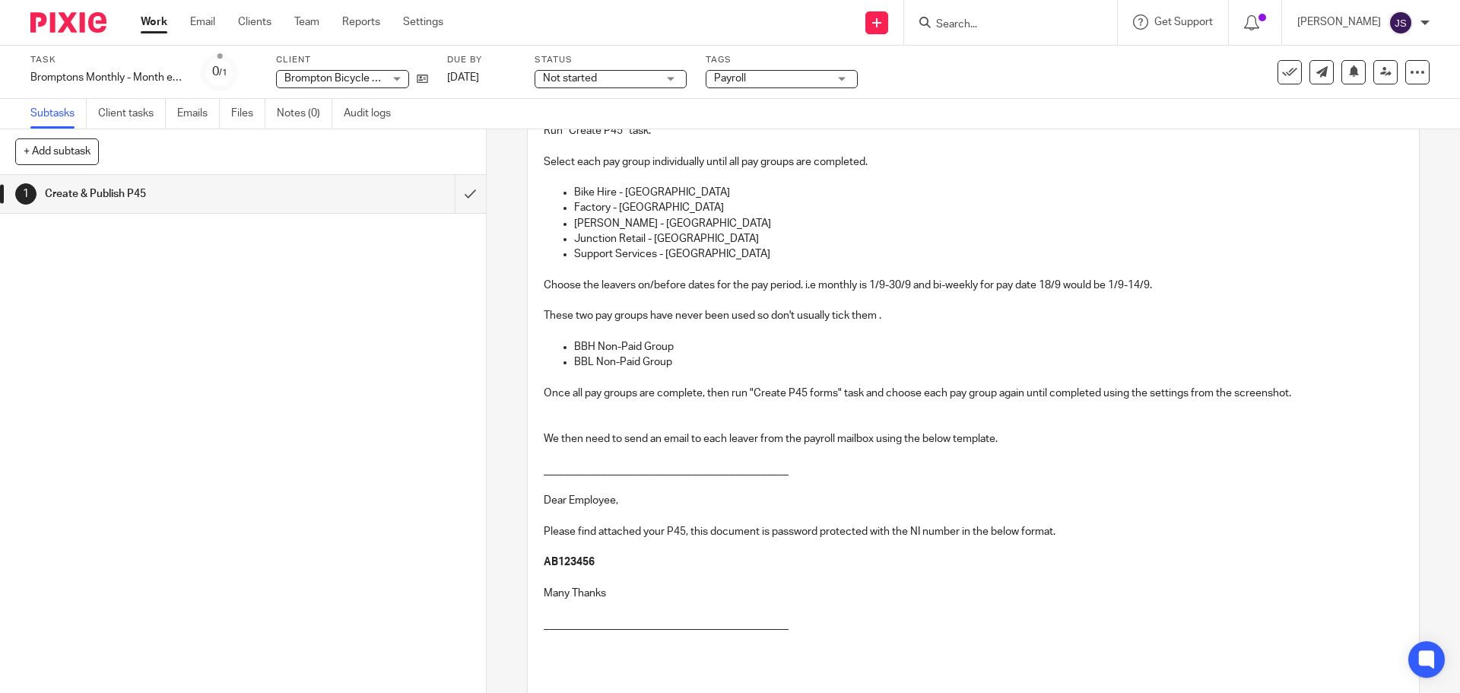
scroll to position [0, 0]
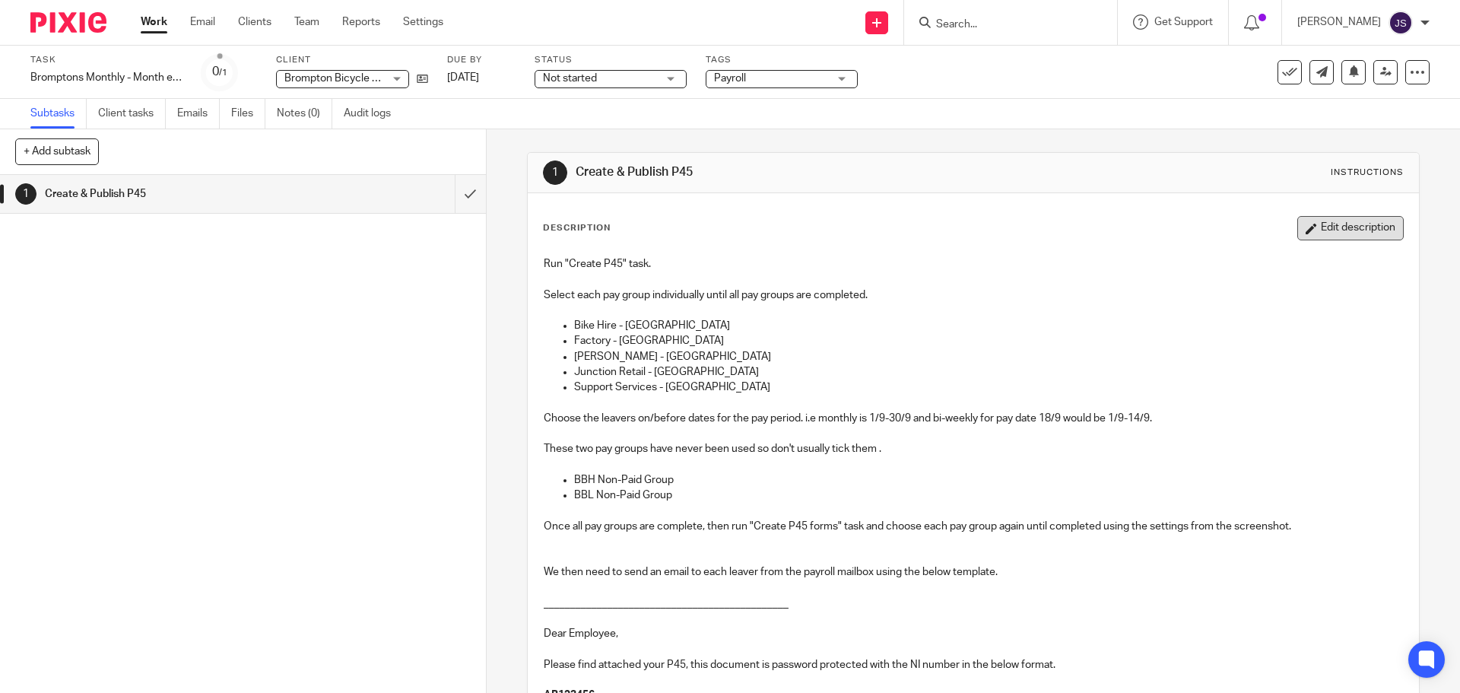
click at [1332, 227] on button "Edit description" at bounding box center [1350, 228] width 106 height 24
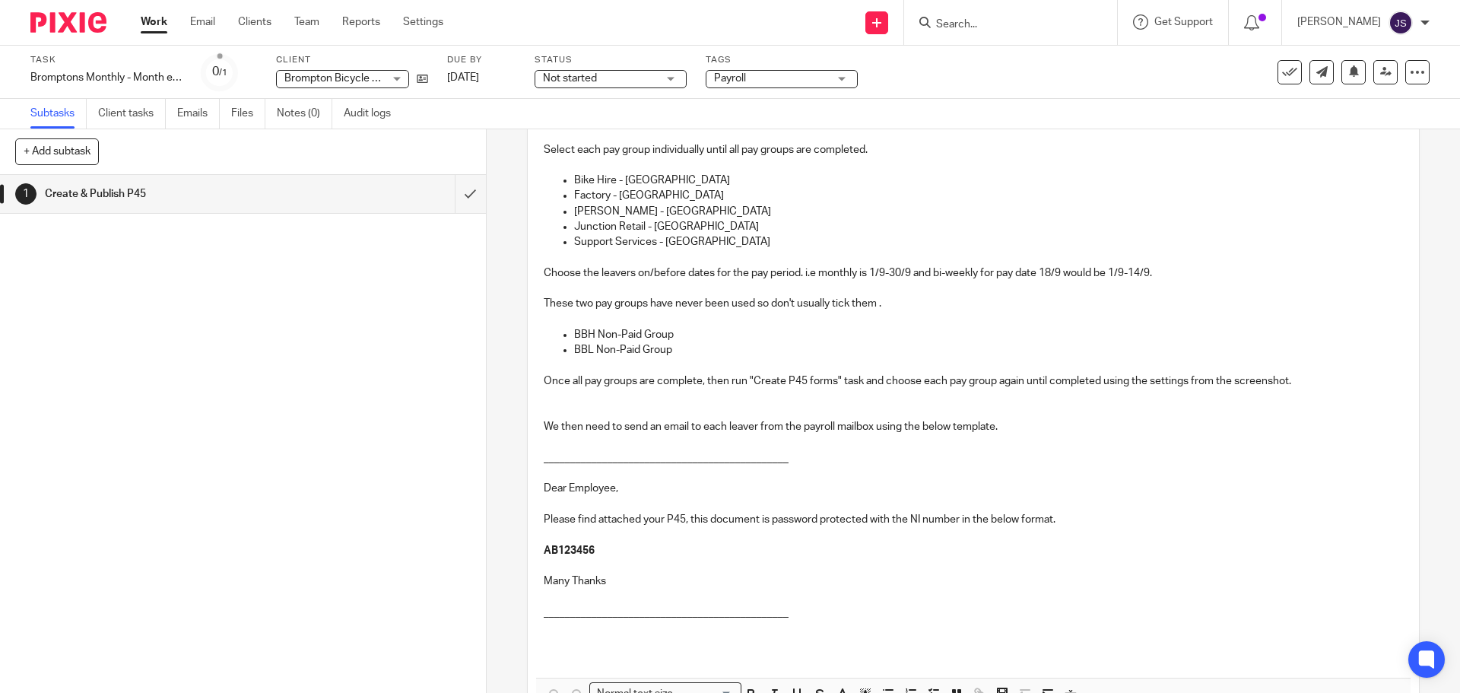
scroll to position [228, 0]
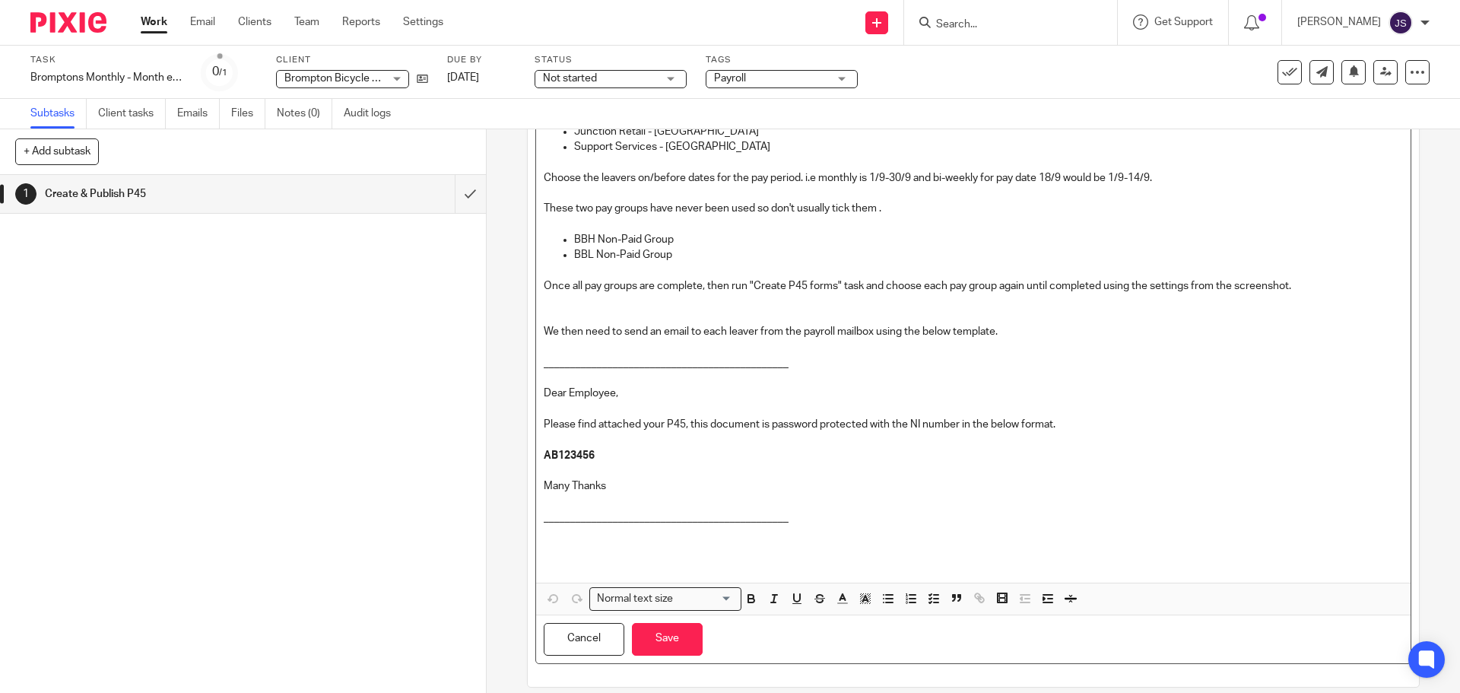
click at [1011, 332] on p "We then need to send an email to each leaver from the payroll mailbox using the…" at bounding box center [973, 331] width 858 height 15
click at [576, 319] on p at bounding box center [973, 309] width 858 height 31
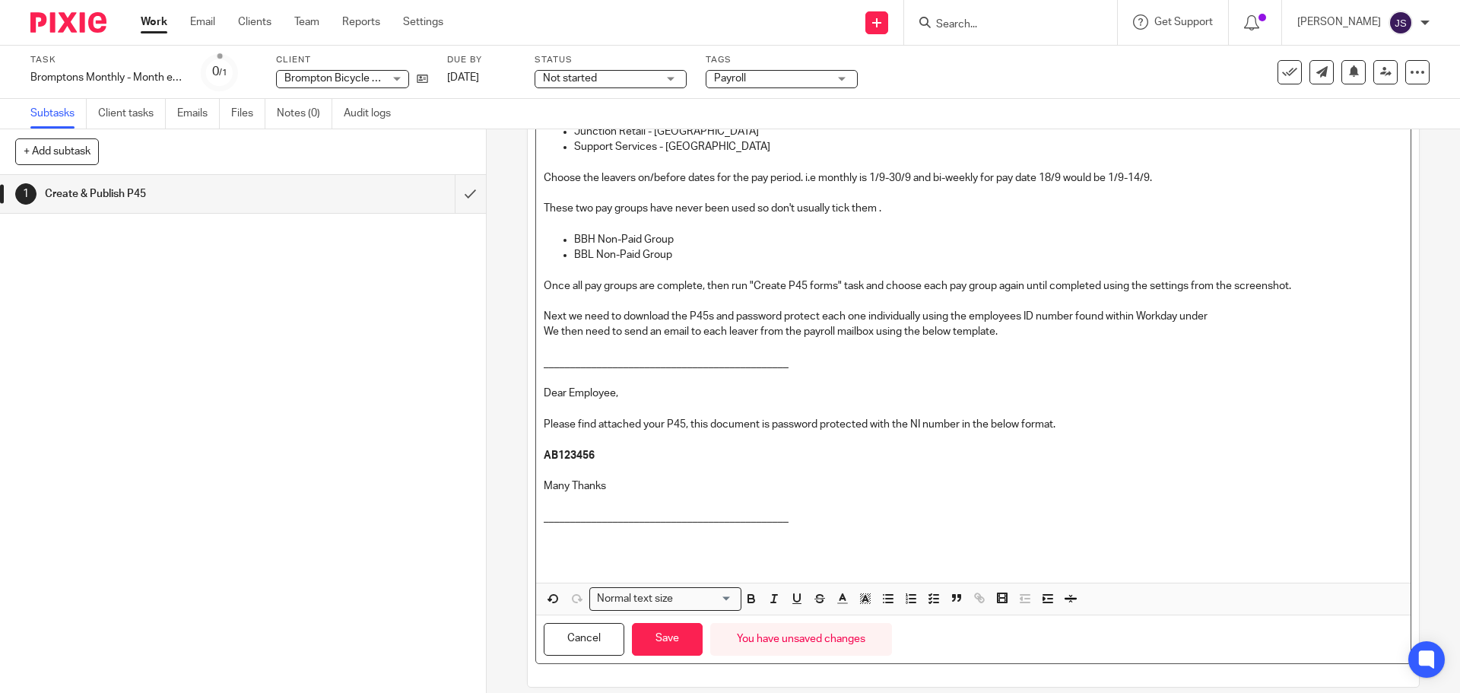
click at [982, 364] on p "______________________________________________" at bounding box center [973, 362] width 858 height 15
click at [1070, 429] on p "Please find attached your P45, this document is password protected with the NI …" at bounding box center [973, 424] width 858 height 15
click at [1028, 331] on p "We then need to send an email to each leaver from the payroll mailbox using the…" at bounding box center [973, 331] width 858 height 15
click at [1252, 313] on p "Next we need to download the P45s and password protect each one individually us…" at bounding box center [973, 309] width 858 height 31
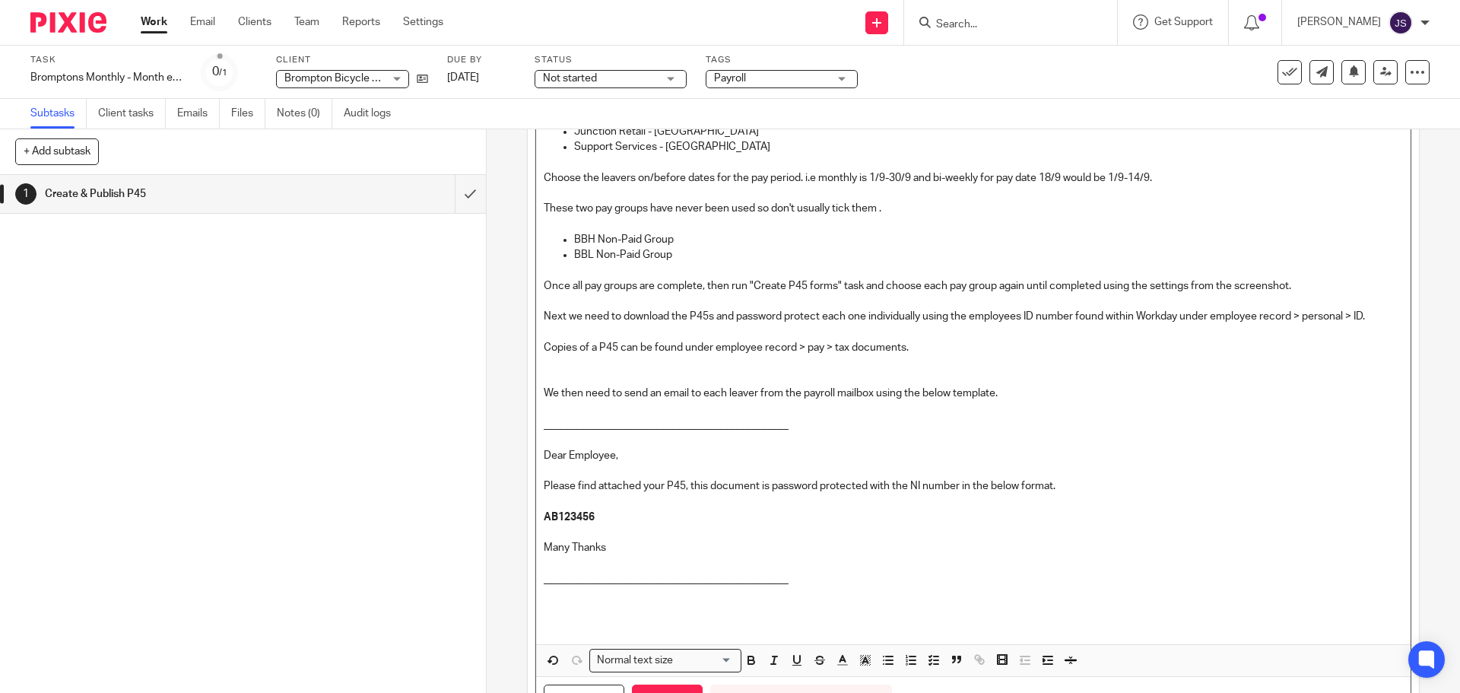
click at [1322, 283] on p "Once all pay groups are complete, then run "Create P45 forms" task and choose e…" at bounding box center [973, 285] width 858 height 15
click at [1376, 319] on p "Next we need to download the P45s and password protect each one individually us…" at bounding box center [973, 309] width 858 height 31
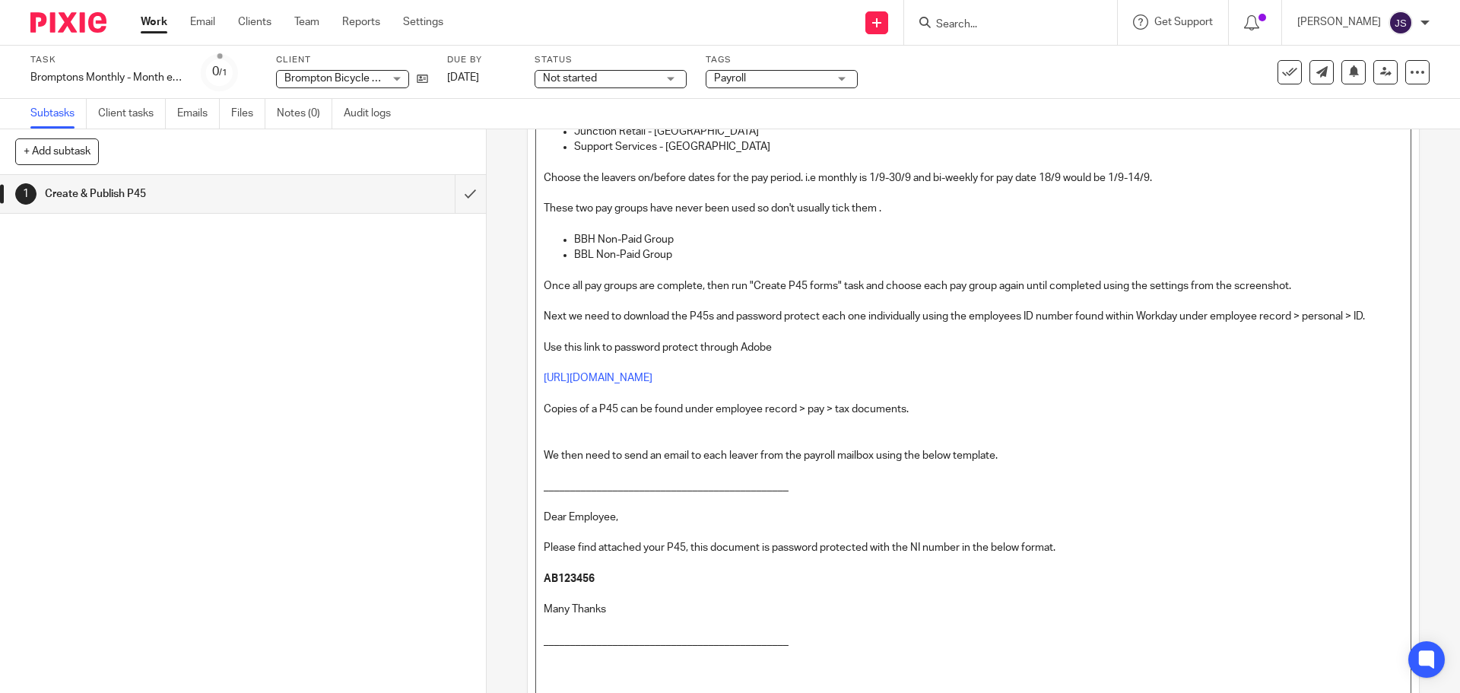
click at [753, 490] on p "______________________________________________" at bounding box center [973, 485] width 858 height 15
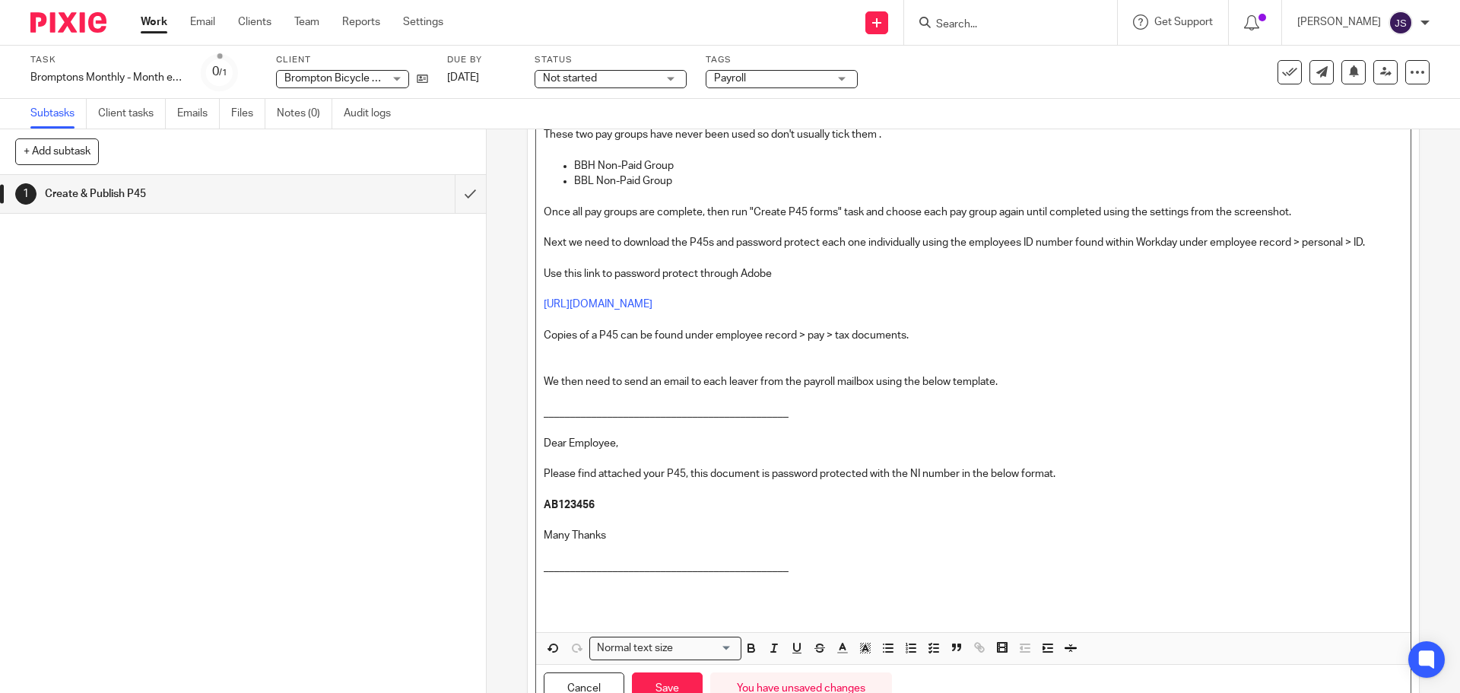
scroll to position [369, 0]
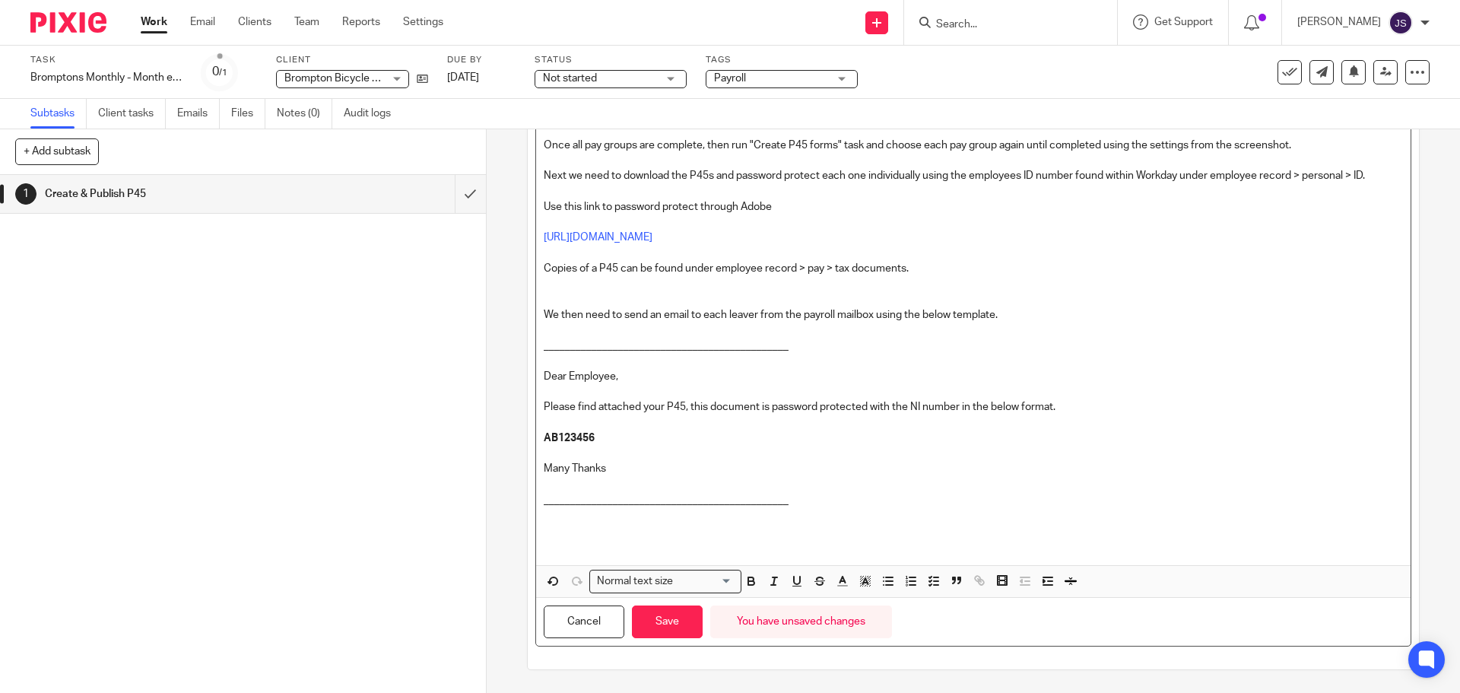
click at [751, 316] on p "We then need to send an email to each leaver from the payroll mailbox using the…" at bounding box center [973, 314] width 858 height 15
click at [754, 316] on p "We then need to send an email to each leaver from the payroll mailbox using the…" at bounding box center [973, 314] width 858 height 15
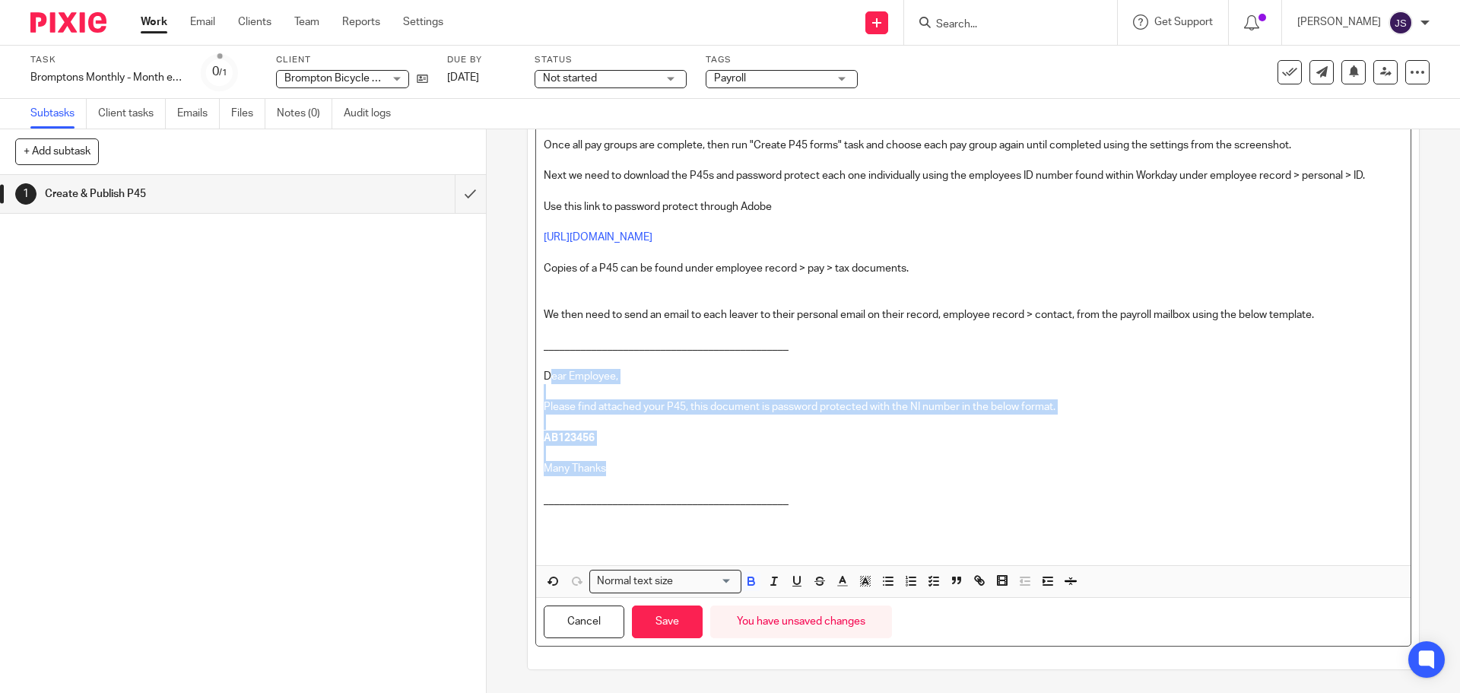
drag, startPoint x: 544, startPoint y: 376, endPoint x: 614, endPoint y: 463, distance: 112.0
click at [614, 463] on div "Run "Create P45" task. Select each pay group individually until all pay groups …" at bounding box center [973, 216] width 874 height 697
click at [614, 464] on p "Many Thanks" at bounding box center [973, 468] width 858 height 15
drag, startPoint x: 611, startPoint y: 468, endPoint x: 537, endPoint y: 380, distance: 115.5
click at [537, 380] on div "Run "Create P45" task. Select each pay group individually until all pay groups …" at bounding box center [973, 216] width 874 height 697
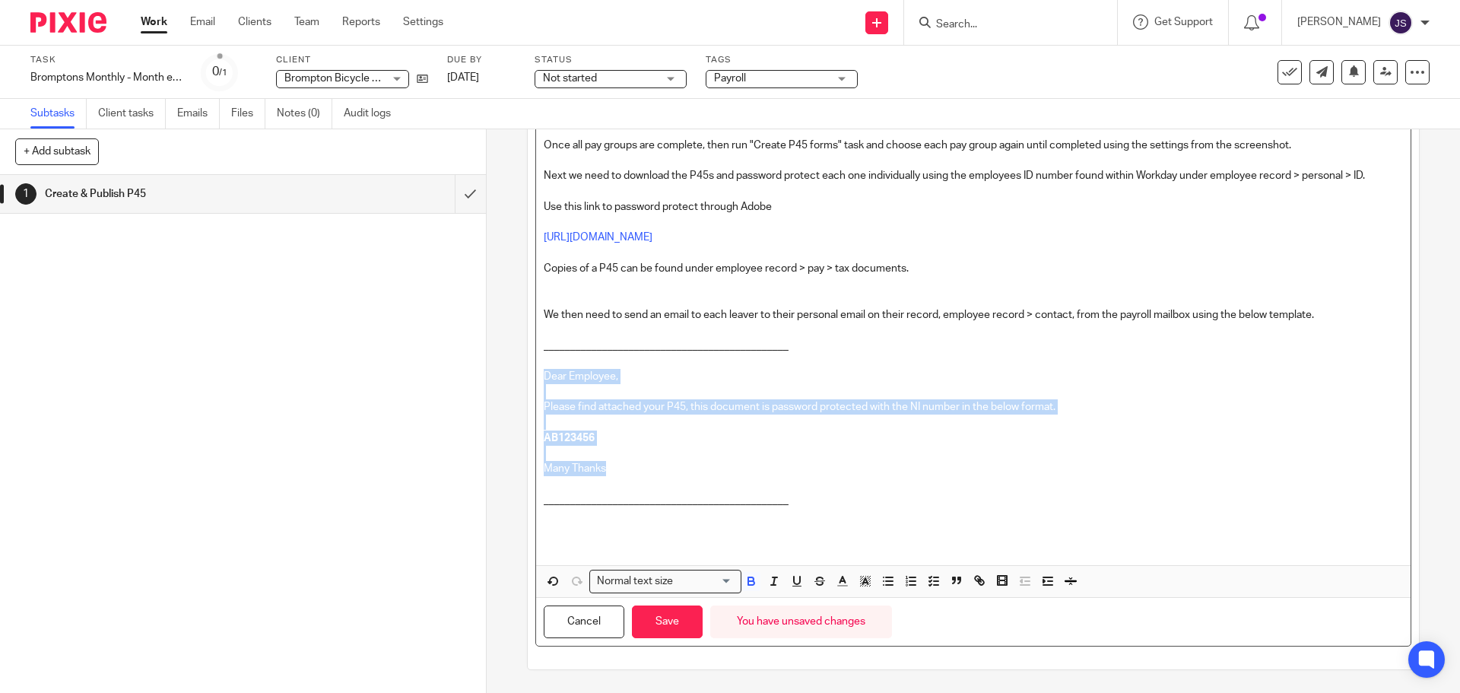
copy div "Dear Employee, Please find attached your P45, this document is password protect…"
click at [763, 465] on p "Many Thanks" at bounding box center [973, 468] width 858 height 15
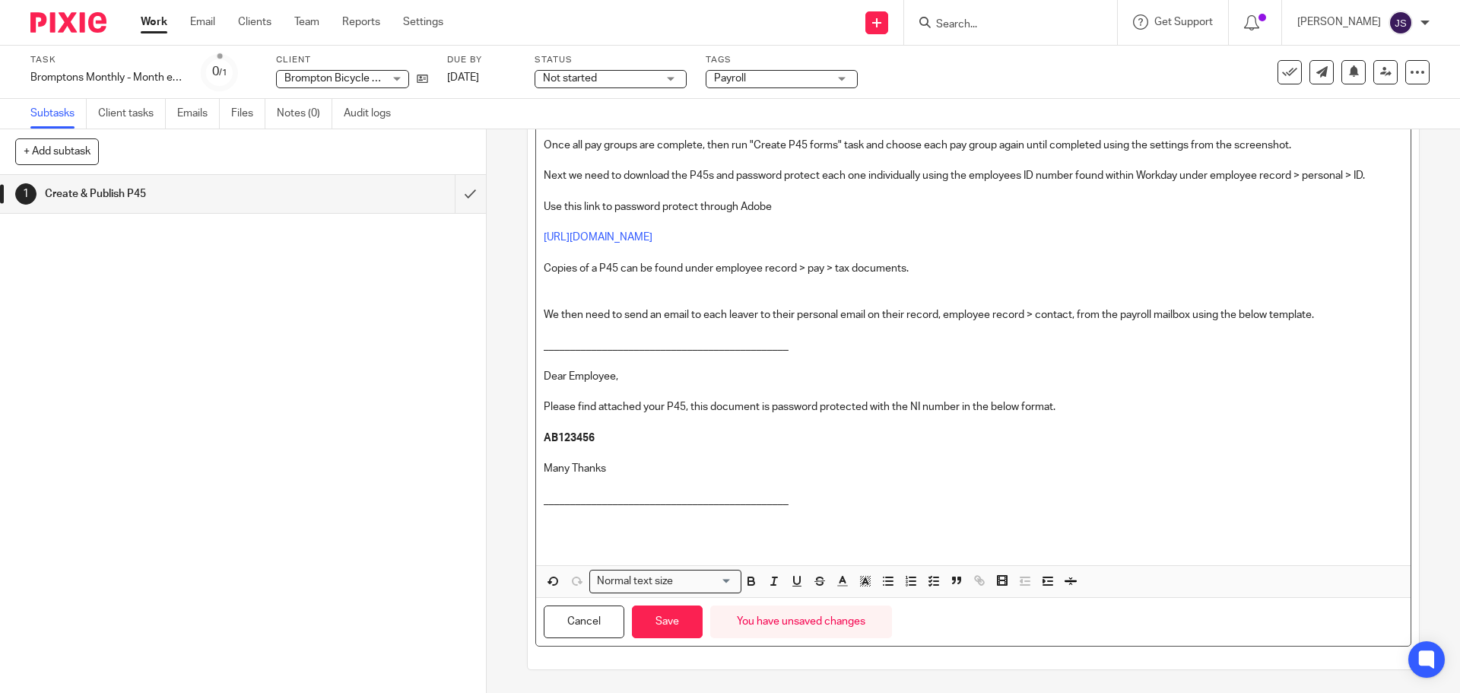
click at [693, 506] on p "______________________________________________" at bounding box center [973, 499] width 858 height 15
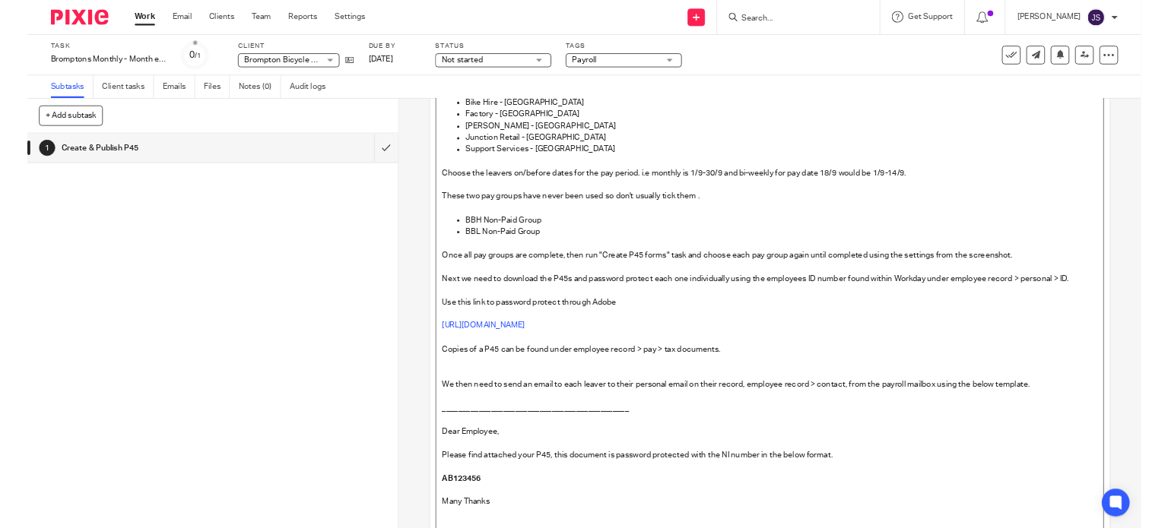
scroll to position [0, 0]
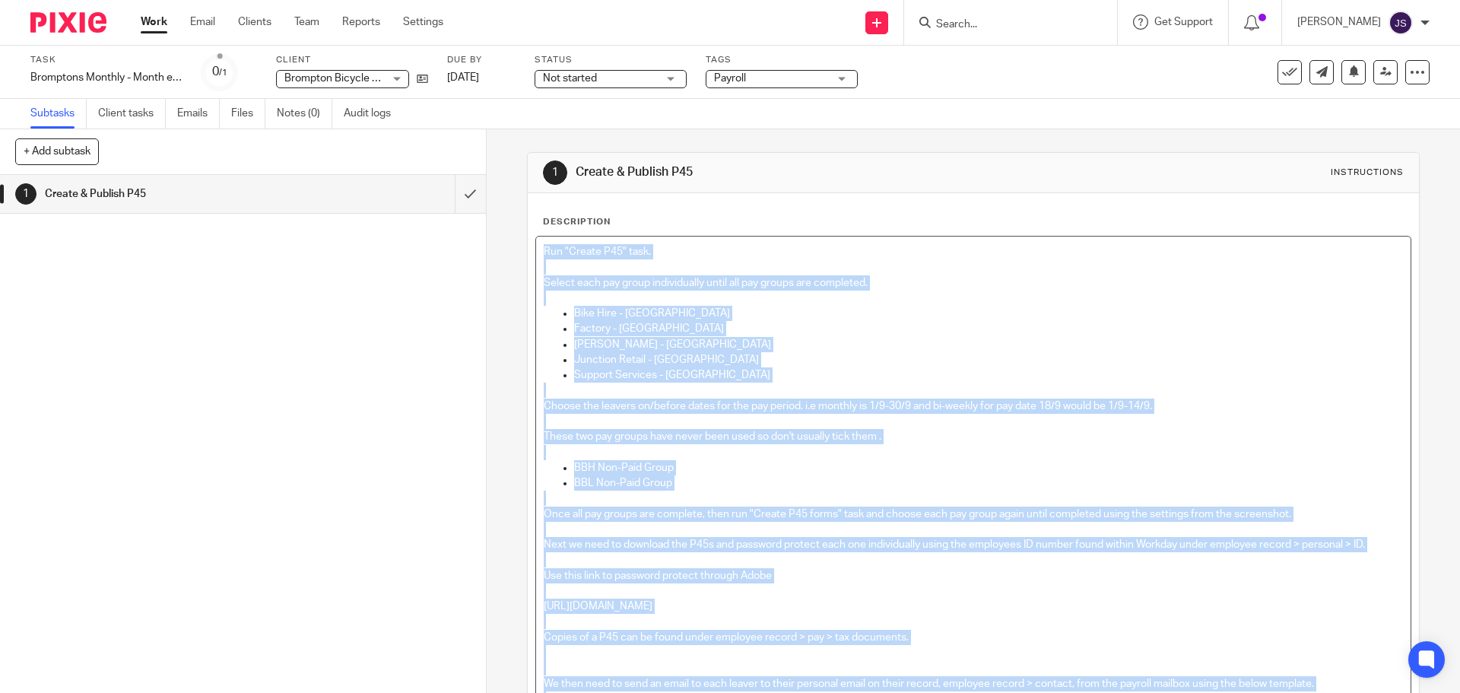
copy div "Run "Create P45" task. Select each pay group individually until all pay groups …"
click at [726, 247] on p "Run "Create P45" task." at bounding box center [973, 251] width 858 height 15
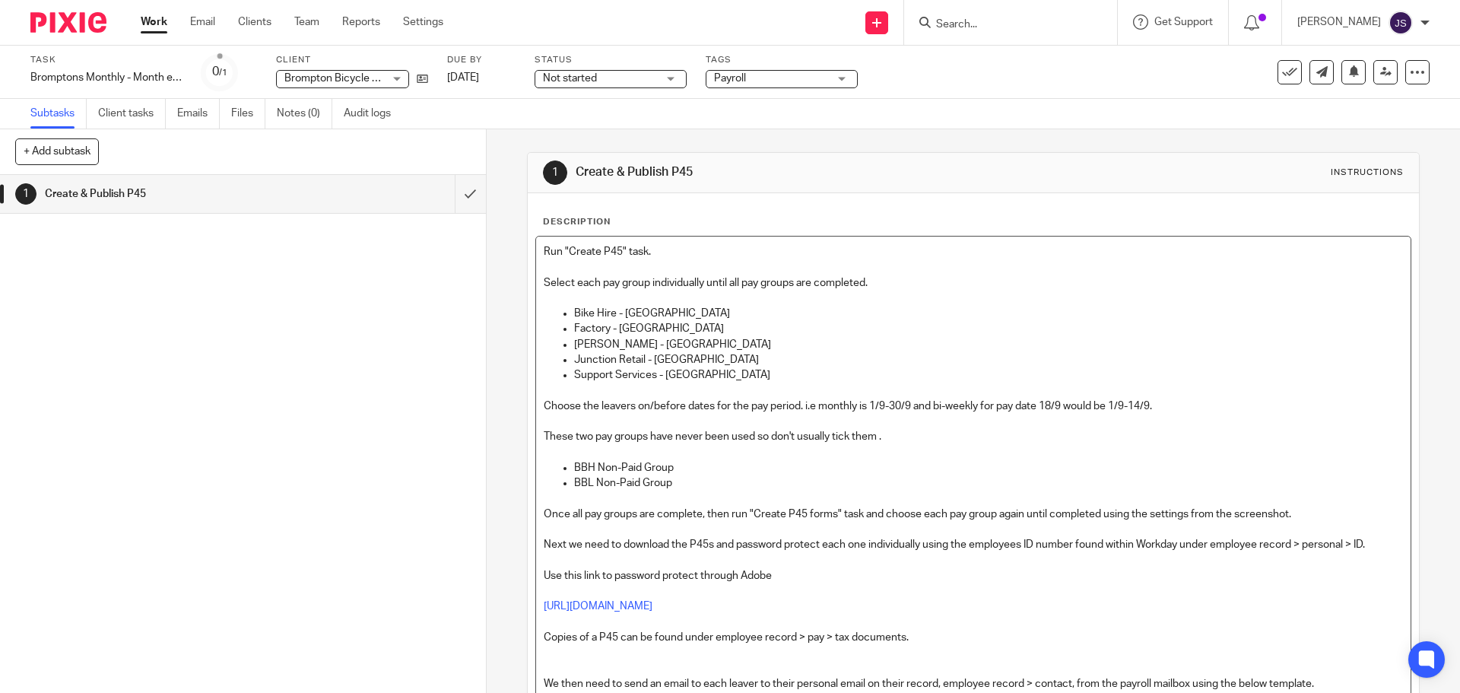
click at [185, 385] on div "1 Create & Publish P45" at bounding box center [243, 434] width 486 height 518
